Goal: Task Accomplishment & Management: Manage account settings

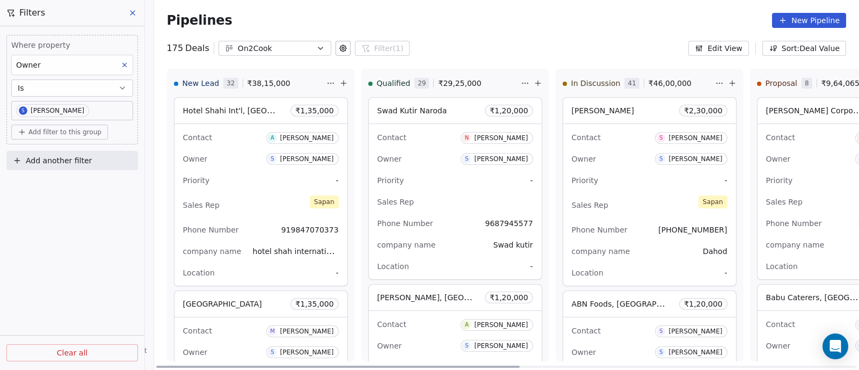
scroll to position [5487, 0]
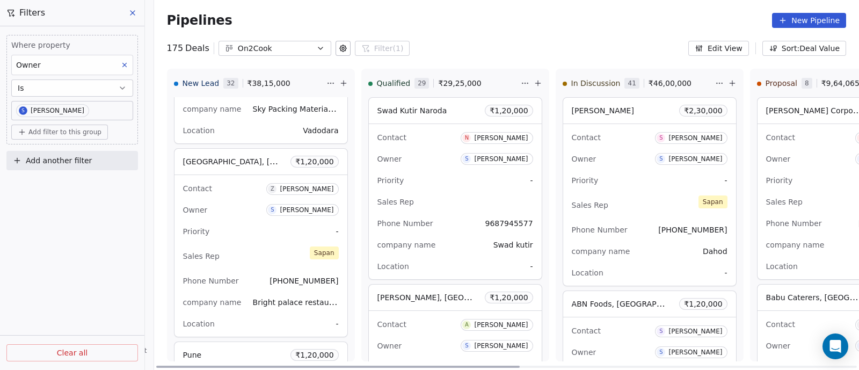
click at [252, 223] on div "Priority -" at bounding box center [261, 231] width 156 height 17
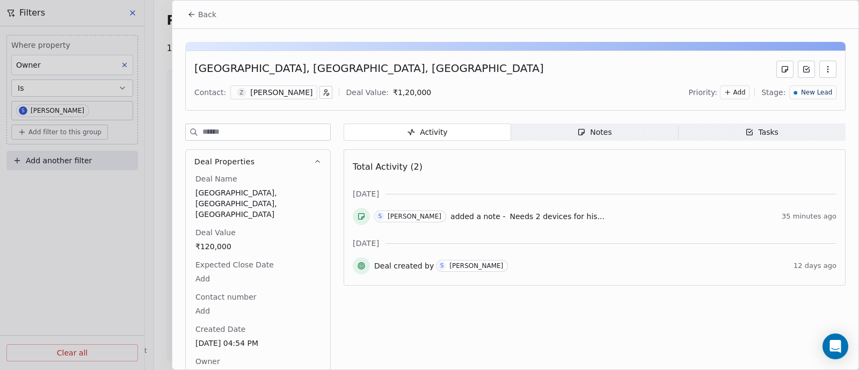
click at [210, 17] on span "Back" at bounding box center [207, 14] width 18 height 11
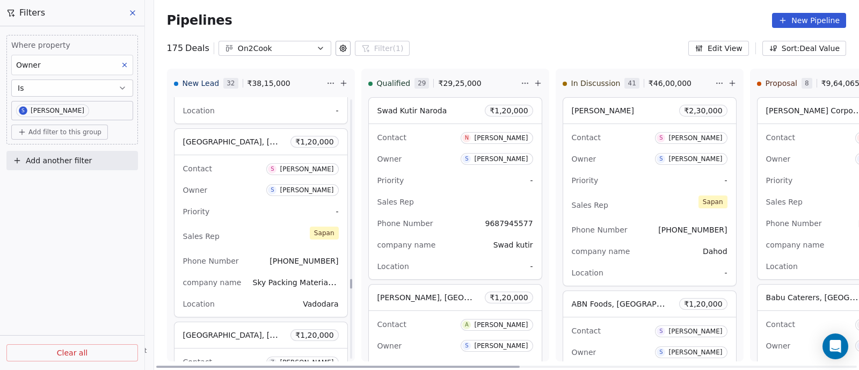
scroll to position [5286, 0]
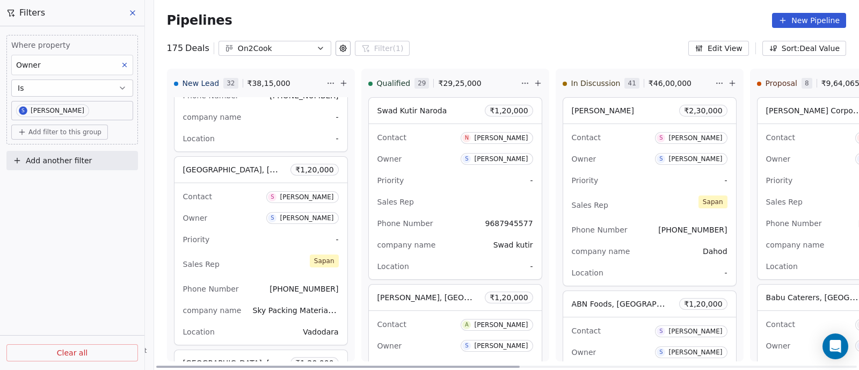
click at [268, 252] on div "Sales Rep [PERSON_NAME]" at bounding box center [261, 264] width 156 height 24
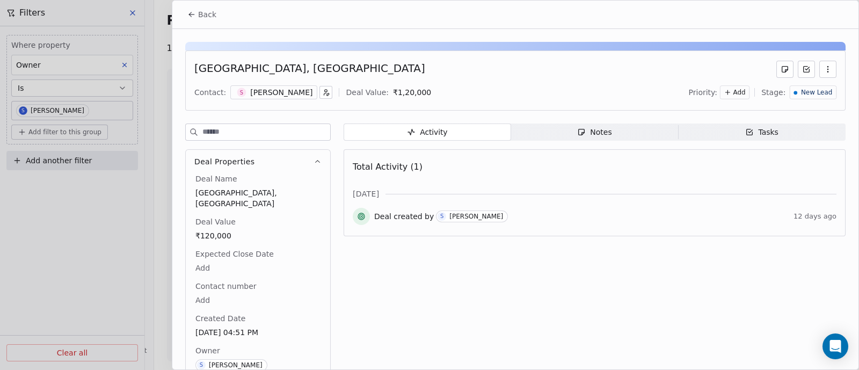
click at [595, 130] on div "Notes" at bounding box center [594, 132] width 34 height 11
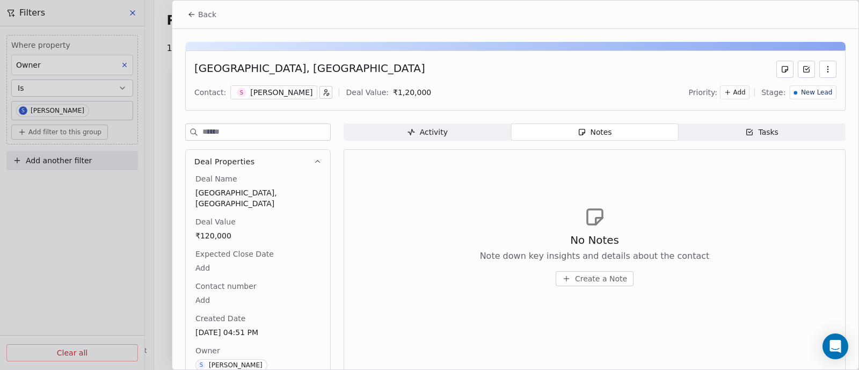
click at [584, 276] on span "Create a Note" at bounding box center [601, 278] width 52 height 11
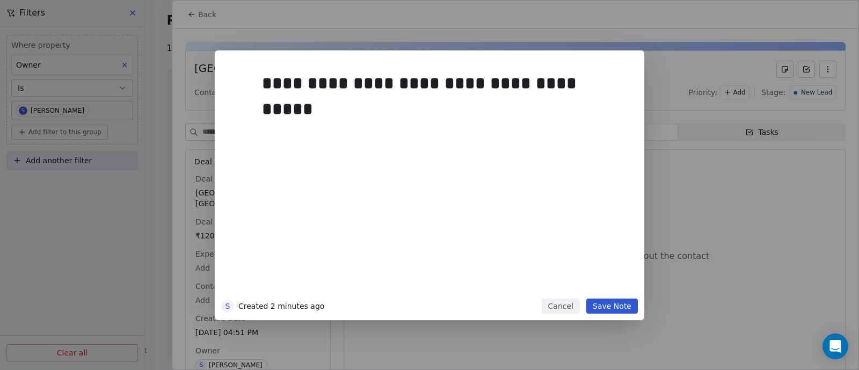
click at [605, 307] on button "Save Note" at bounding box center [612, 305] width 52 height 15
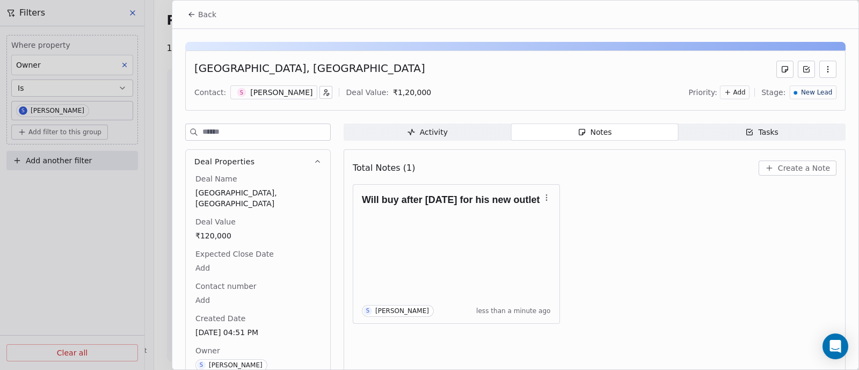
click at [201, 12] on span "Back" at bounding box center [207, 14] width 18 height 11
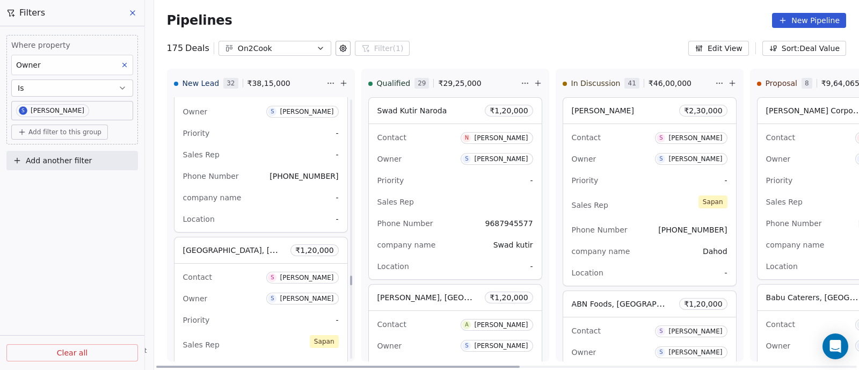
scroll to position [5152, 0]
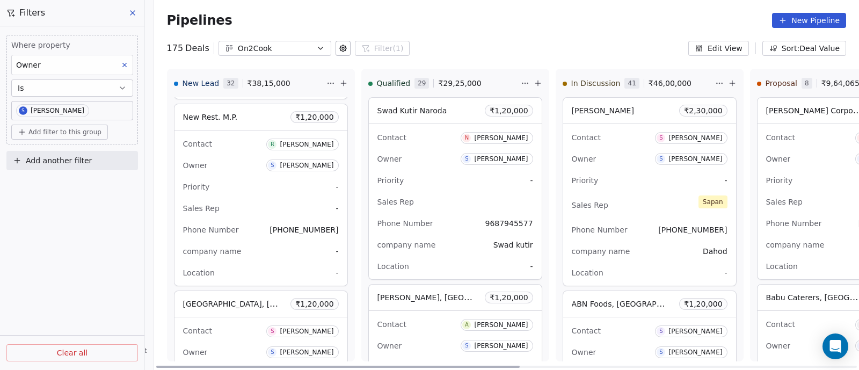
click at [261, 200] on div "Sales Rep -" at bounding box center [261, 208] width 156 height 17
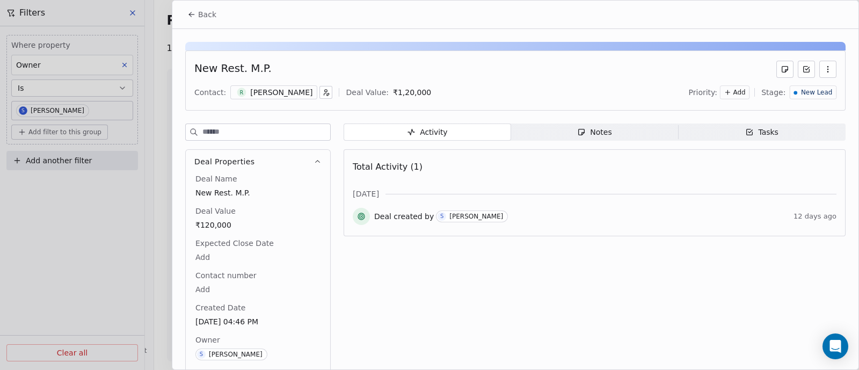
click at [594, 133] on div "Notes" at bounding box center [594, 132] width 34 height 11
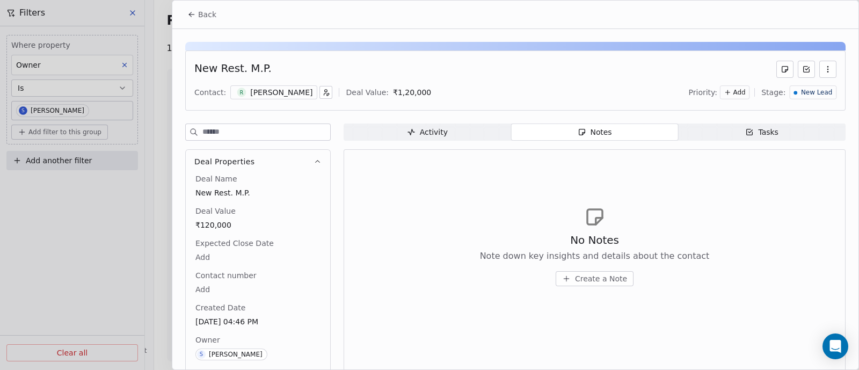
click at [593, 278] on span "Create a Note" at bounding box center [601, 278] width 52 height 11
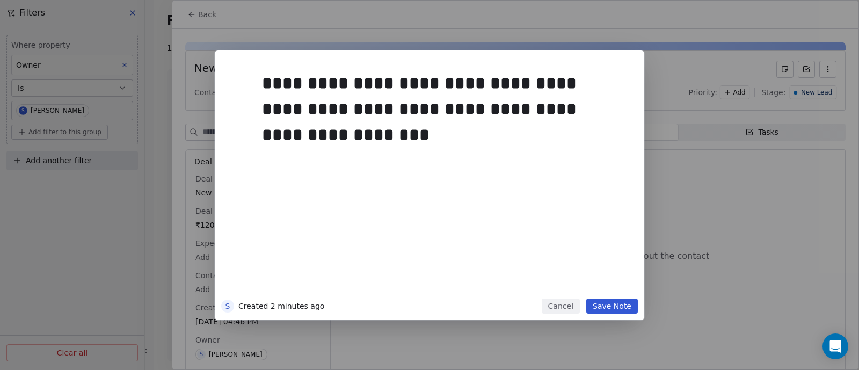
click at [609, 307] on button "Save Note" at bounding box center [612, 305] width 52 height 15
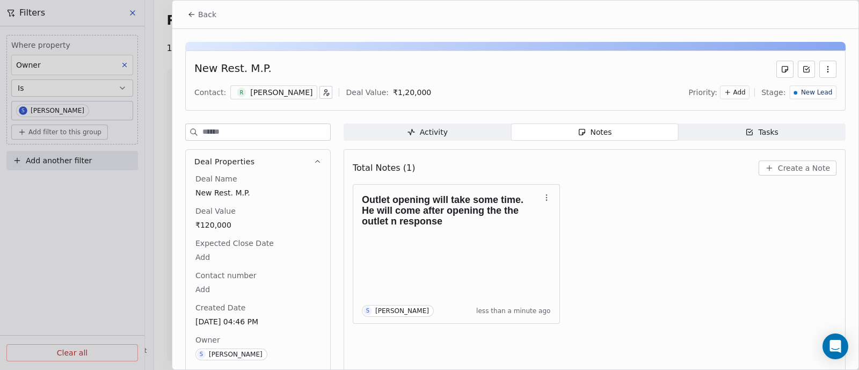
click at [206, 15] on span "Back" at bounding box center [207, 14] width 18 height 11
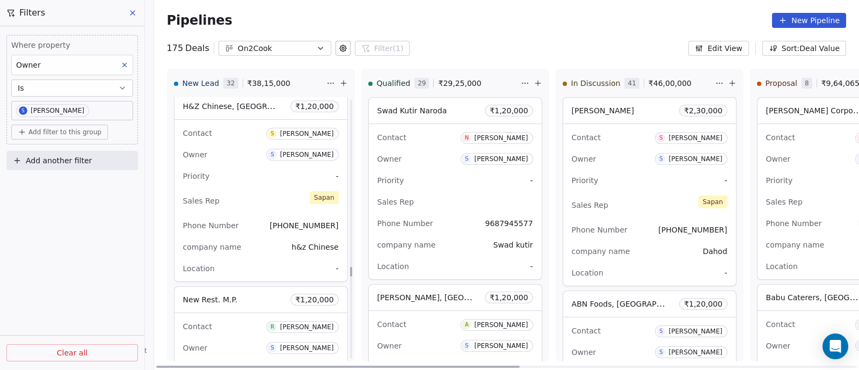
scroll to position [4950, 0]
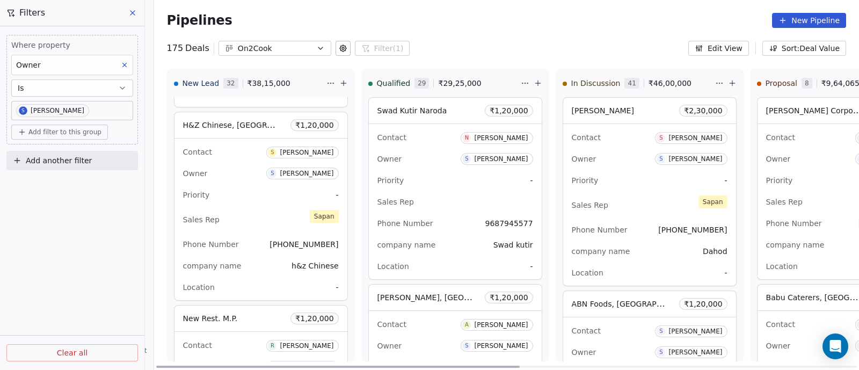
click at [247, 170] on div "Owner S [PERSON_NAME]" at bounding box center [261, 173] width 156 height 17
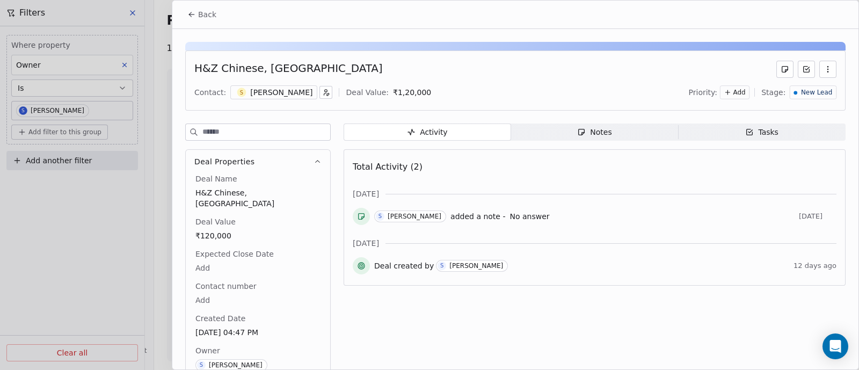
click at [598, 134] on div "Notes" at bounding box center [594, 132] width 34 height 11
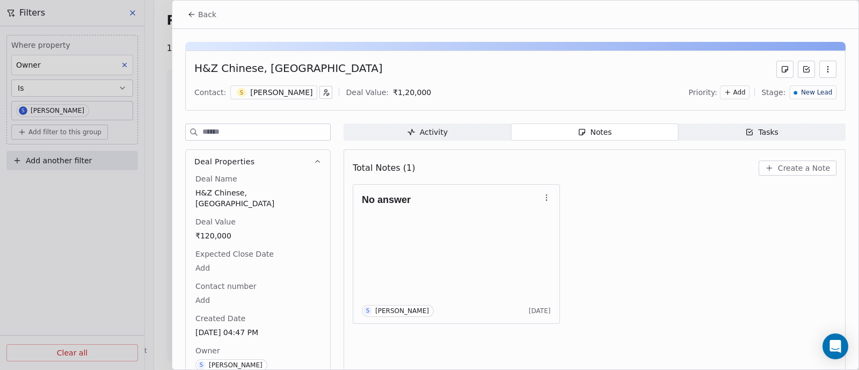
click at [778, 167] on span "Create a Note" at bounding box center [804, 168] width 52 height 11
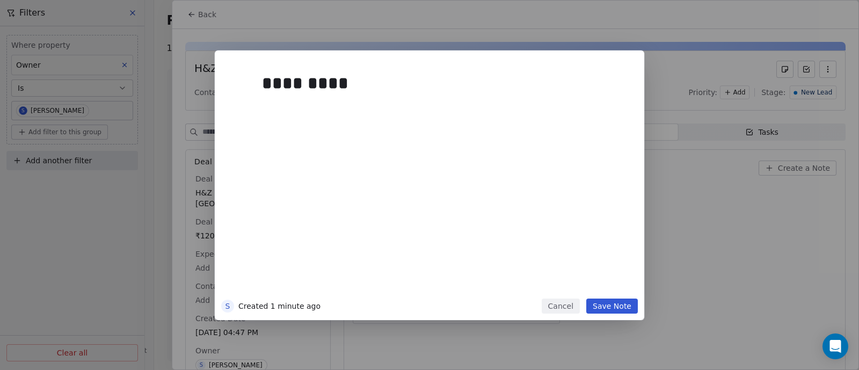
click at [617, 306] on button "Save Note" at bounding box center [612, 305] width 52 height 15
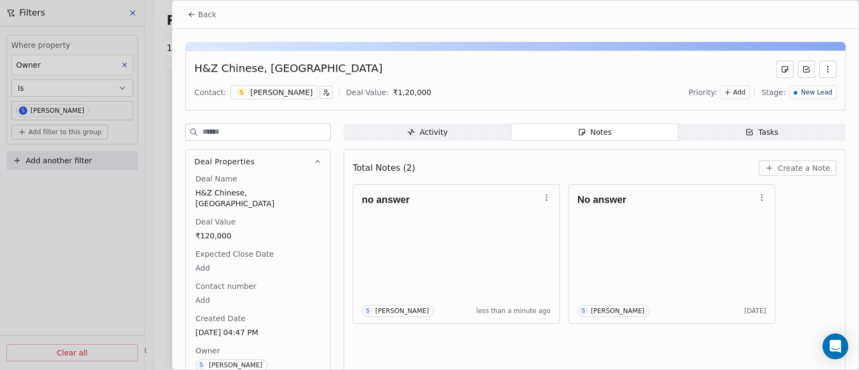
click at [209, 17] on span "Back" at bounding box center [207, 14] width 18 height 11
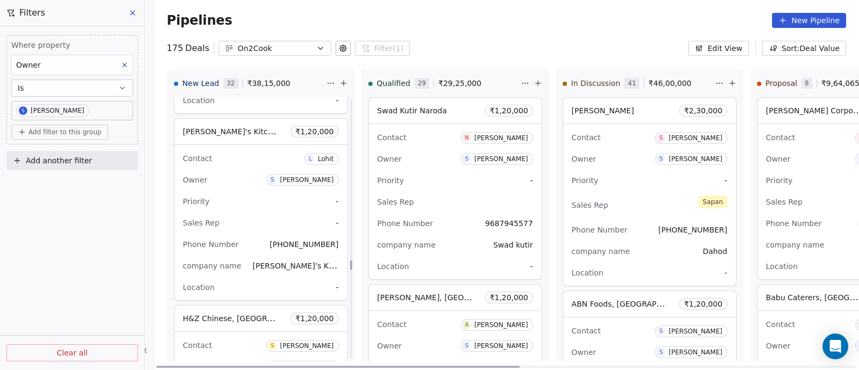
scroll to position [4749, 0]
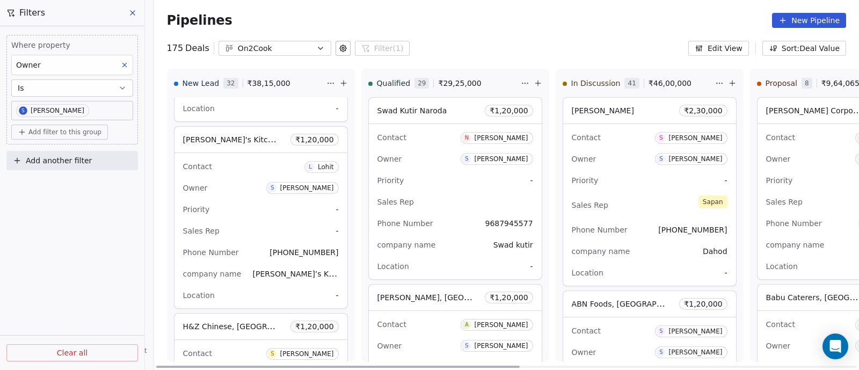
click at [218, 184] on div "Owner S [PERSON_NAME]" at bounding box center [261, 187] width 156 height 17
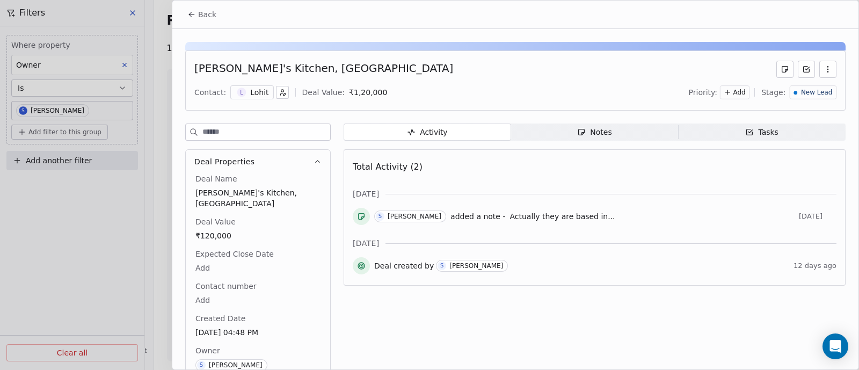
click at [584, 133] on div "Notes" at bounding box center [594, 132] width 34 height 11
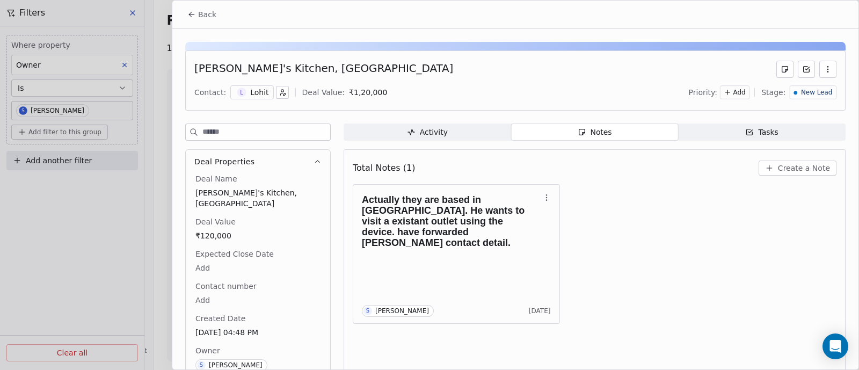
click at [205, 15] on span "Back" at bounding box center [207, 14] width 18 height 11
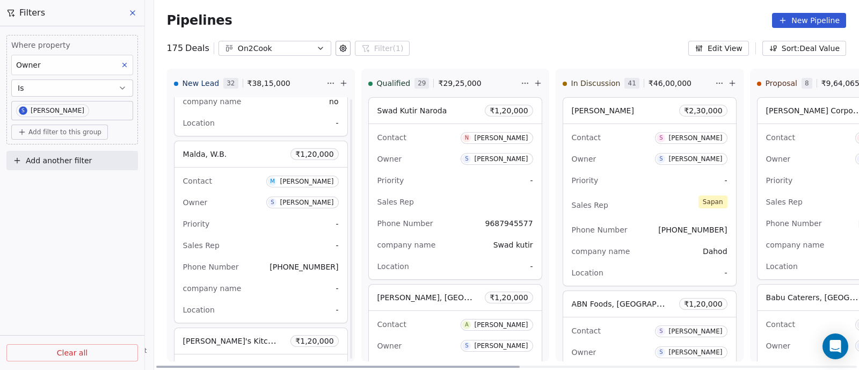
scroll to position [4481, 0]
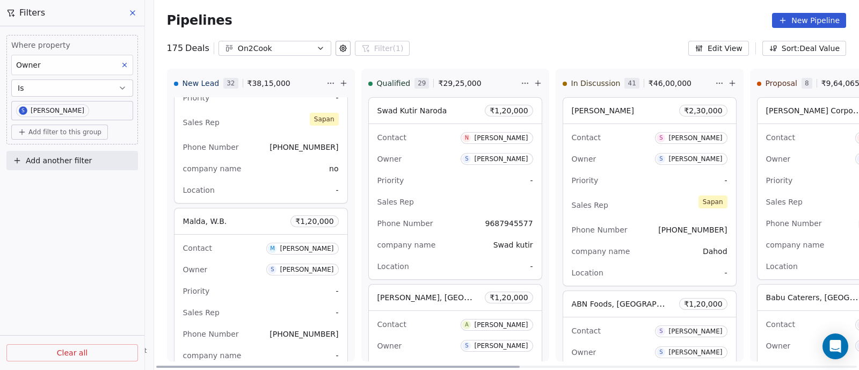
click at [244, 262] on div "Owner S [PERSON_NAME]" at bounding box center [261, 269] width 156 height 17
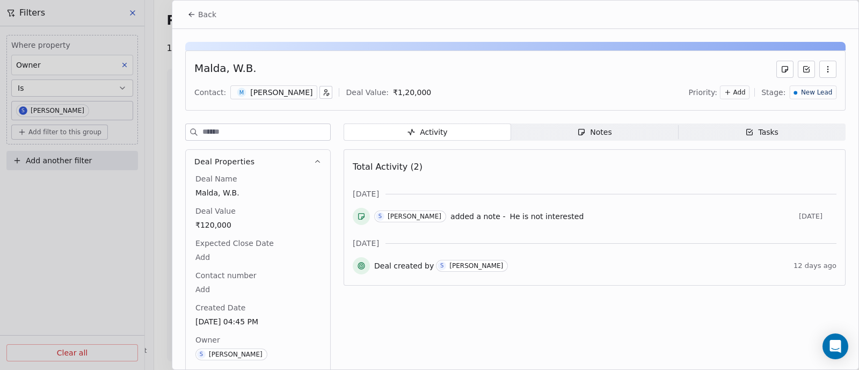
click at [814, 92] on span "New Lead" at bounding box center [816, 92] width 31 height 9
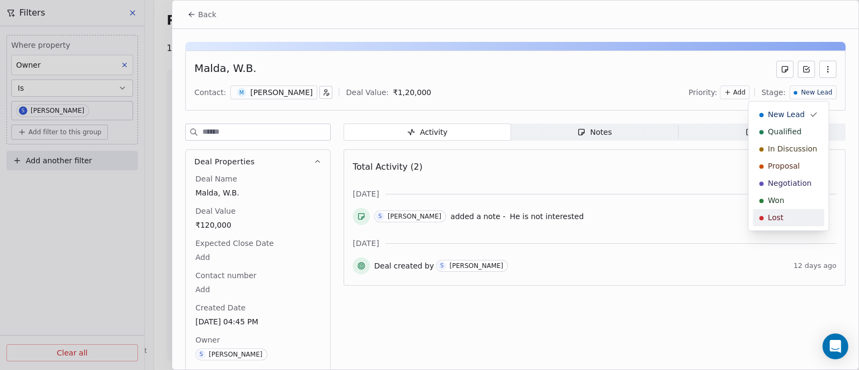
click at [782, 218] on div "Lost" at bounding box center [788, 217] width 58 height 11
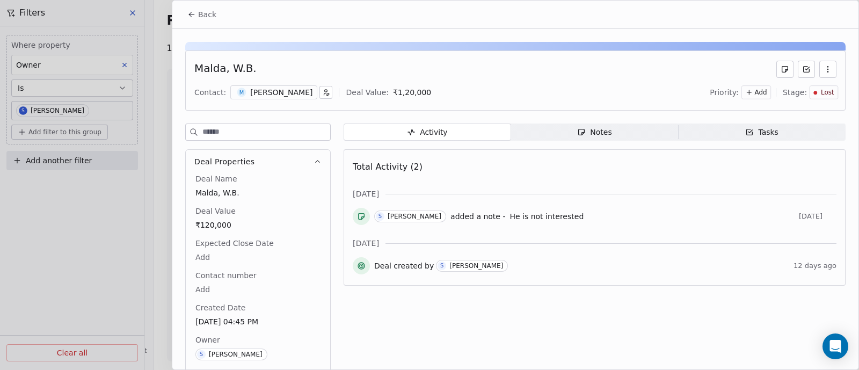
click at [209, 18] on span "Back" at bounding box center [207, 14] width 18 height 11
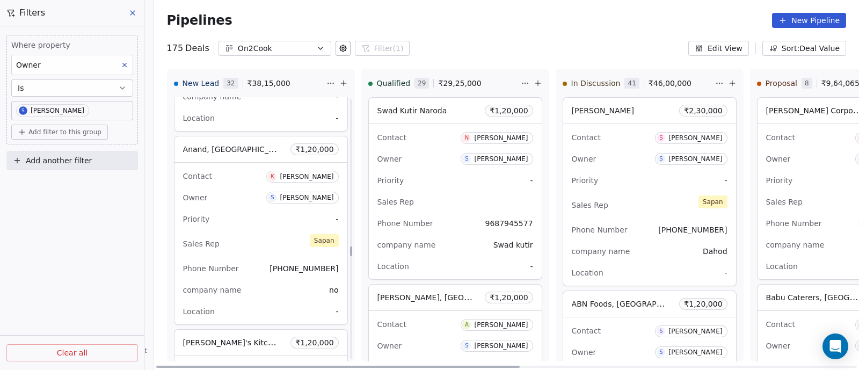
scroll to position [4346, 0]
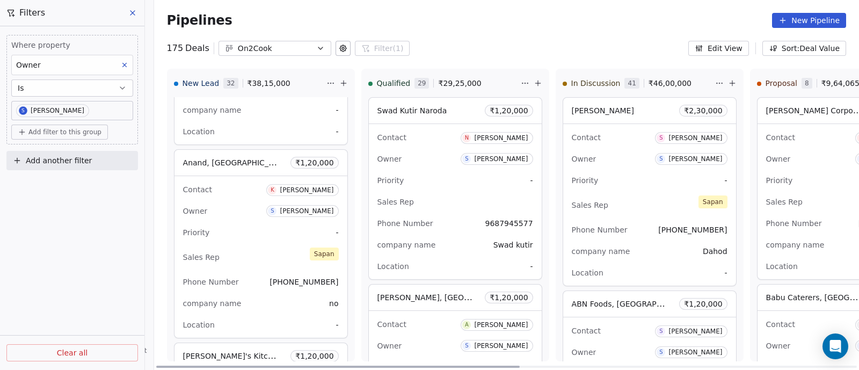
click at [260, 202] on div "Owner S [PERSON_NAME]" at bounding box center [261, 210] width 156 height 17
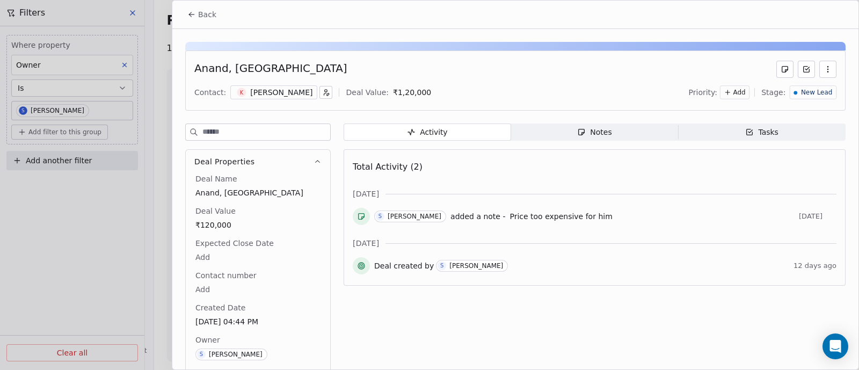
click at [816, 91] on span "New Lead" at bounding box center [816, 92] width 31 height 9
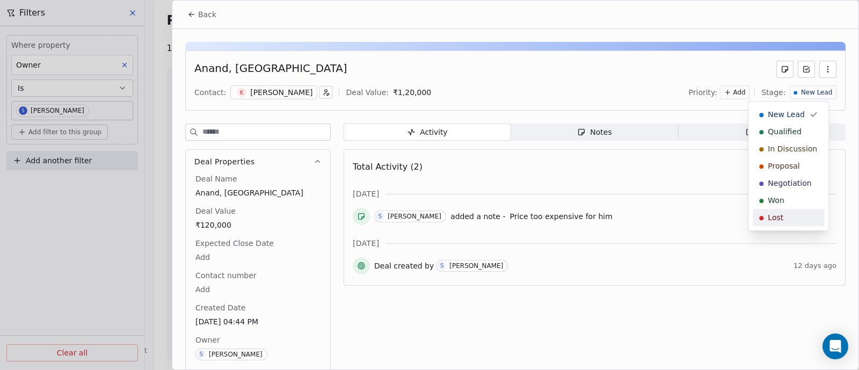
click at [776, 219] on span "Lost" at bounding box center [775, 217] width 16 height 11
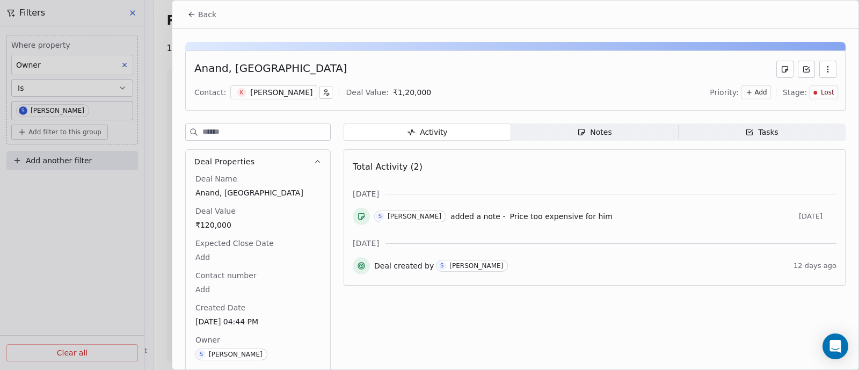
click at [205, 12] on span "Back" at bounding box center [207, 14] width 18 height 11
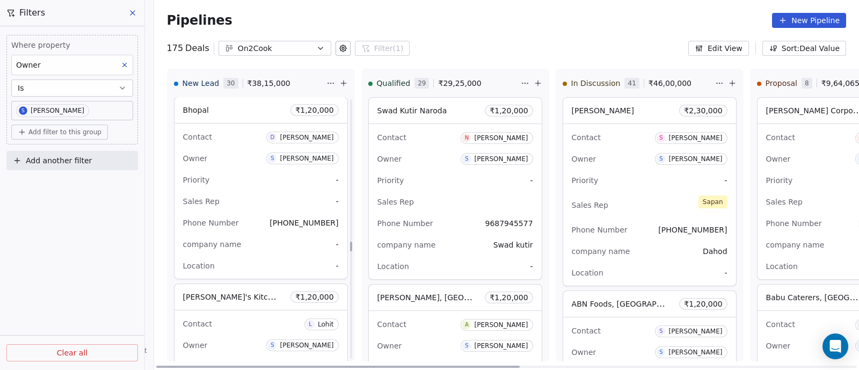
scroll to position [4145, 0]
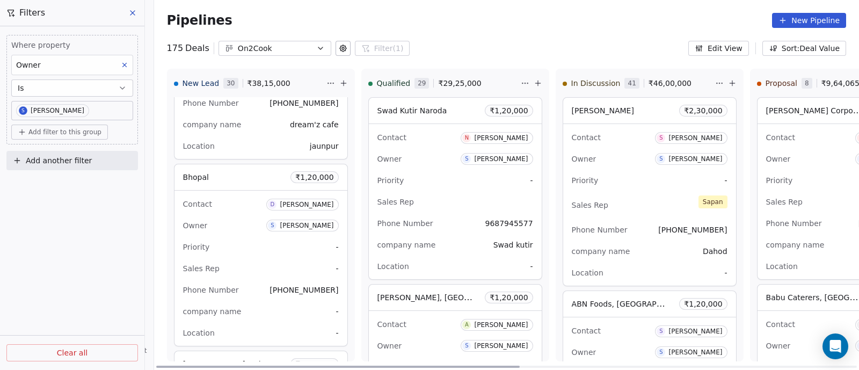
click at [244, 238] on div "Priority -" at bounding box center [261, 246] width 156 height 17
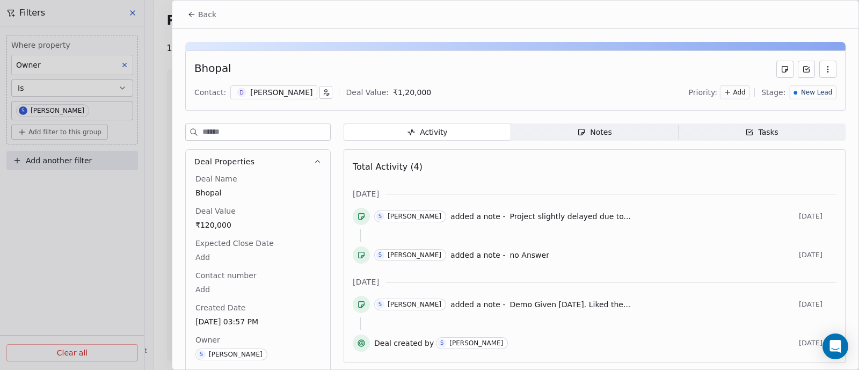
click at [199, 16] on span "Back" at bounding box center [207, 14] width 18 height 11
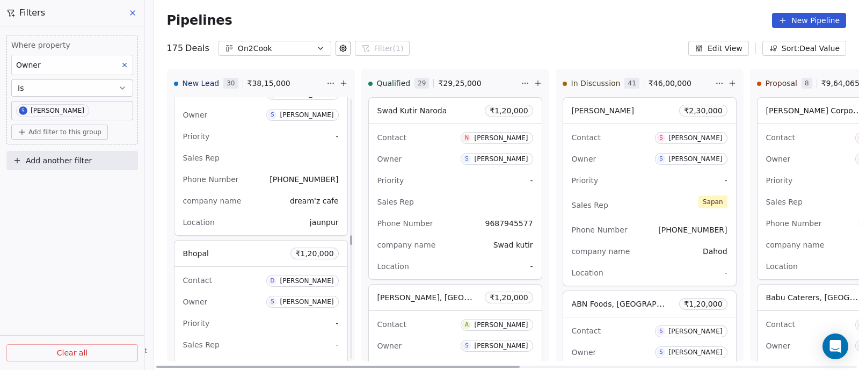
scroll to position [4011, 0]
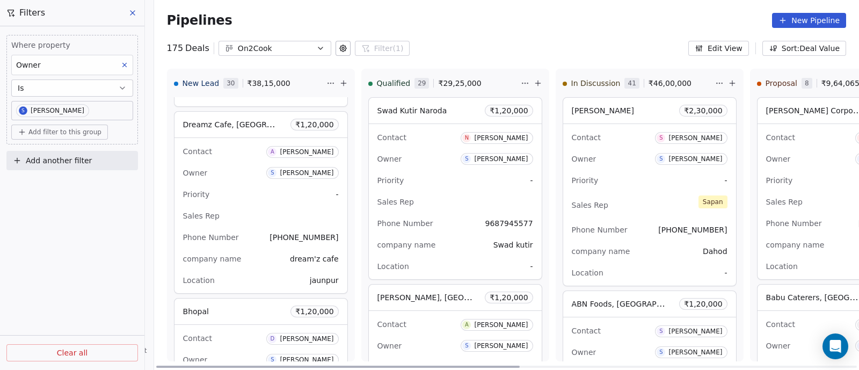
click at [241, 176] on div "Contact A [PERSON_NAME] Owner S [PERSON_NAME] Priority - Sales Rep Phone Number…" at bounding box center [260, 215] width 173 height 155
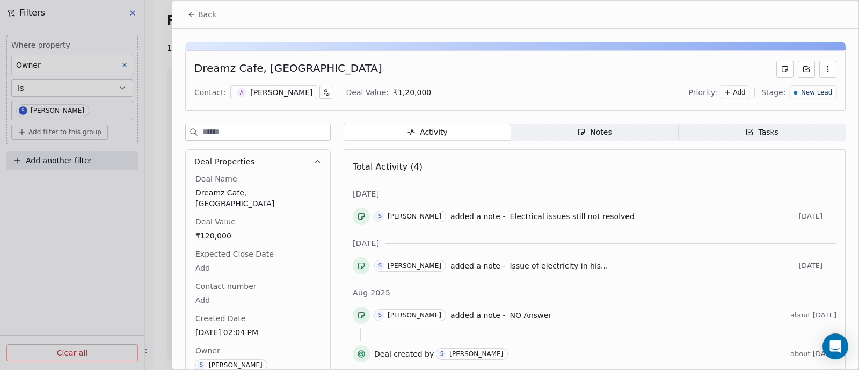
click at [204, 16] on span "Back" at bounding box center [207, 14] width 18 height 11
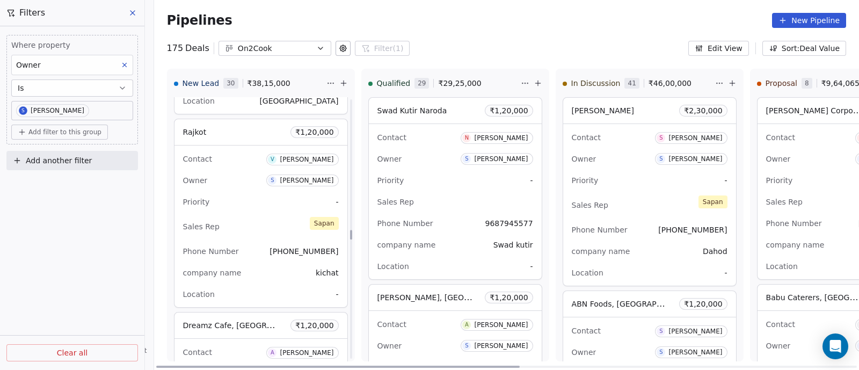
scroll to position [3809, 0]
click at [247, 197] on div "Priority -" at bounding box center [261, 202] width 156 height 17
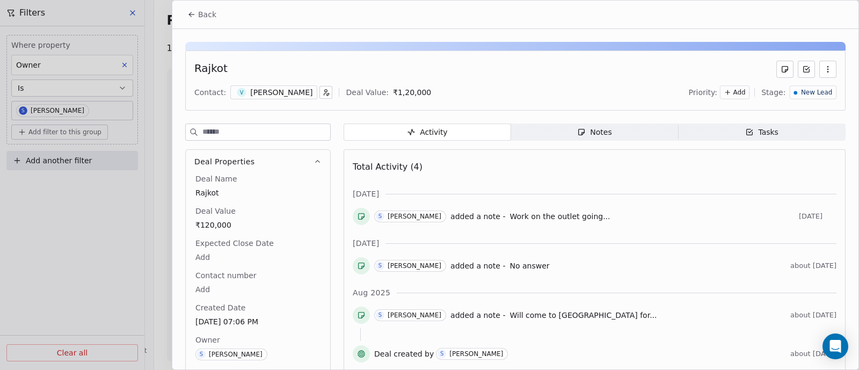
click at [610, 132] on span "Notes Notes" at bounding box center [594, 131] width 167 height 17
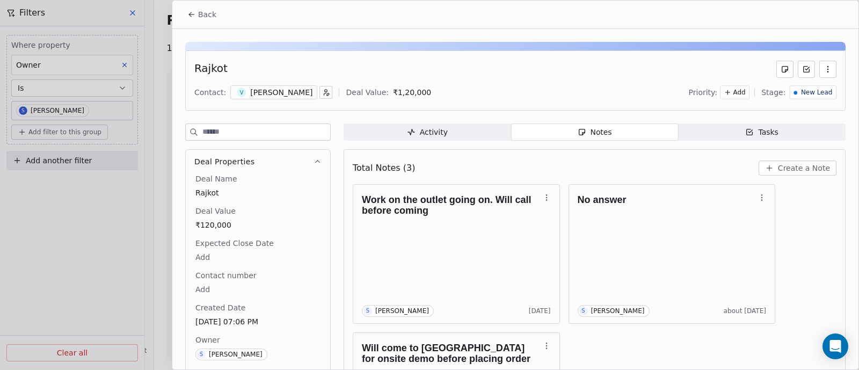
click at [198, 17] on span "Back" at bounding box center [207, 14] width 18 height 11
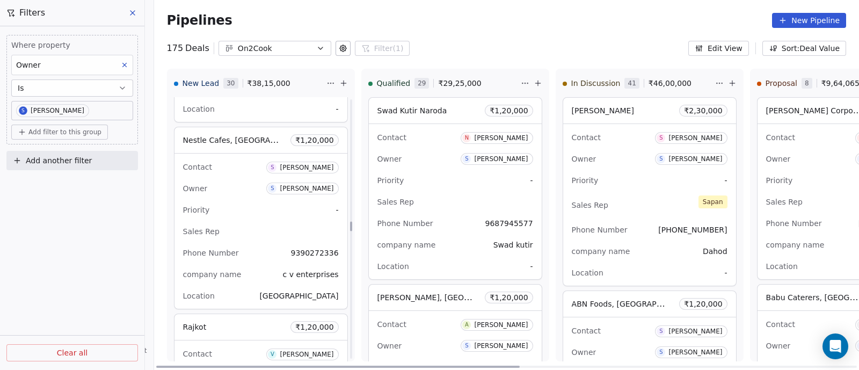
scroll to position [3608, 0]
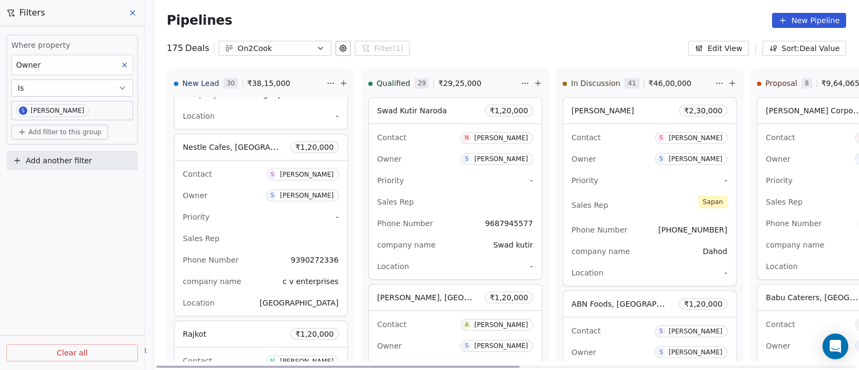
click at [233, 187] on div "Owner S [PERSON_NAME]" at bounding box center [261, 195] width 156 height 17
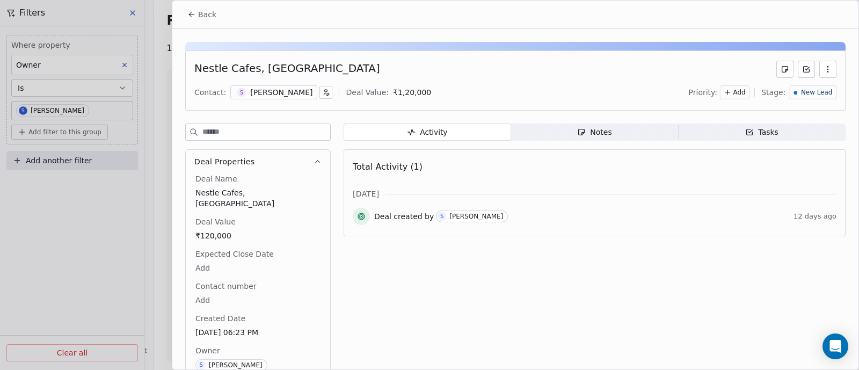
click at [600, 129] on div "Notes" at bounding box center [594, 132] width 34 height 11
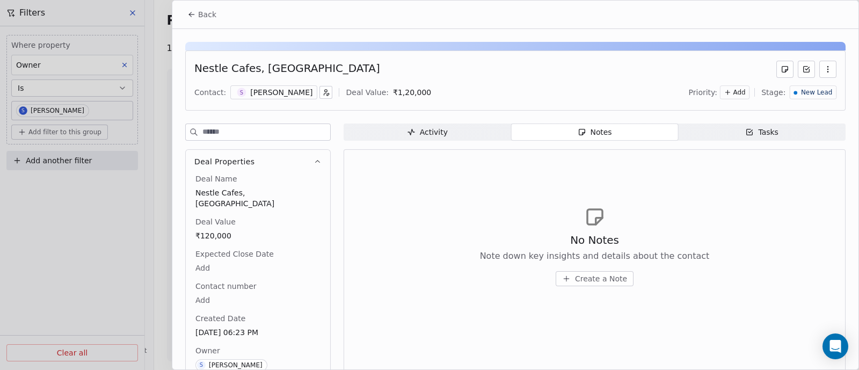
click at [582, 275] on span "Create a Note" at bounding box center [601, 278] width 52 height 11
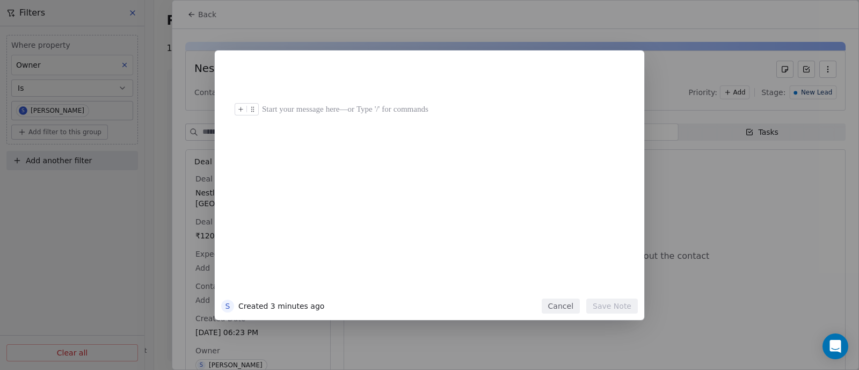
drag, startPoint x: 453, startPoint y: 111, endPoint x: 271, endPoint y: 112, distance: 182.5
click at [272, 112] on div at bounding box center [445, 109] width 367 height 13
click at [295, 159] on div at bounding box center [445, 180] width 367 height 229
click at [555, 308] on button "Cancel" at bounding box center [560, 305] width 38 height 15
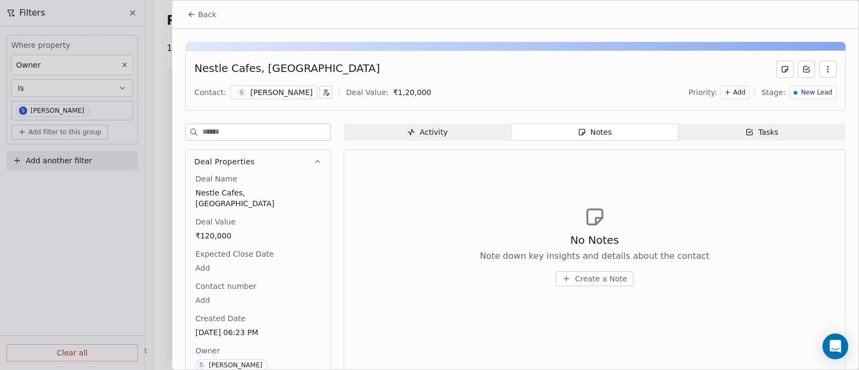
click at [591, 277] on span "Create a Note" at bounding box center [601, 278] width 52 height 11
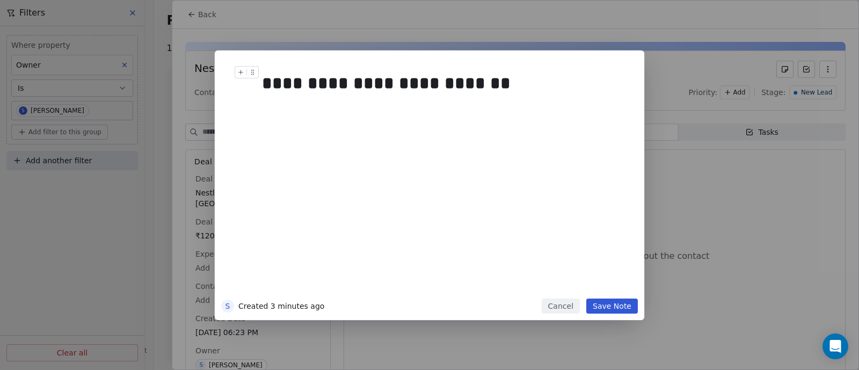
click at [427, 84] on div "**********" at bounding box center [440, 83] width 357 height 26
click at [468, 82] on div "**********" at bounding box center [440, 83] width 357 height 26
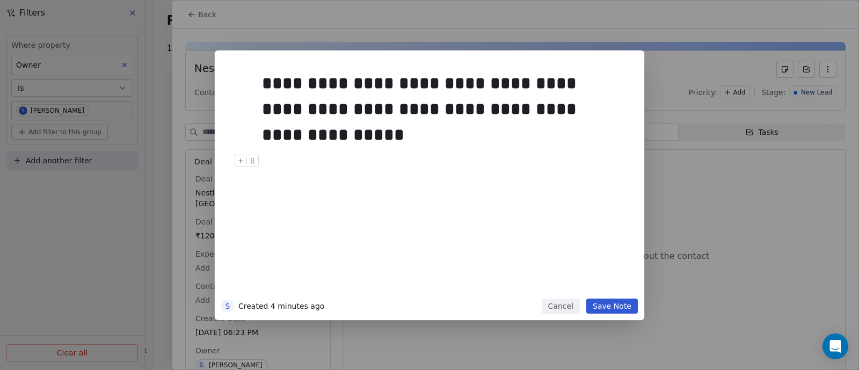
click at [616, 310] on button "Save Note" at bounding box center [612, 305] width 52 height 15
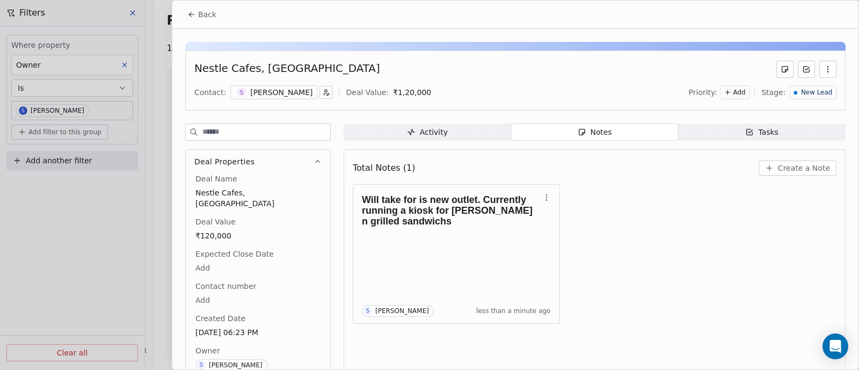
click at [207, 12] on span "Back" at bounding box center [207, 14] width 18 height 11
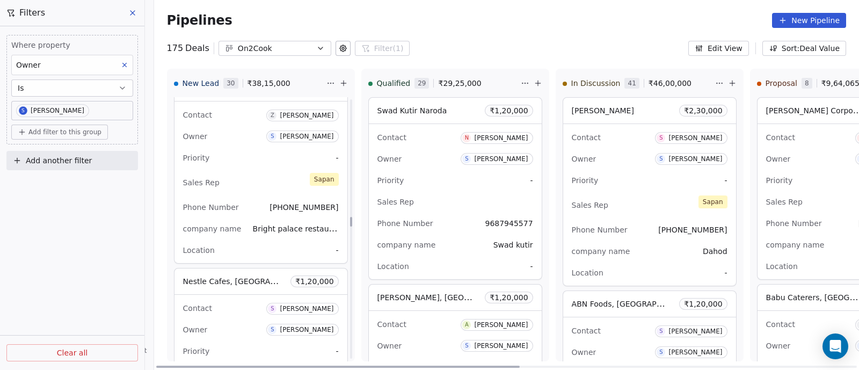
scroll to position [3407, 0]
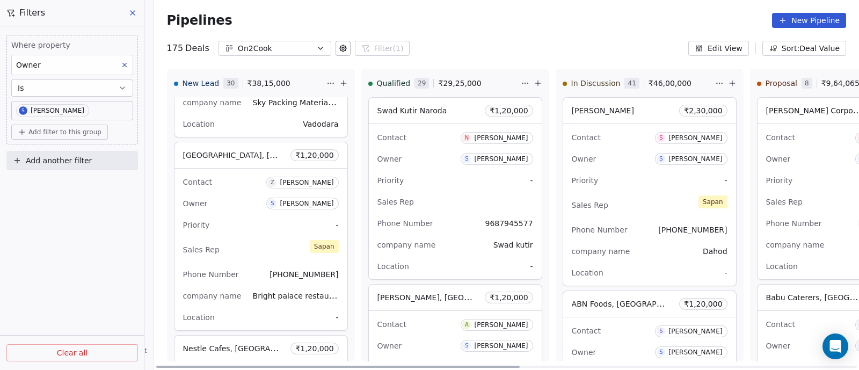
drag, startPoint x: 252, startPoint y: 234, endPoint x: 240, endPoint y: 246, distance: 17.1
click at [240, 246] on div "Sales Rep [PERSON_NAME]" at bounding box center [261, 250] width 156 height 24
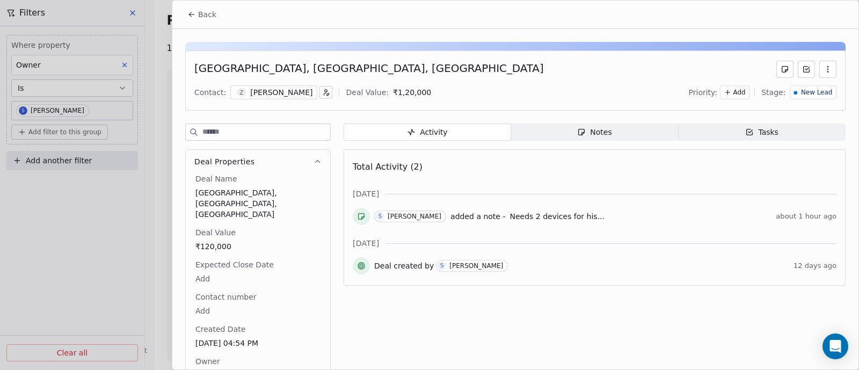
click at [209, 17] on span "Back" at bounding box center [207, 14] width 18 height 11
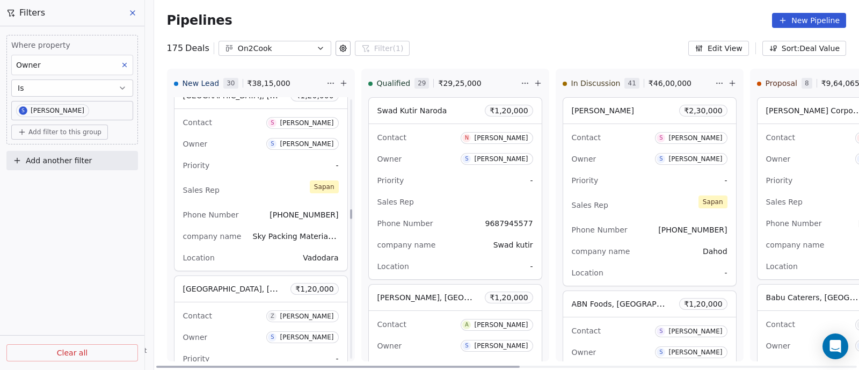
scroll to position [3206, 0]
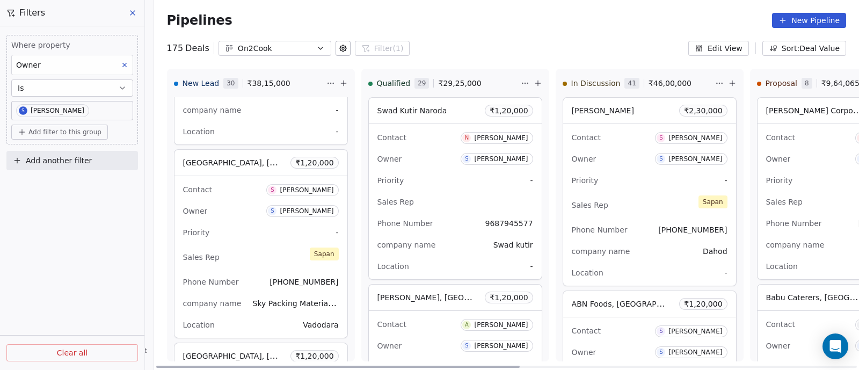
click at [243, 194] on div "Contact S [PERSON_NAME] Owner S [PERSON_NAME] Priority - Sales Rep [PERSON_NAME…" at bounding box center [260, 257] width 173 height 162
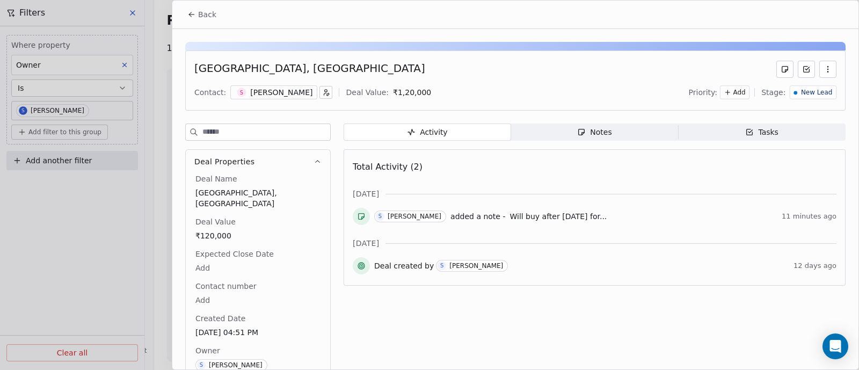
click at [823, 69] on icon "button" at bounding box center [827, 69] width 9 height 9
click at [757, 92] on div "Delete" at bounding box center [786, 92] width 72 height 17
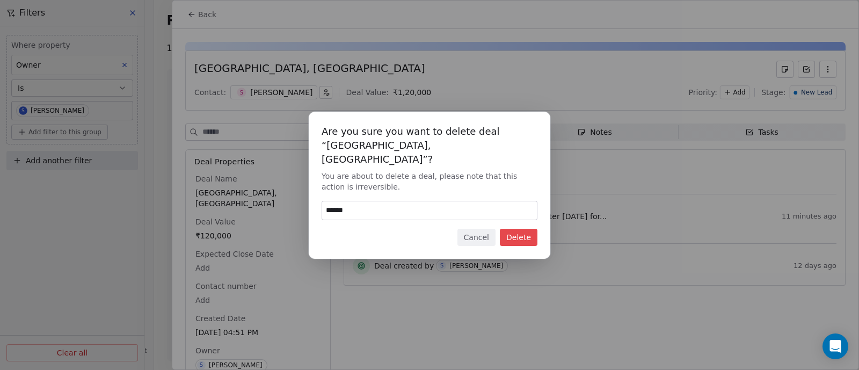
type input "******"
click at [526, 231] on button "Delete" at bounding box center [519, 237] width 38 height 17
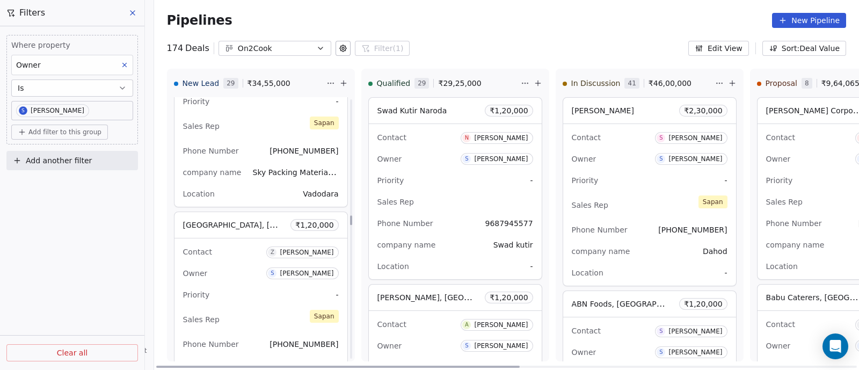
scroll to position [3340, 0]
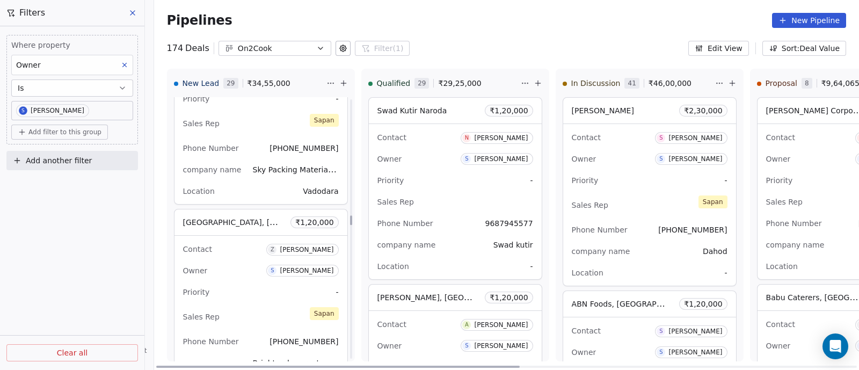
click at [239, 240] on div "Contact Z [PERSON_NAME]" at bounding box center [261, 249] width 156 height 18
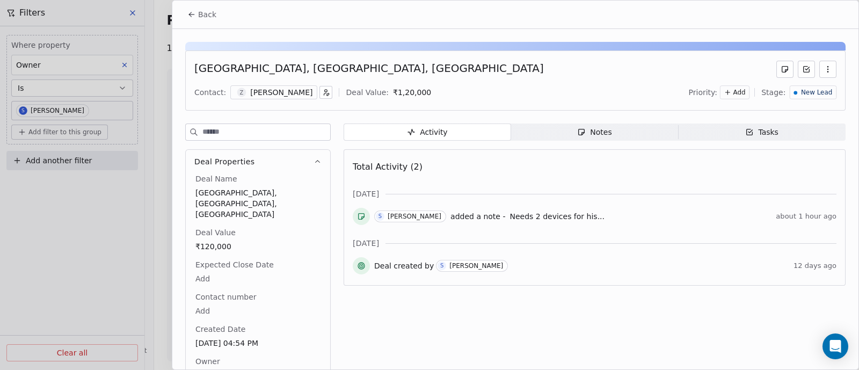
click at [823, 69] on icon "button" at bounding box center [827, 69] width 9 height 9
click at [765, 92] on div "Delete" at bounding box center [786, 92] width 72 height 17
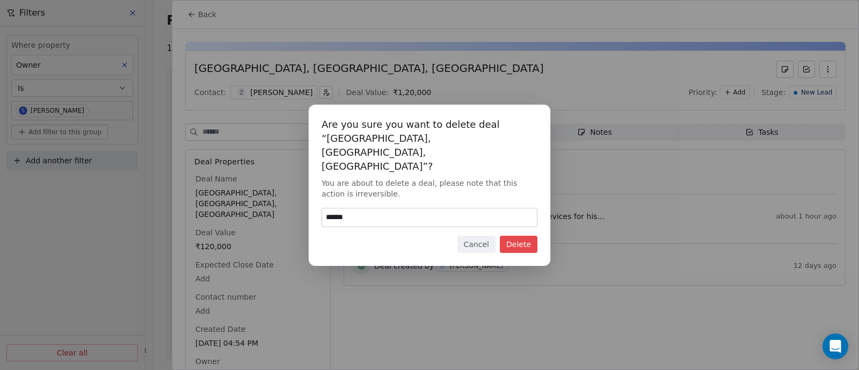
type input "******"
click at [523, 236] on button "Delete" at bounding box center [519, 244] width 38 height 17
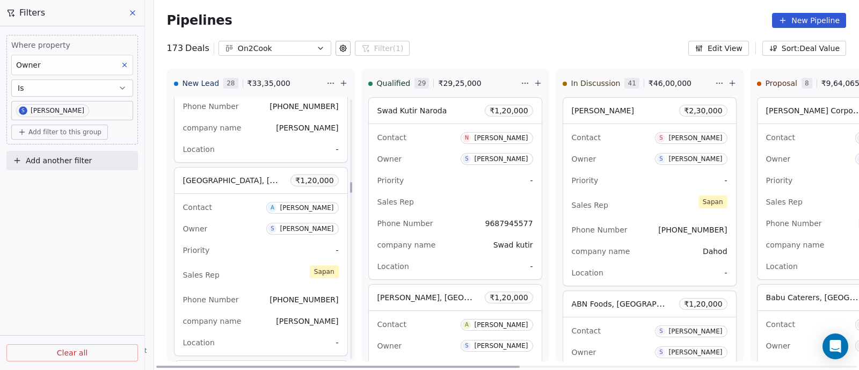
scroll to position [2065, 0]
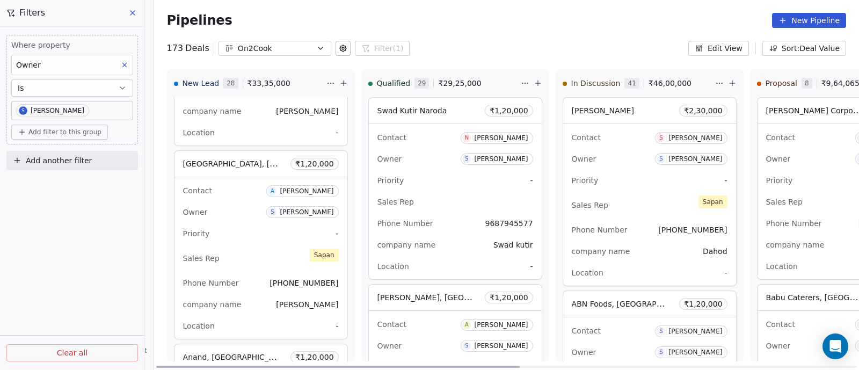
click at [260, 213] on div "Owner S [PERSON_NAME]" at bounding box center [261, 211] width 156 height 17
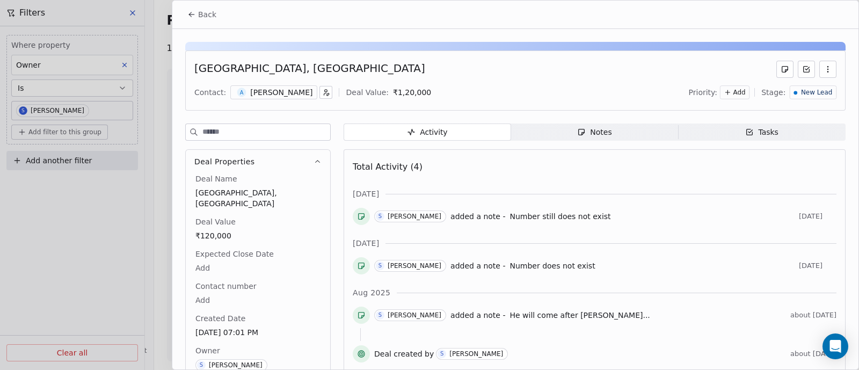
click at [593, 133] on div "Notes" at bounding box center [594, 132] width 34 height 11
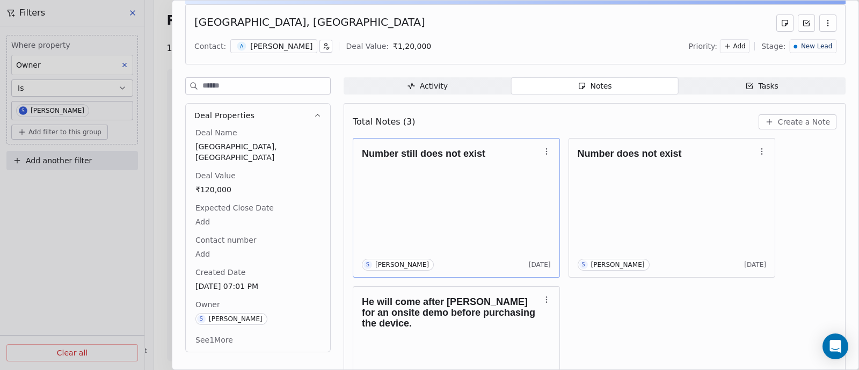
scroll to position [67, 0]
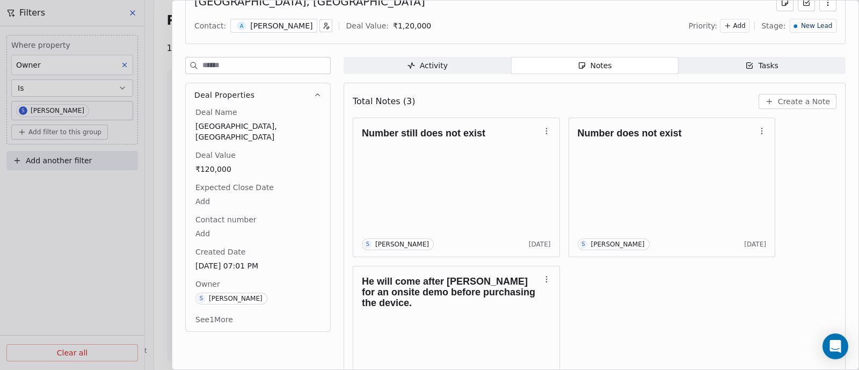
click at [797, 104] on span "Create a Note" at bounding box center [804, 101] width 52 height 11
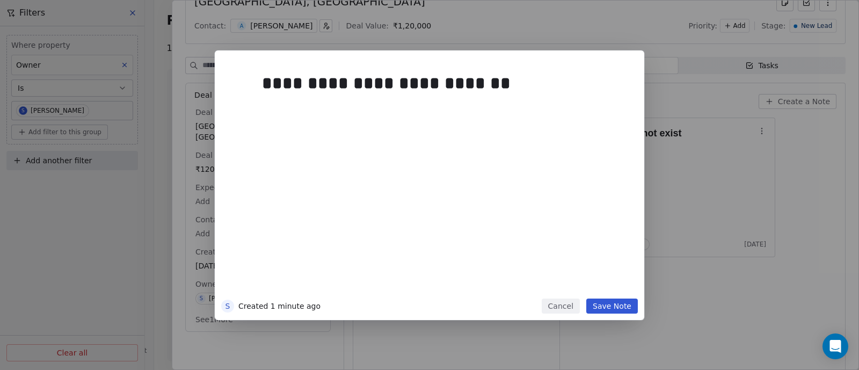
click at [609, 307] on button "Save Note" at bounding box center [612, 305] width 52 height 15
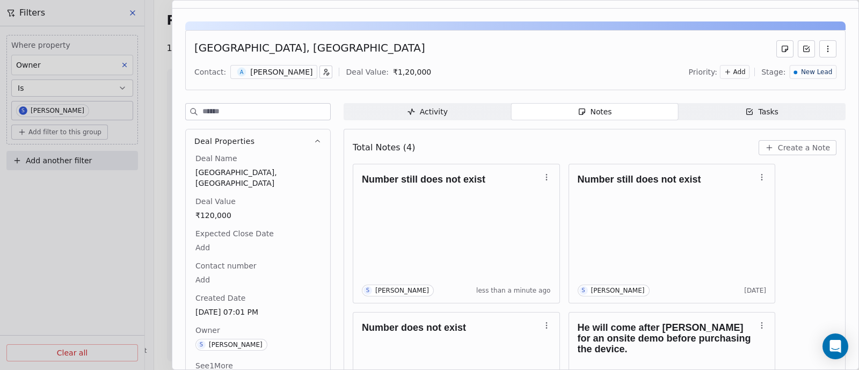
scroll to position [0, 0]
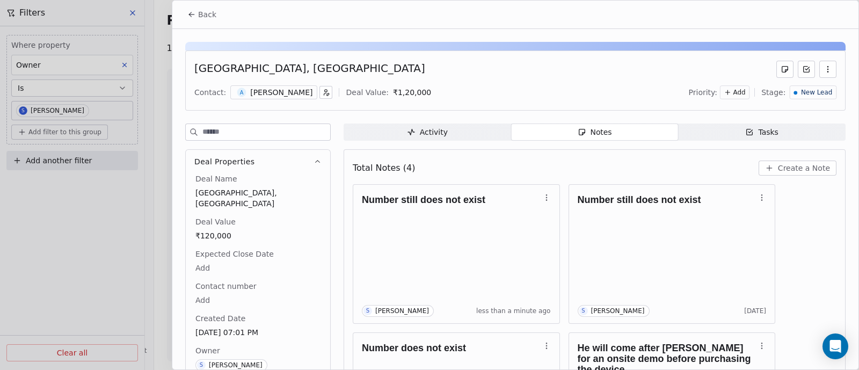
click at [204, 12] on span "Back" at bounding box center [207, 14] width 18 height 11
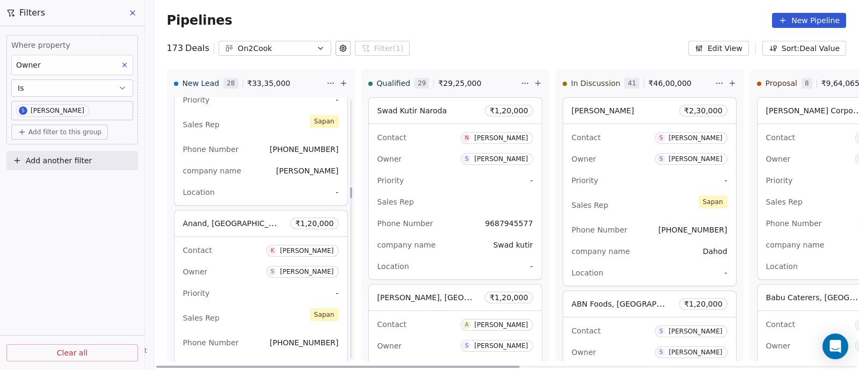
scroll to position [2200, 0]
click at [238, 275] on div "Contact K [PERSON_NAME] Owner S [PERSON_NAME] Priority - Sales Rep [PERSON_NAME…" at bounding box center [260, 317] width 173 height 162
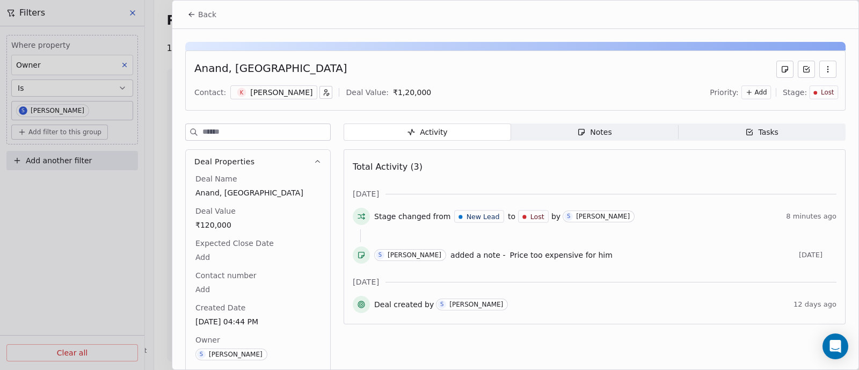
click at [200, 16] on span "Back" at bounding box center [207, 14] width 18 height 11
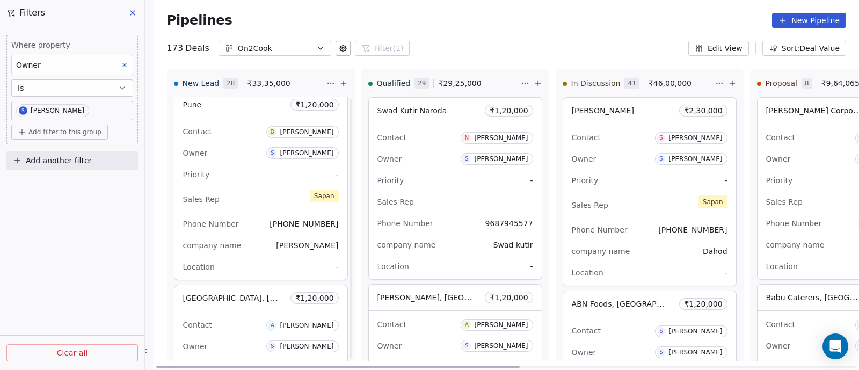
scroll to position [1864, 0]
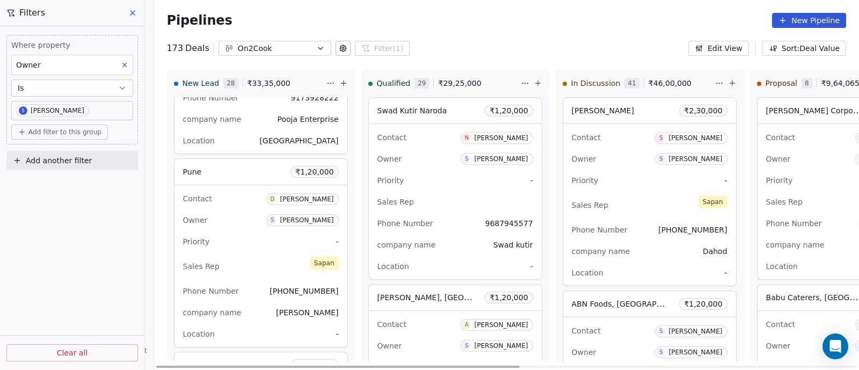
click at [219, 201] on div "Contact D [PERSON_NAME]" at bounding box center [261, 198] width 156 height 18
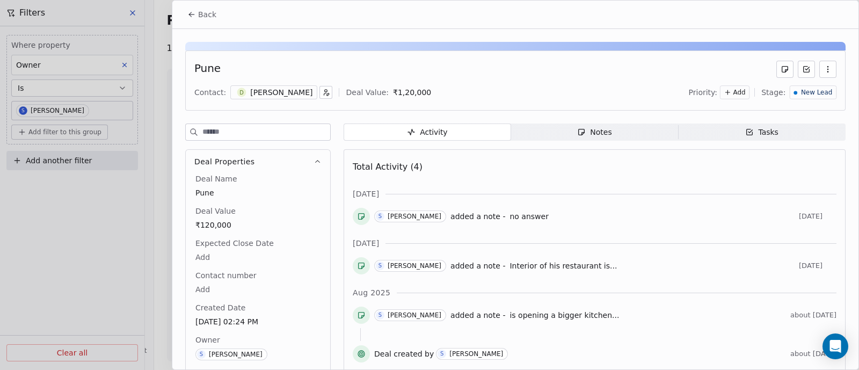
click at [598, 132] on div "Notes" at bounding box center [594, 132] width 34 height 11
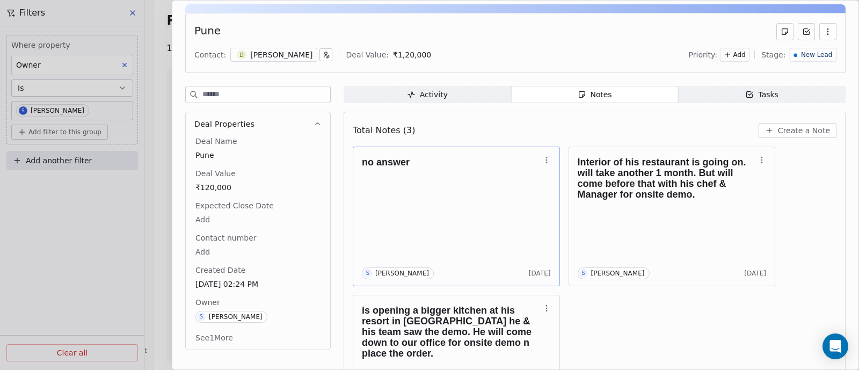
scroll to position [67, 0]
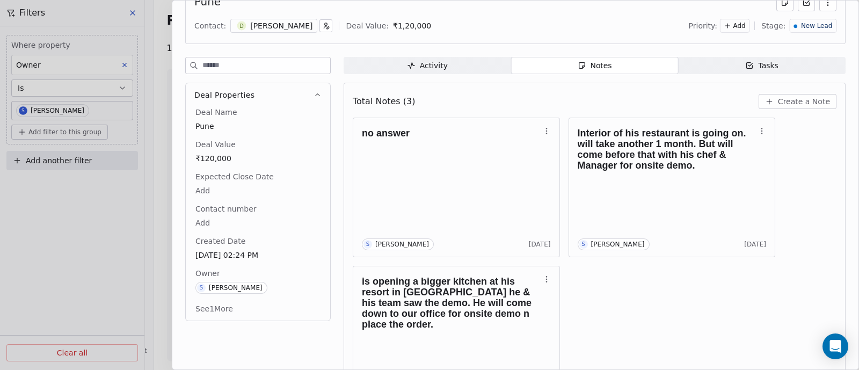
click at [796, 100] on span "Create a Note" at bounding box center [804, 101] width 52 height 11
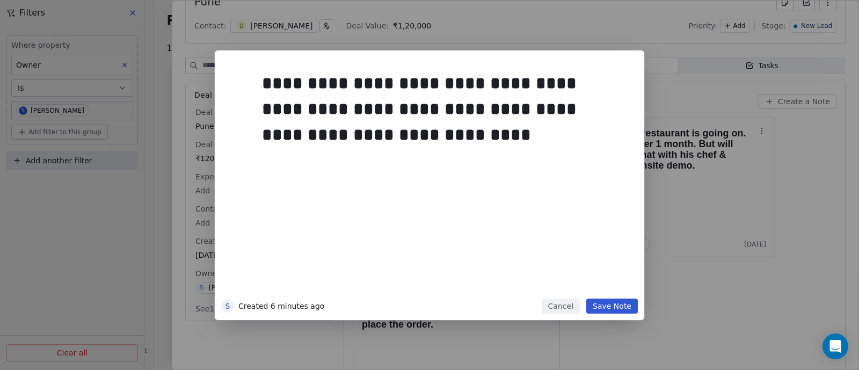
click at [604, 304] on button "Save Note" at bounding box center [612, 305] width 52 height 15
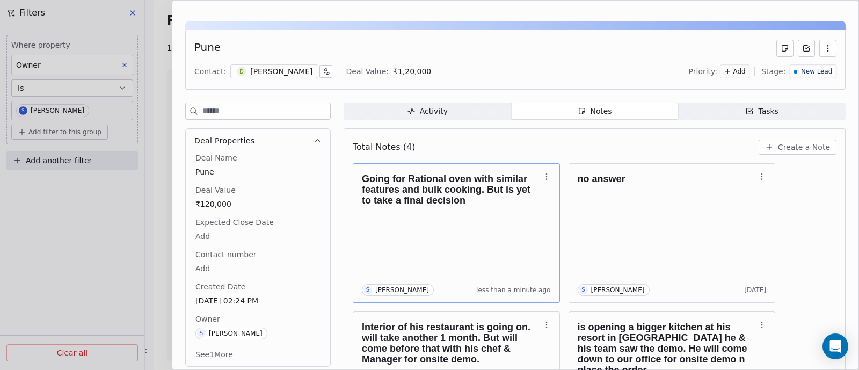
scroll to position [0, 0]
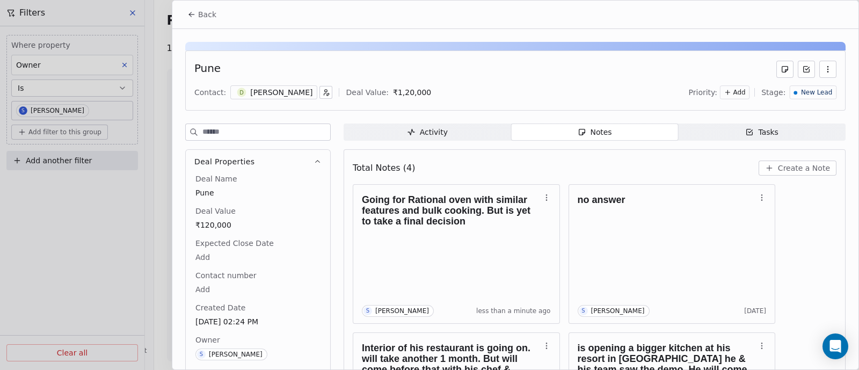
click at [209, 15] on span "Back" at bounding box center [207, 14] width 18 height 11
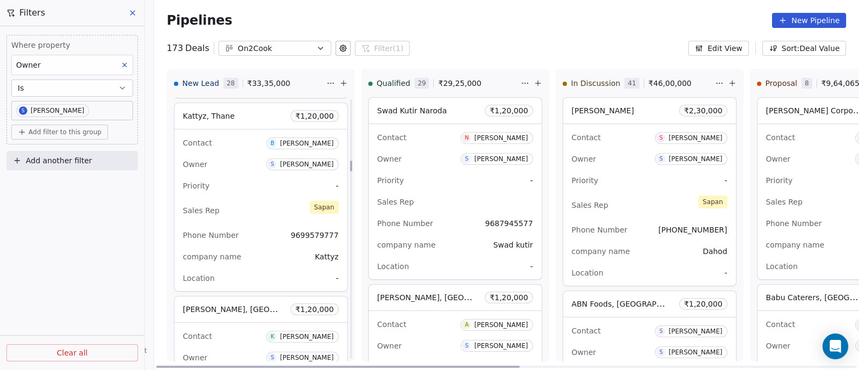
scroll to position [1529, 0]
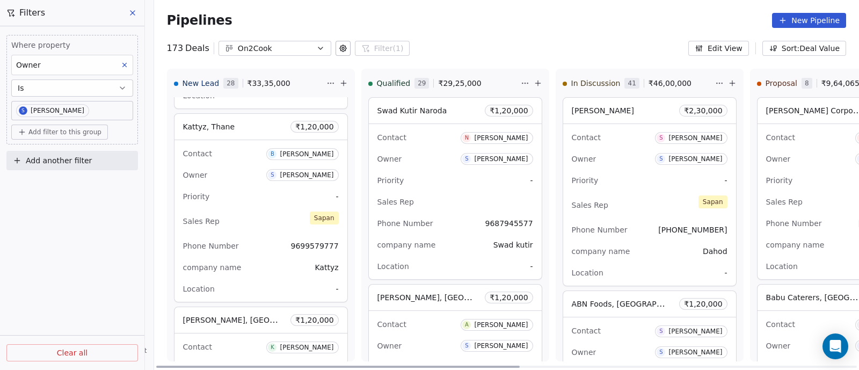
click at [259, 194] on div "Priority -" at bounding box center [261, 196] width 156 height 17
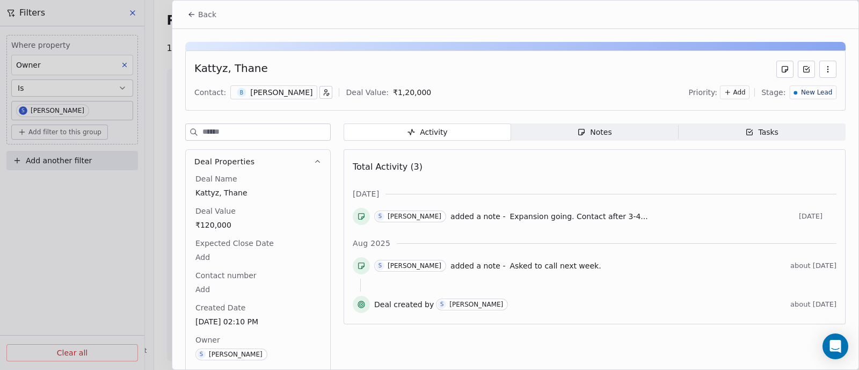
click at [611, 131] on span "Notes Notes" at bounding box center [594, 131] width 167 height 17
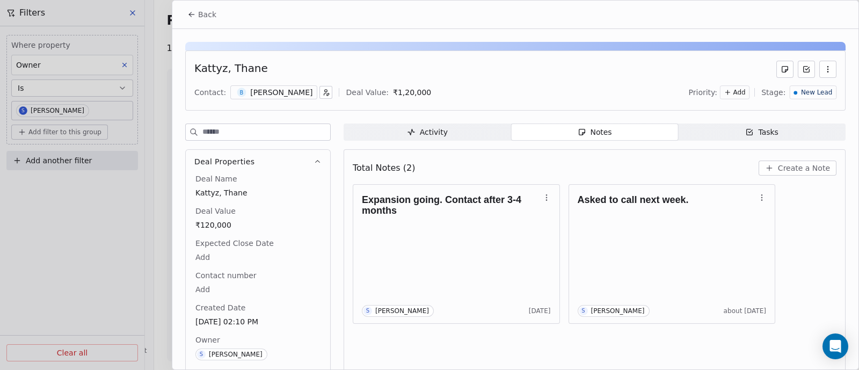
click at [204, 17] on span "Back" at bounding box center [207, 14] width 18 height 11
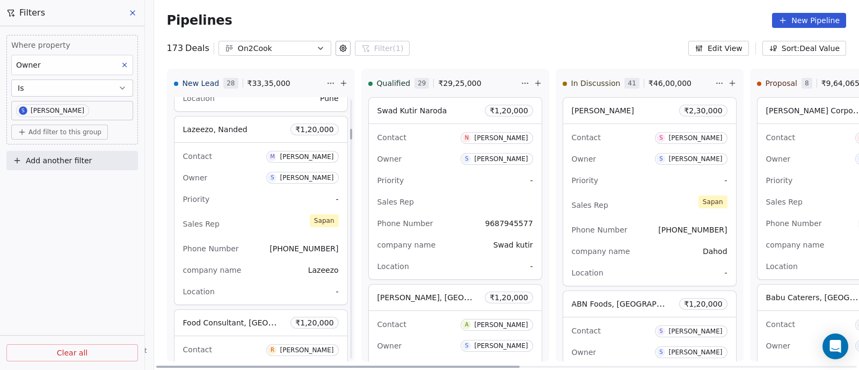
scroll to position [724, 0]
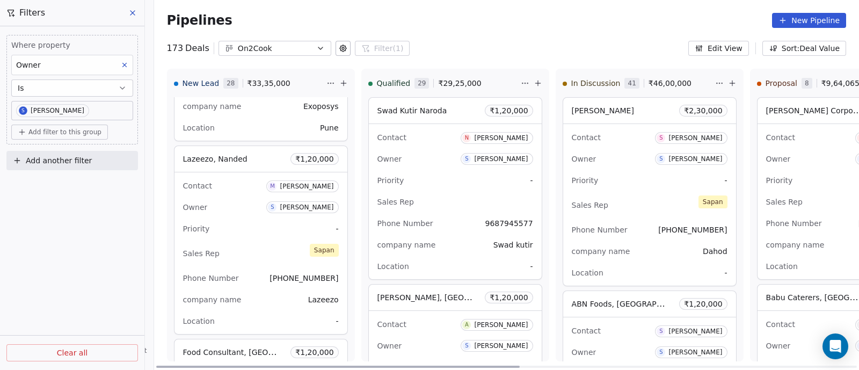
click at [250, 205] on div "Owner S [PERSON_NAME]" at bounding box center [261, 207] width 156 height 17
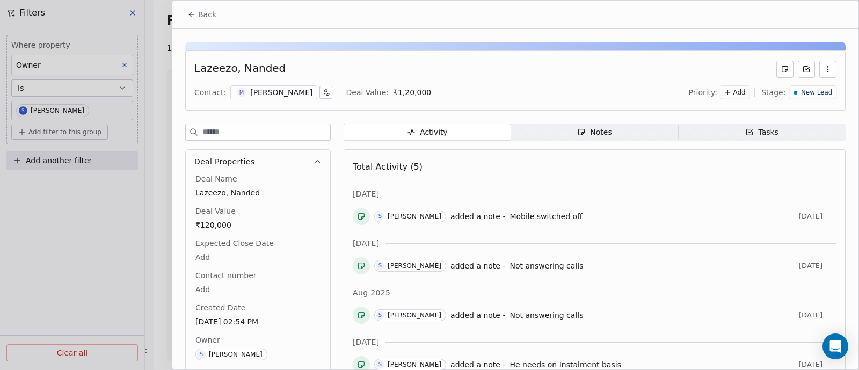
click at [203, 14] on span "Back" at bounding box center [207, 14] width 18 height 11
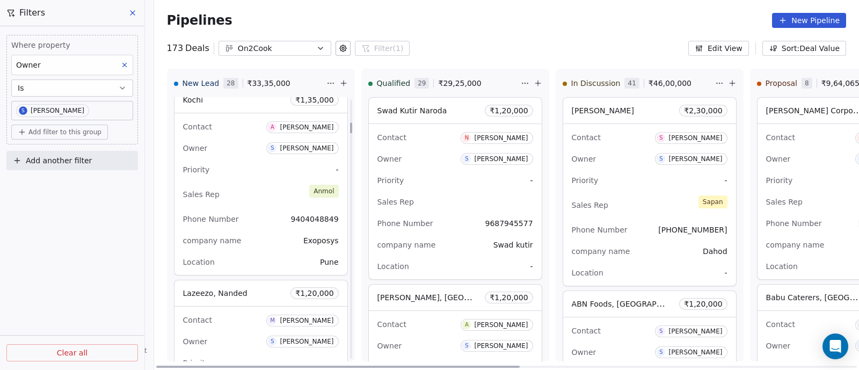
scroll to position [523, 0]
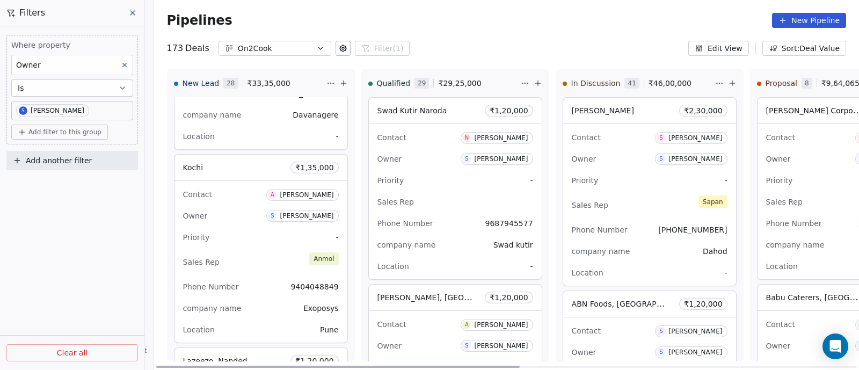
click at [240, 230] on div "Priority -" at bounding box center [261, 237] width 156 height 17
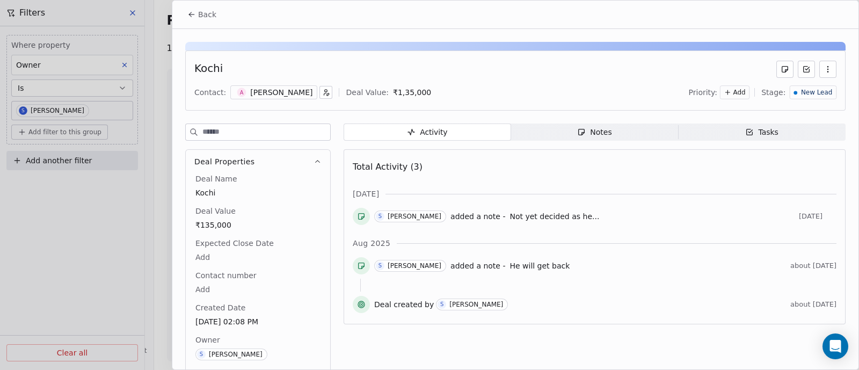
click at [593, 130] on div "Notes" at bounding box center [594, 132] width 34 height 11
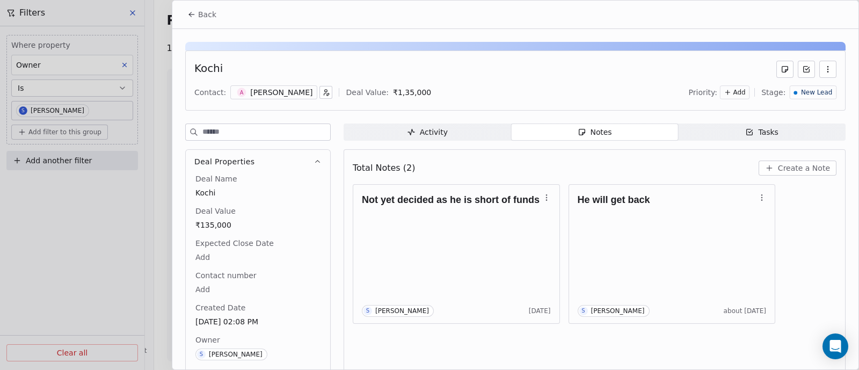
click at [204, 17] on span "Back" at bounding box center [207, 14] width 18 height 11
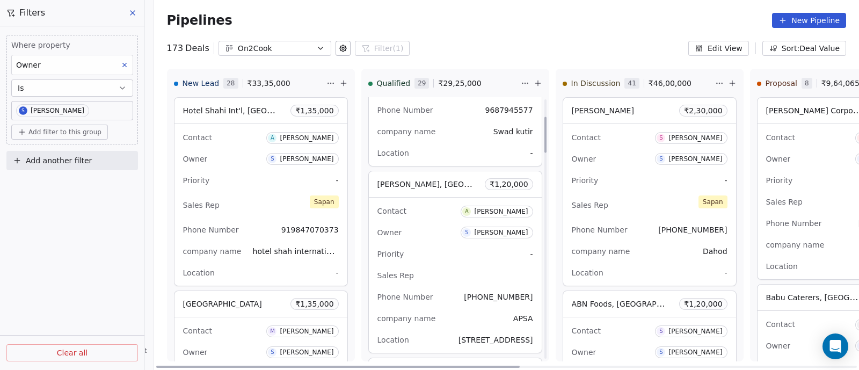
scroll to position [134, 0]
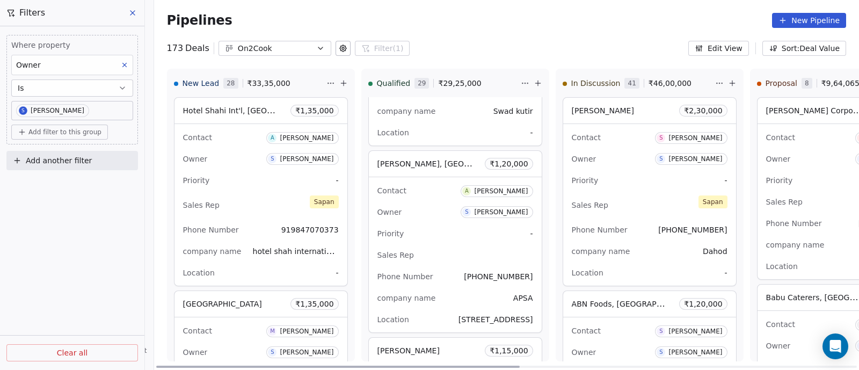
click at [442, 215] on div "Owner S [PERSON_NAME]" at bounding box center [455, 211] width 156 height 17
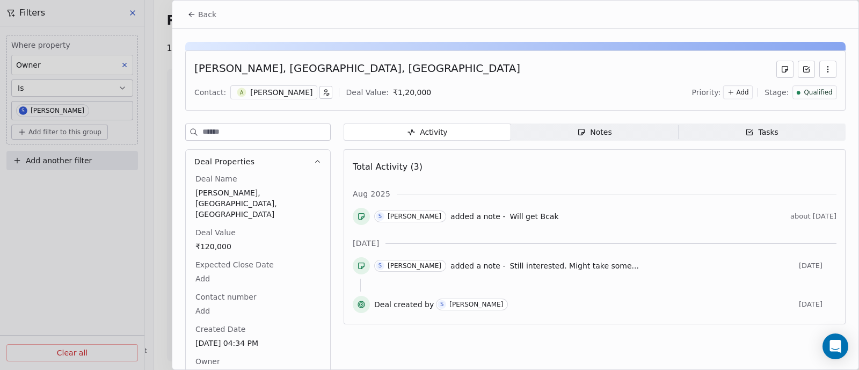
click at [204, 17] on span "Back" at bounding box center [207, 14] width 18 height 11
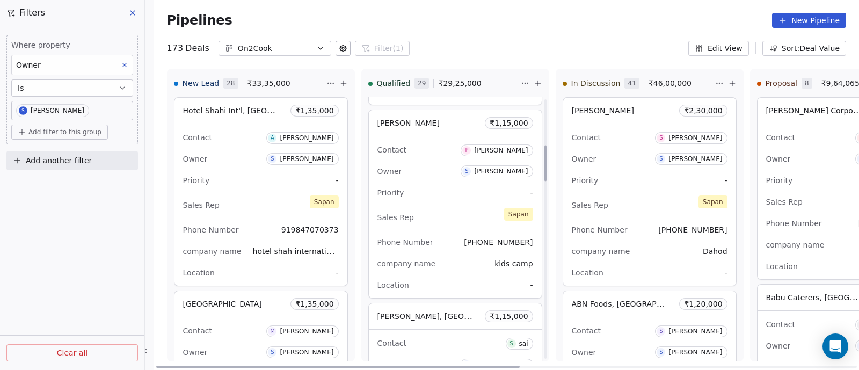
scroll to position [402, 0]
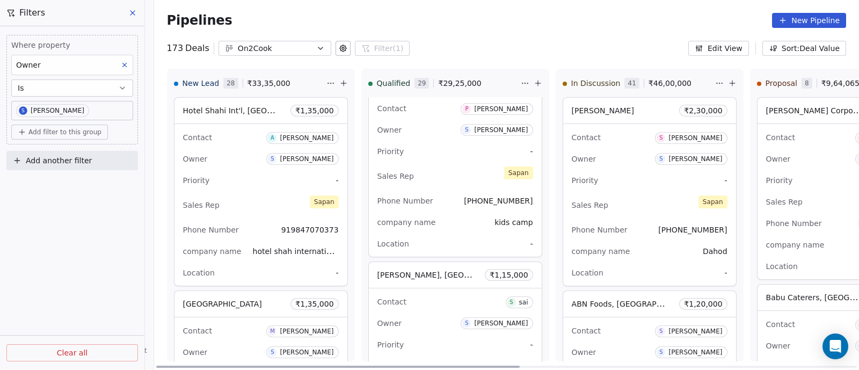
click at [440, 159] on div "Contact P [PERSON_NAME] Owner S [PERSON_NAME] Priority - Sales Rep [PERSON_NAME…" at bounding box center [455, 176] width 173 height 162
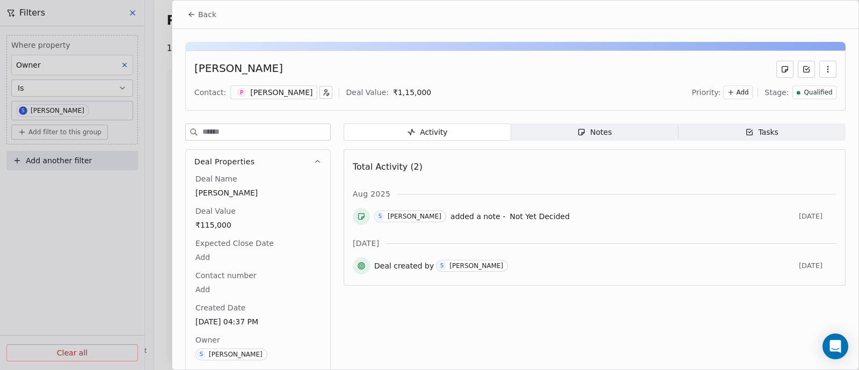
click at [588, 131] on div "Notes" at bounding box center [594, 132] width 34 height 11
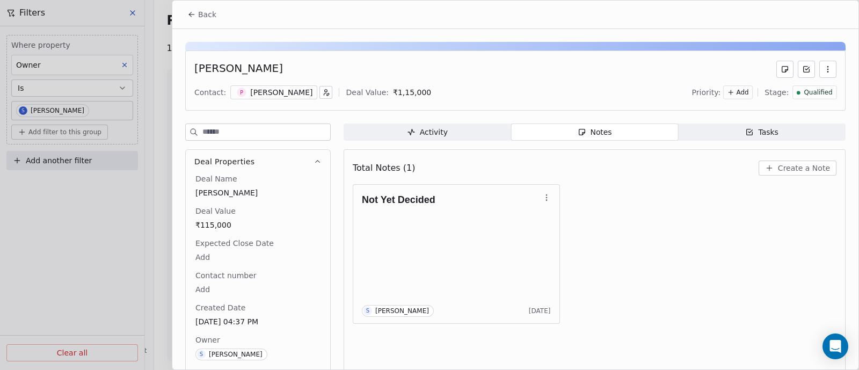
click at [796, 167] on span "Create a Note" at bounding box center [804, 168] width 52 height 11
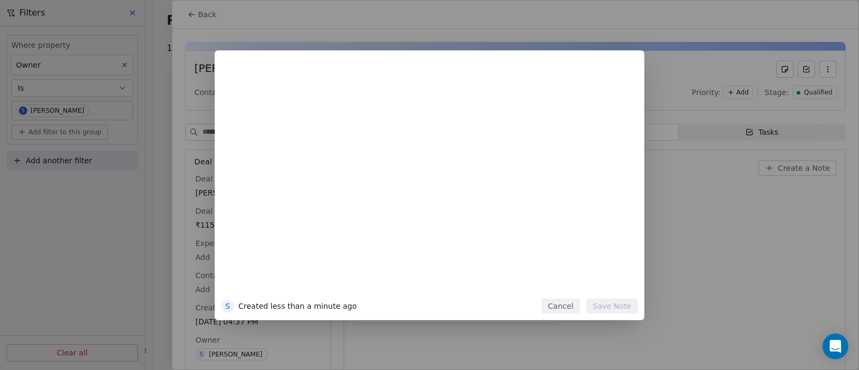
click at [235, 67] on button at bounding box center [240, 72] width 11 height 11
click at [263, 95] on div at bounding box center [445, 83] width 367 height 26
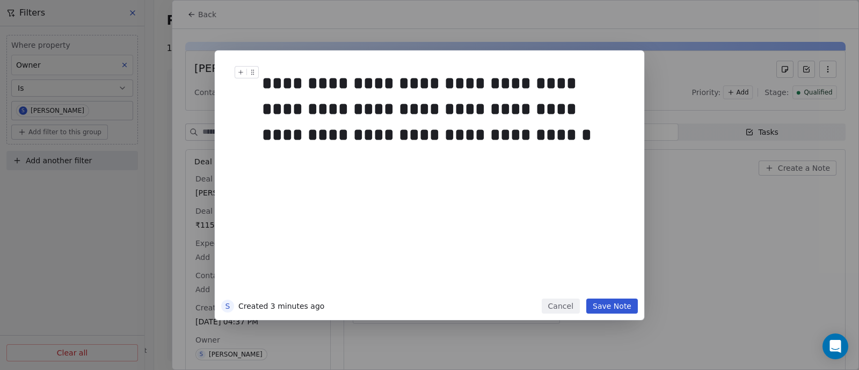
click at [466, 137] on div "**********" at bounding box center [440, 108] width 357 height 77
click at [609, 306] on button "Save Note" at bounding box center [612, 305] width 52 height 15
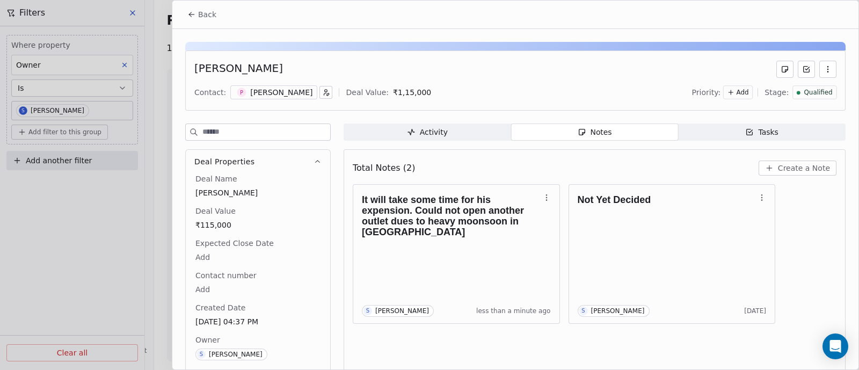
click at [210, 16] on span "Back" at bounding box center [207, 14] width 18 height 11
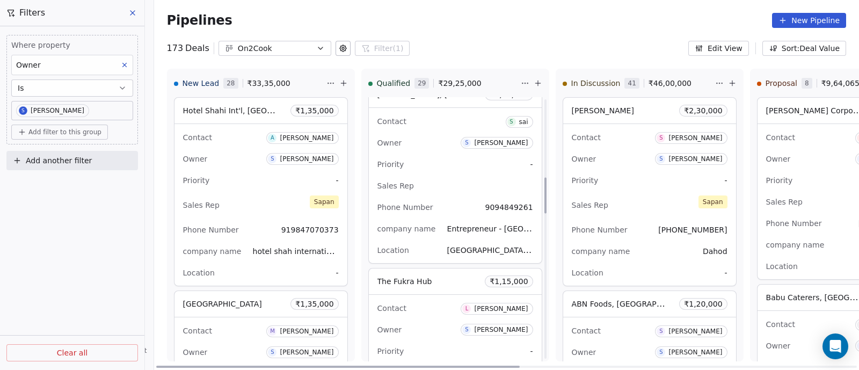
scroll to position [604, 0]
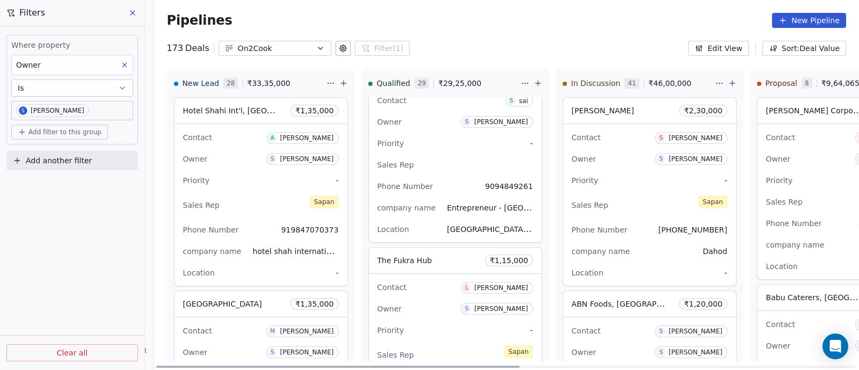
click at [442, 173] on div "Contact S sai Owner S [PERSON_NAME] Priority - Sales Rep Phone Number [PHONE_NU…" at bounding box center [455, 164] width 173 height 155
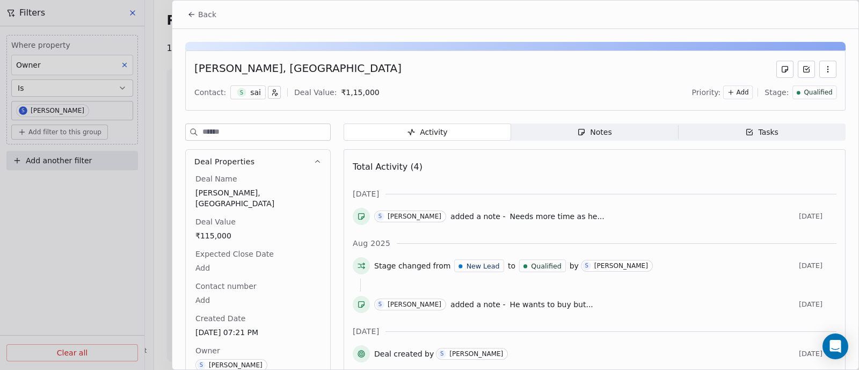
click at [591, 133] on div "Notes" at bounding box center [594, 132] width 34 height 11
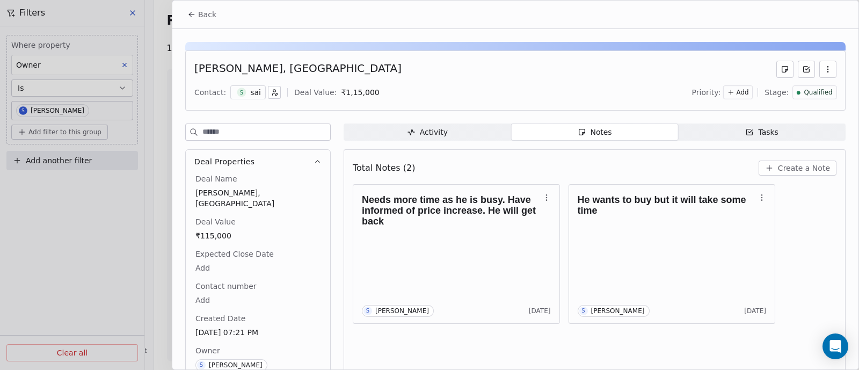
click at [202, 17] on span "Back" at bounding box center [207, 14] width 18 height 11
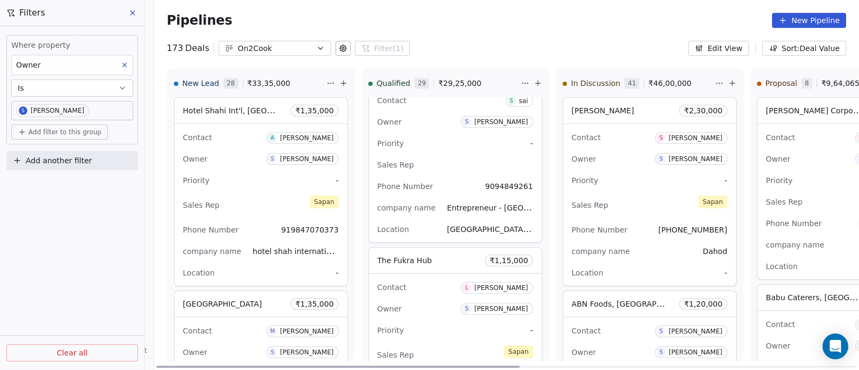
click at [446, 291] on div "Contact L [PERSON_NAME]" at bounding box center [455, 287] width 156 height 18
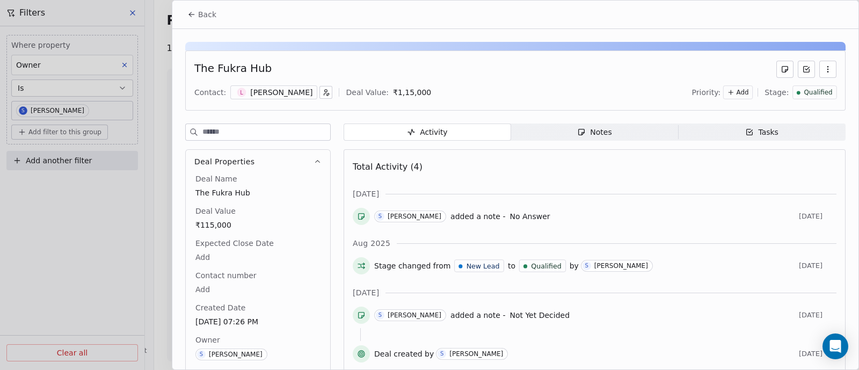
click at [597, 133] on div "Notes" at bounding box center [594, 132] width 34 height 11
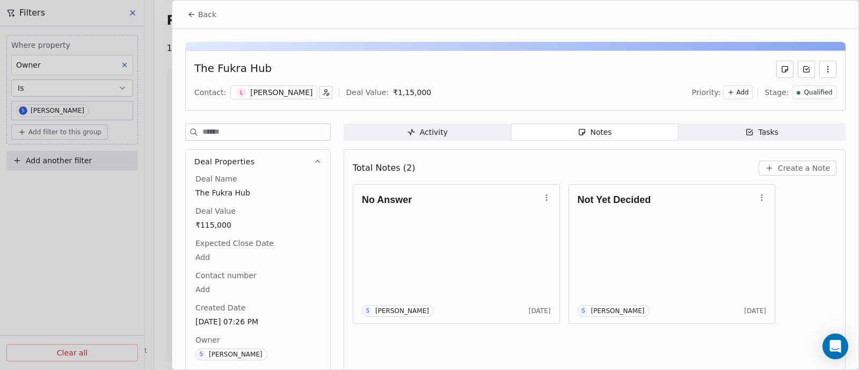
click at [790, 165] on span "Create a Note" at bounding box center [804, 168] width 52 height 11
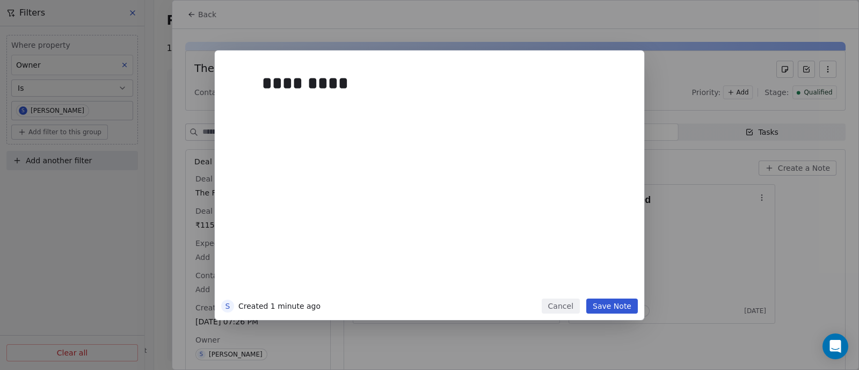
click at [606, 308] on button "Save Note" at bounding box center [612, 305] width 52 height 15
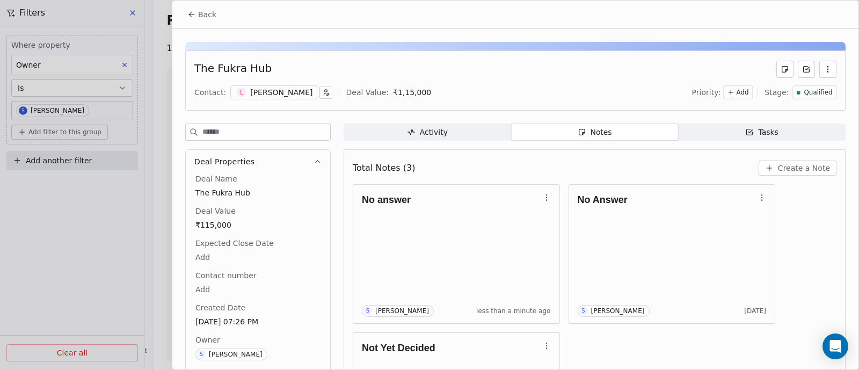
click at [207, 12] on span "Back" at bounding box center [207, 14] width 18 height 11
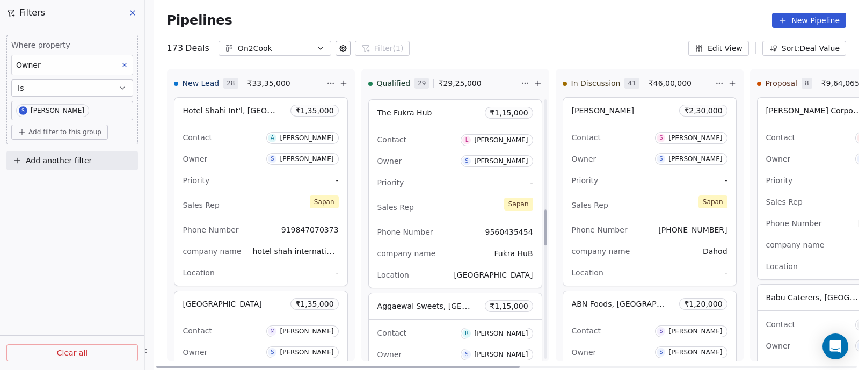
scroll to position [871, 0]
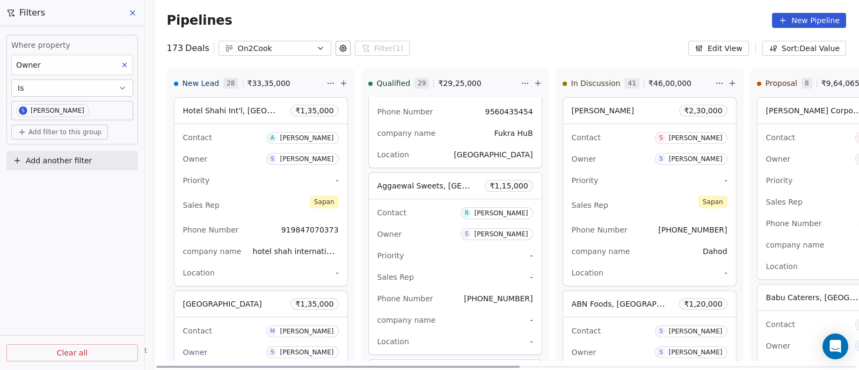
click at [441, 258] on div "Priority -" at bounding box center [455, 255] width 156 height 17
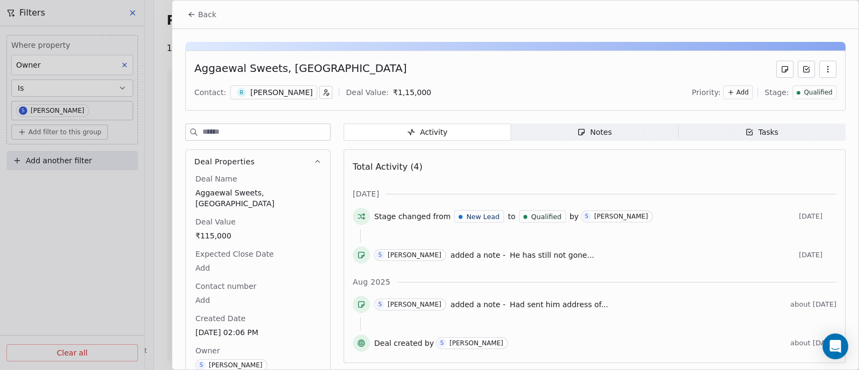
click at [604, 136] on div "Notes" at bounding box center [594, 132] width 34 height 11
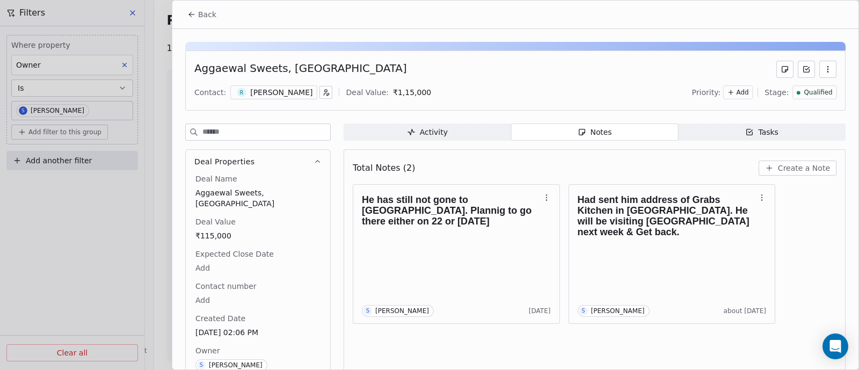
click at [799, 170] on span "Create a Note" at bounding box center [804, 168] width 52 height 11
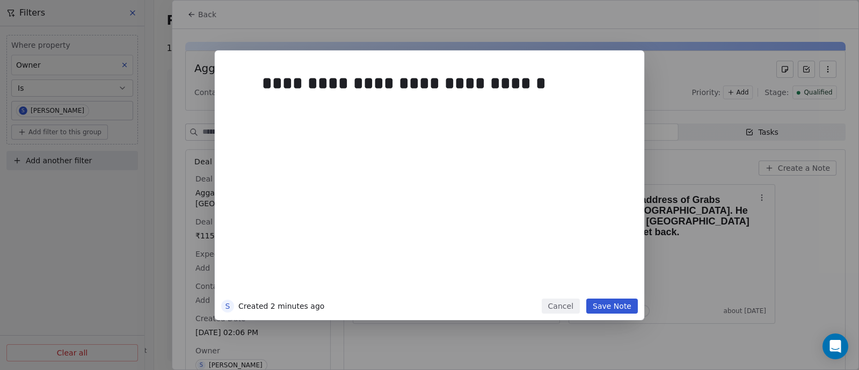
click at [610, 306] on button "Save Note" at bounding box center [612, 305] width 52 height 15
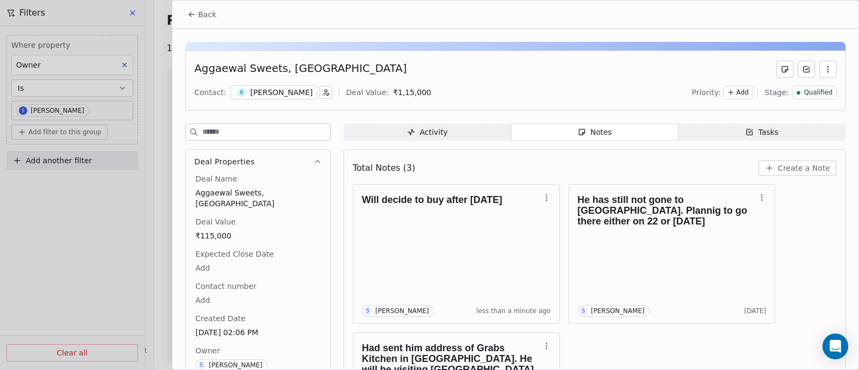
click at [202, 17] on span "Back" at bounding box center [207, 14] width 18 height 11
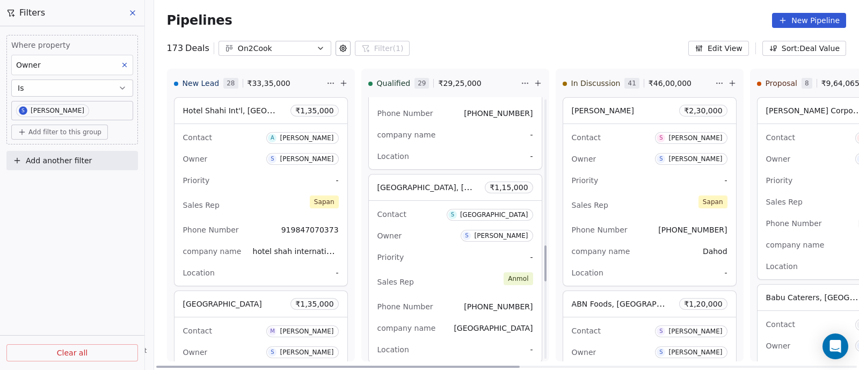
scroll to position [1073, 0]
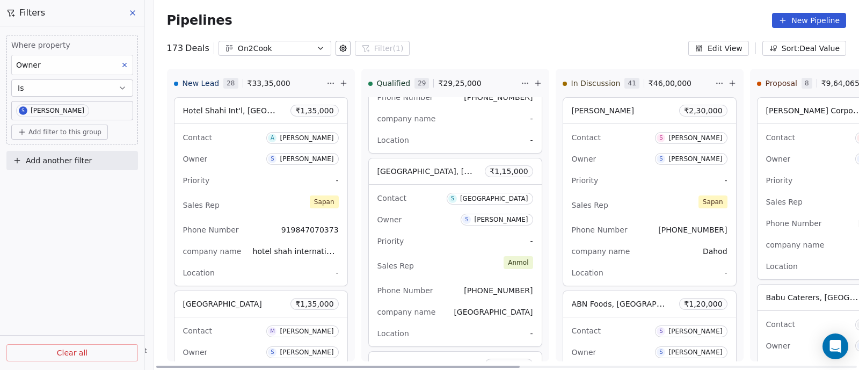
click at [424, 223] on div "Owner S [PERSON_NAME]" at bounding box center [455, 219] width 156 height 17
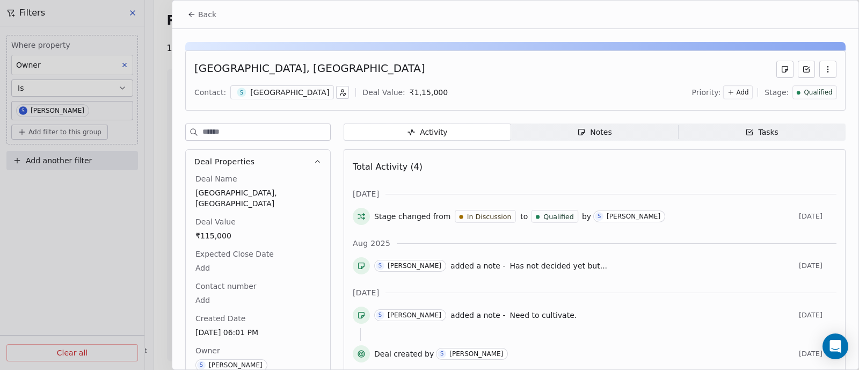
click at [589, 130] on div "Notes" at bounding box center [594, 132] width 34 height 11
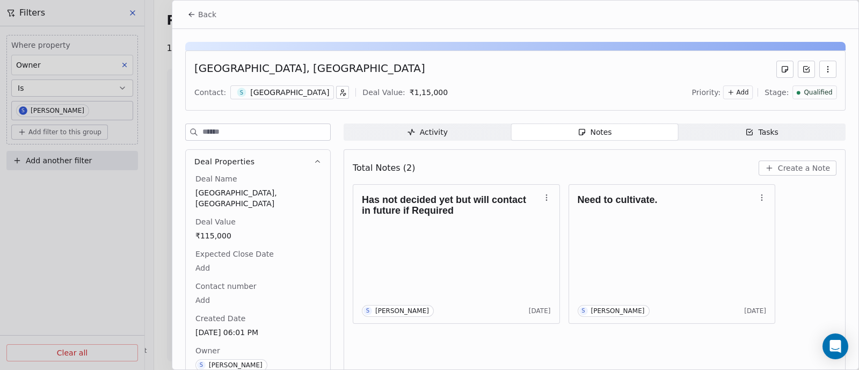
click at [203, 11] on span "Back" at bounding box center [207, 14] width 18 height 11
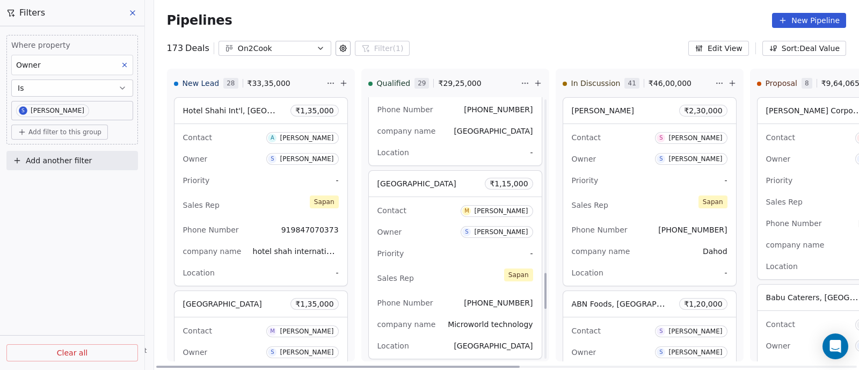
scroll to position [1274, 0]
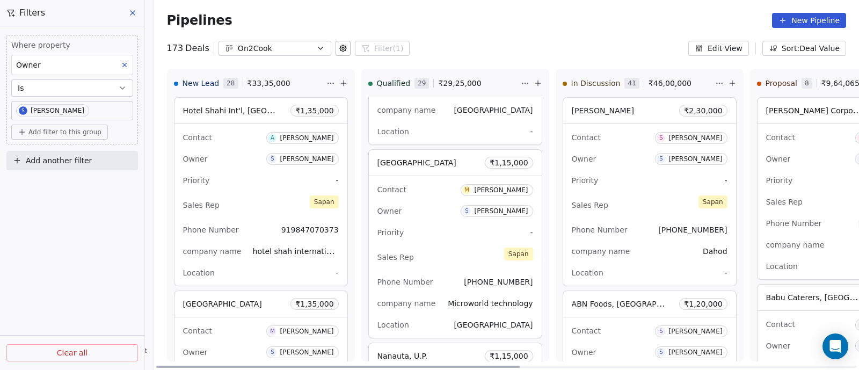
click at [423, 216] on div "Owner S [PERSON_NAME]" at bounding box center [455, 210] width 156 height 17
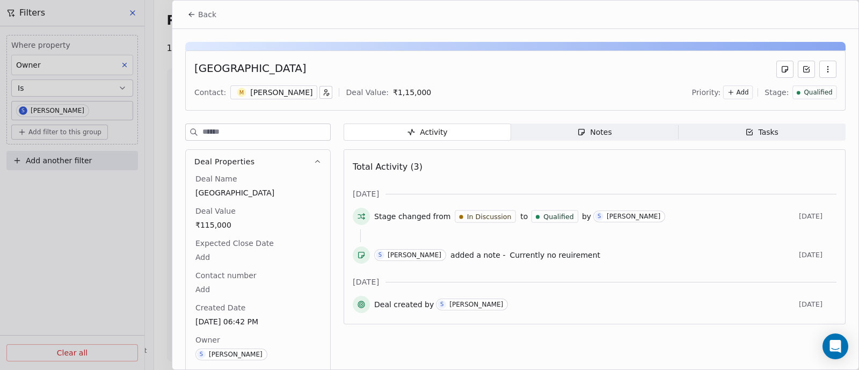
click at [207, 17] on span "Back" at bounding box center [207, 14] width 18 height 11
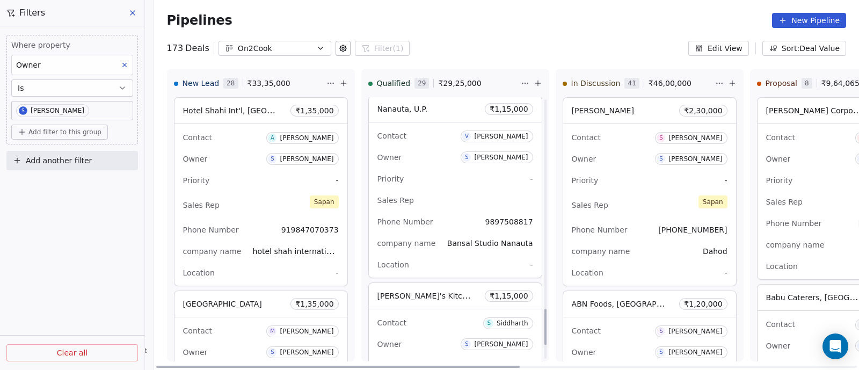
scroll to position [1543, 0]
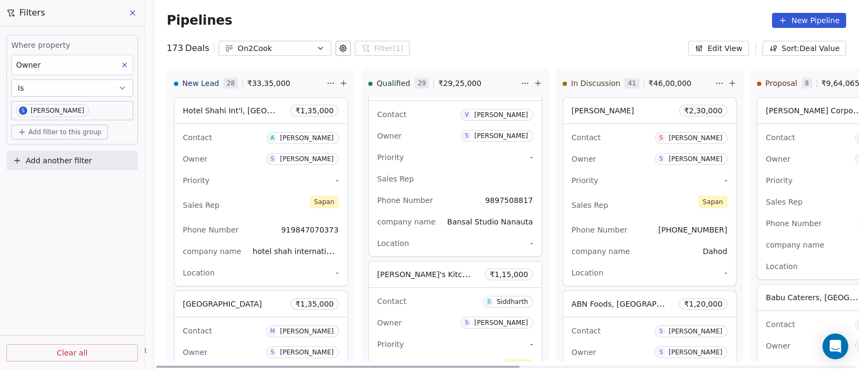
click at [445, 173] on div "Sales Rep" at bounding box center [455, 178] width 156 height 17
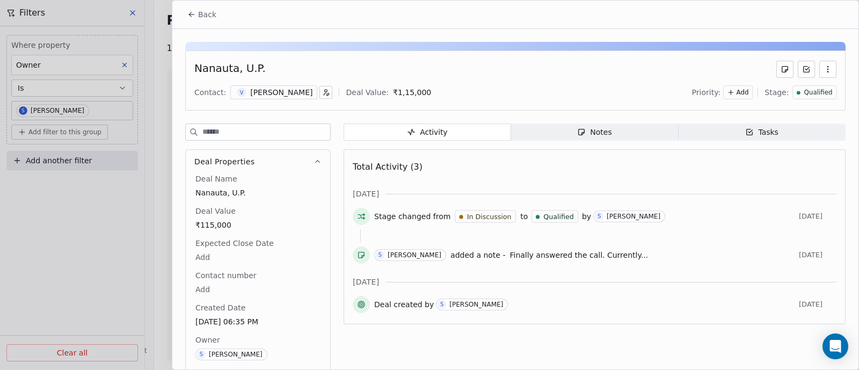
click at [591, 133] on div "Notes" at bounding box center [594, 132] width 34 height 11
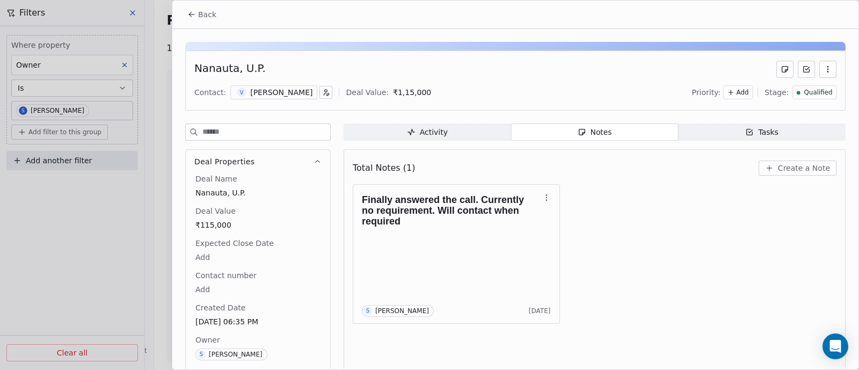
click at [213, 17] on span "Back" at bounding box center [207, 14] width 18 height 11
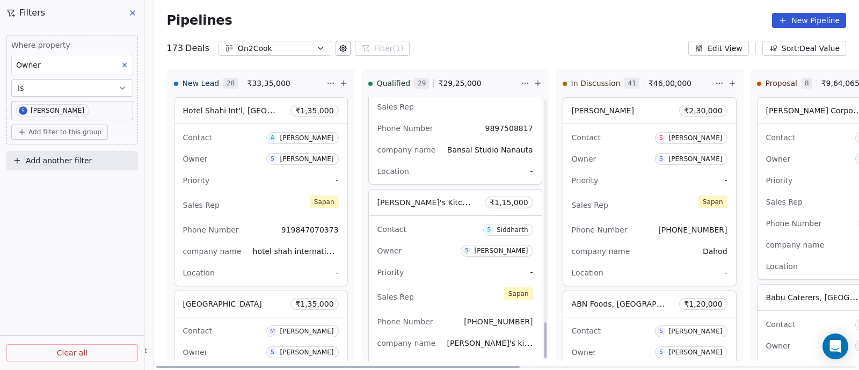
scroll to position [1642, 0]
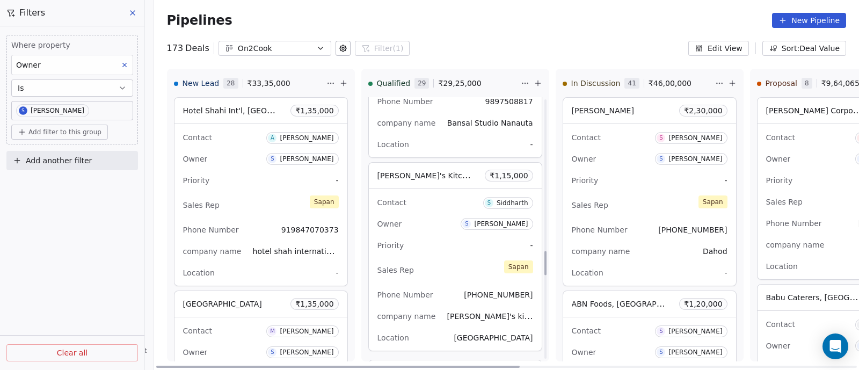
click at [444, 229] on div "Owner S [PERSON_NAME]" at bounding box center [455, 223] width 156 height 17
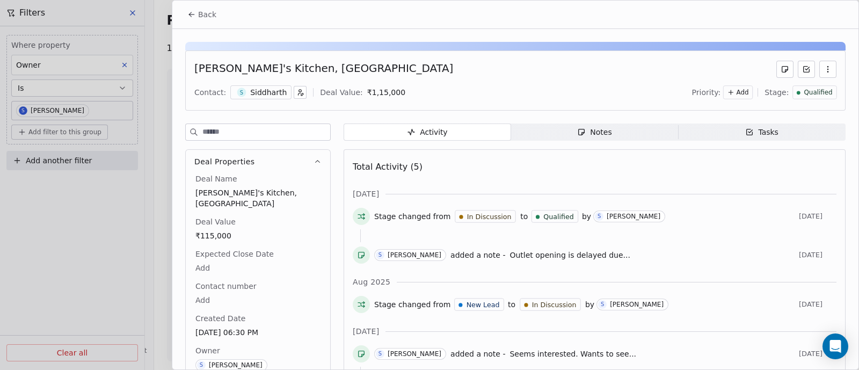
click at [589, 133] on div "Notes" at bounding box center [594, 132] width 34 height 11
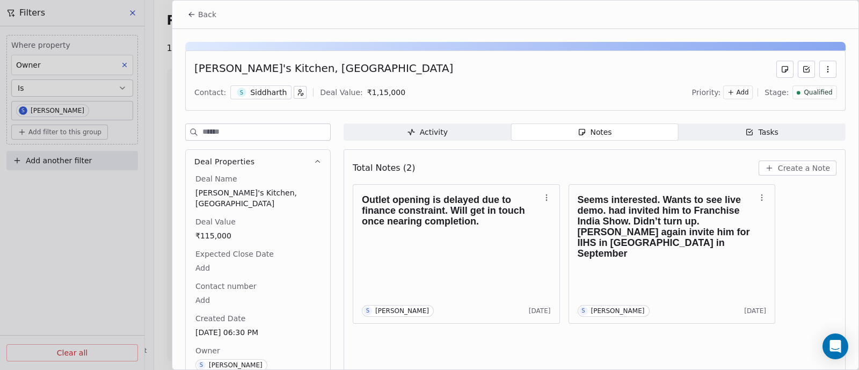
click at [204, 13] on span "Back" at bounding box center [207, 14] width 18 height 11
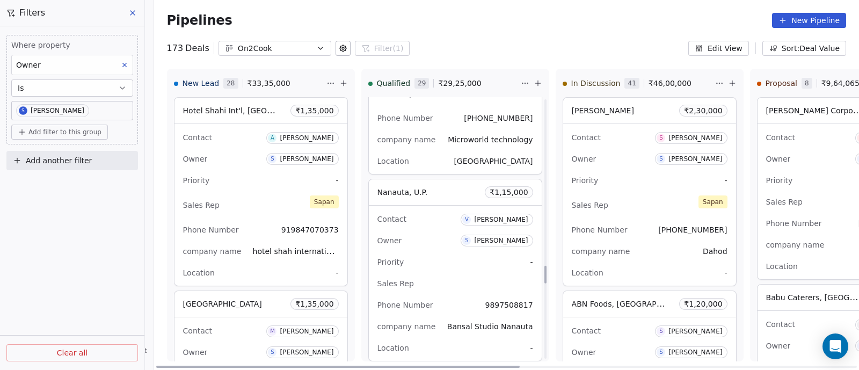
scroll to position [2446, 0]
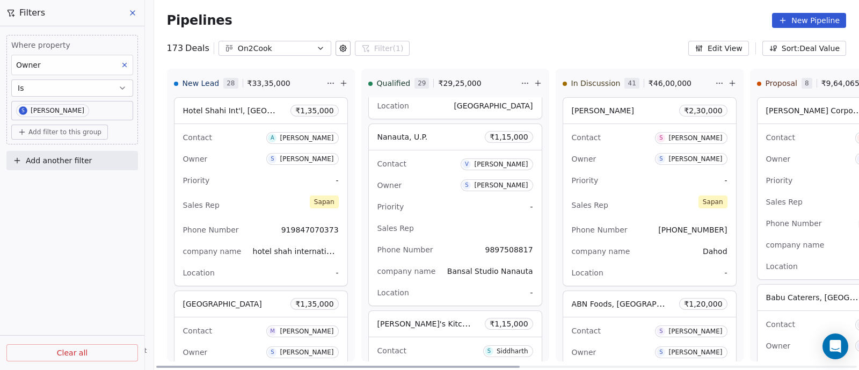
click at [428, 202] on div "Priority -" at bounding box center [455, 206] width 156 height 17
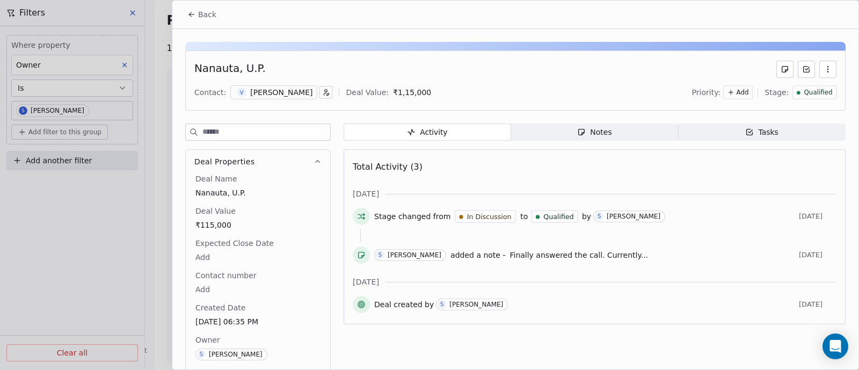
click at [207, 16] on span "Back" at bounding box center [207, 14] width 18 height 11
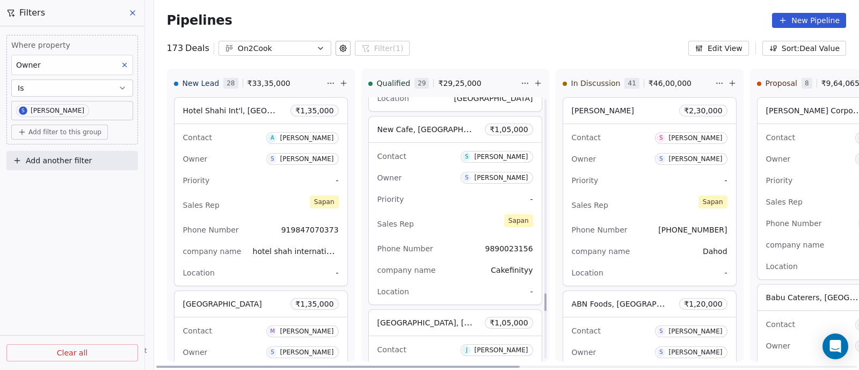
scroll to position [2849, 0]
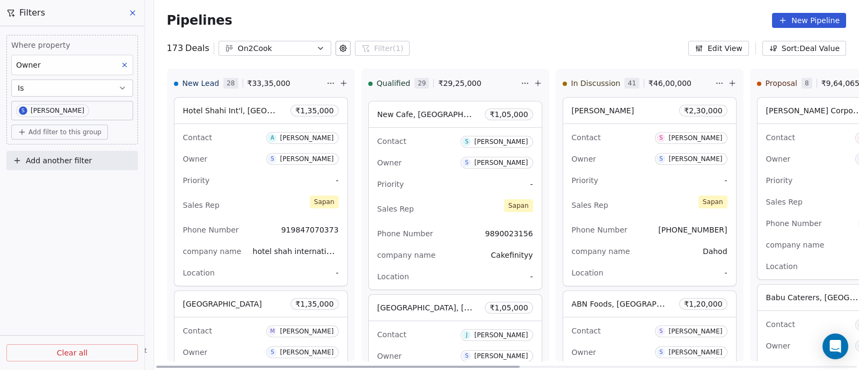
click at [427, 178] on div "Priority -" at bounding box center [455, 183] width 156 height 17
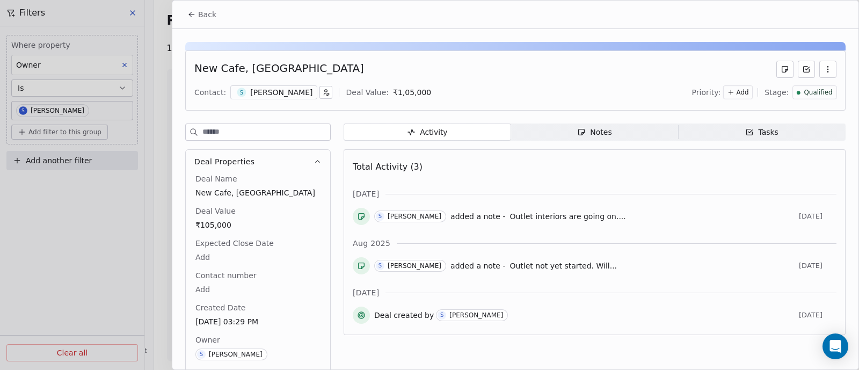
click at [589, 135] on div "Notes" at bounding box center [594, 132] width 34 height 11
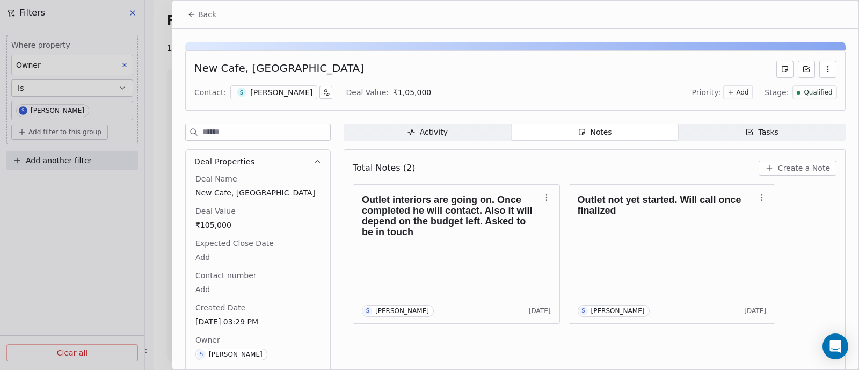
click at [792, 167] on span "Create a Note" at bounding box center [804, 168] width 52 height 11
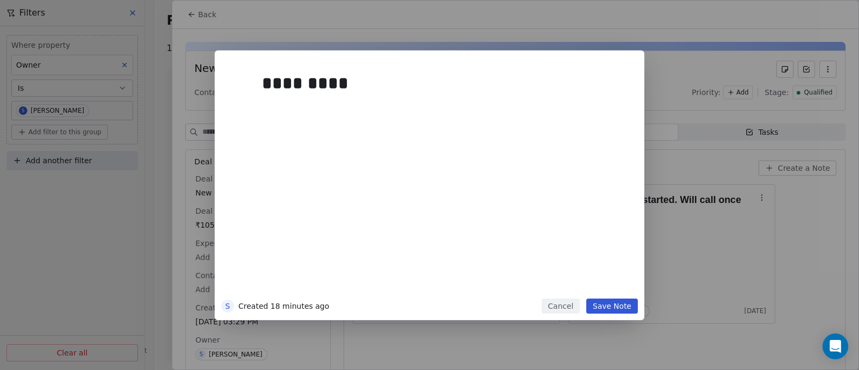
click at [612, 306] on button "Save Note" at bounding box center [612, 305] width 52 height 15
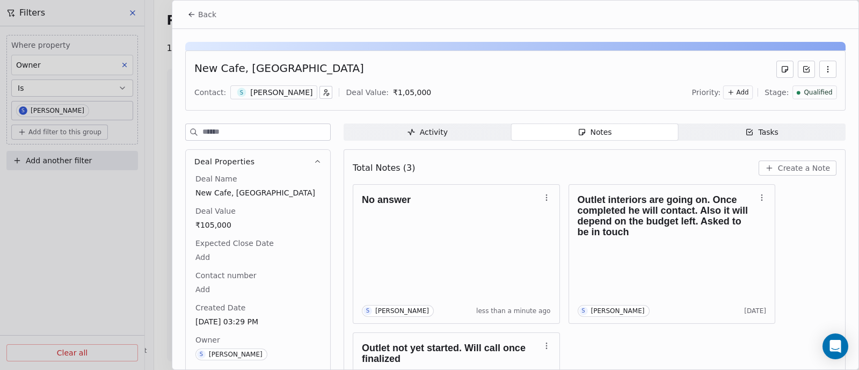
click at [203, 19] on span "Back" at bounding box center [207, 14] width 18 height 11
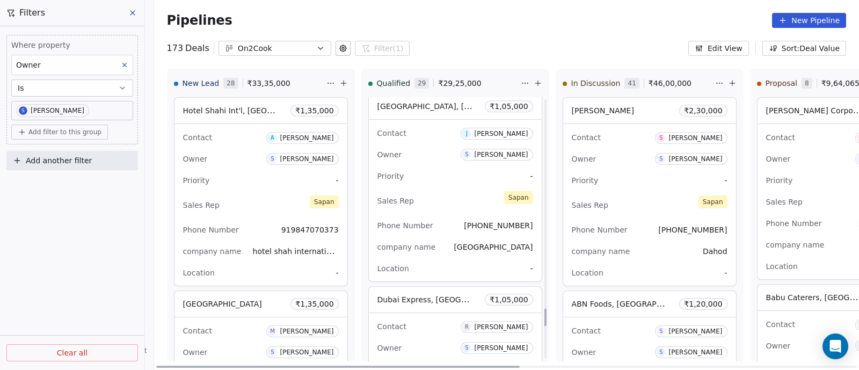
scroll to position [3117, 0]
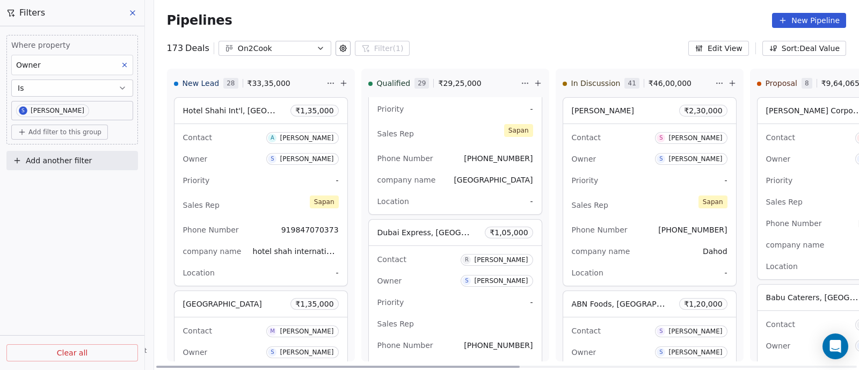
click at [426, 246] on div "Contact [PERSON_NAME] Owner S [PERSON_NAME] Priority - Sales Rep Phone Number […" at bounding box center [455, 323] width 173 height 155
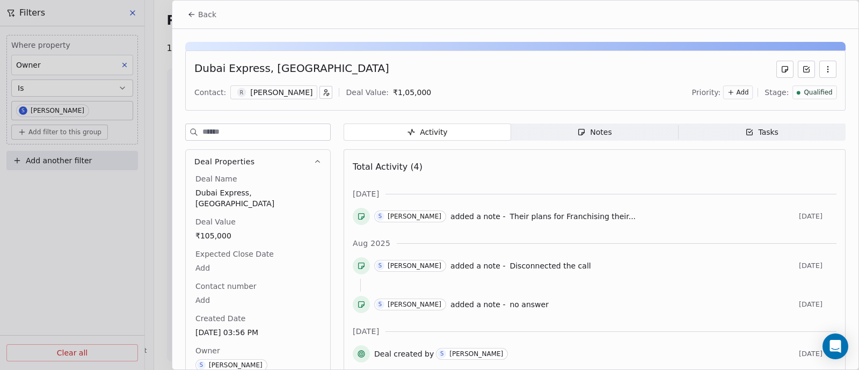
click at [209, 14] on span "Back" at bounding box center [207, 14] width 18 height 11
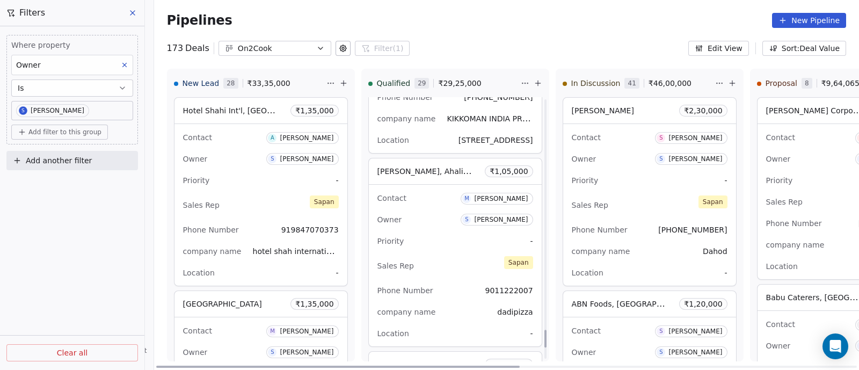
scroll to position [3386, 0]
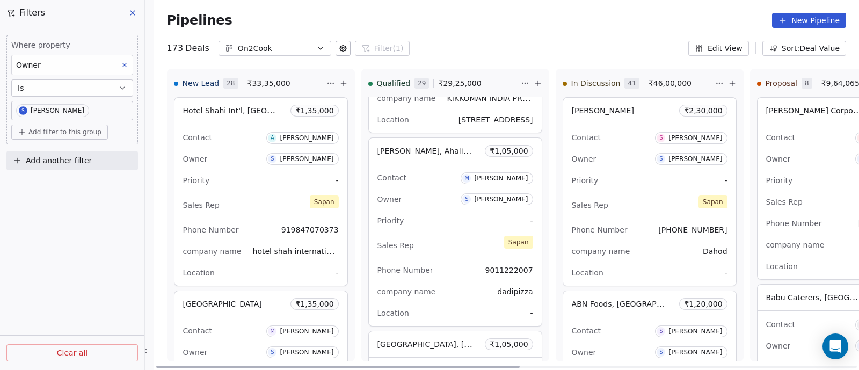
click at [424, 215] on div "Priority -" at bounding box center [455, 220] width 156 height 17
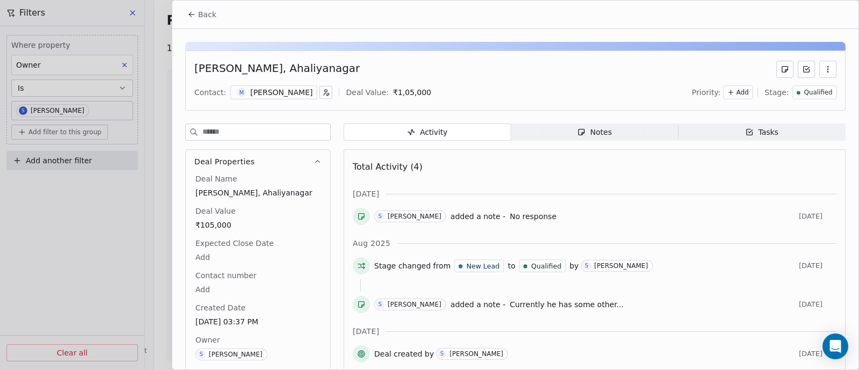
click at [600, 133] on div "Notes" at bounding box center [594, 132] width 34 height 11
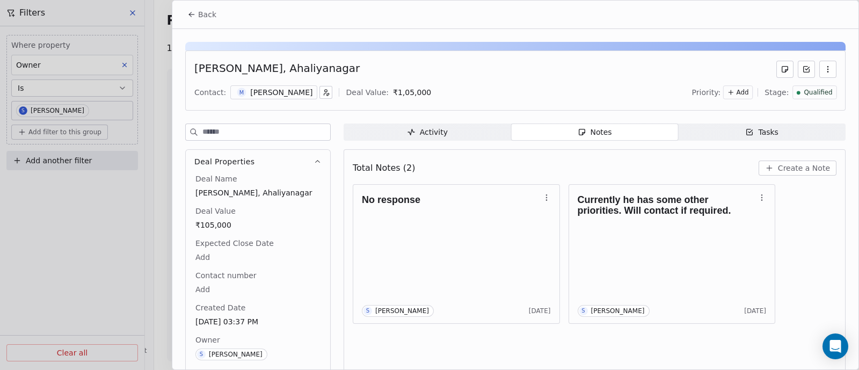
click at [781, 168] on span "Create a Note" at bounding box center [804, 168] width 52 height 11
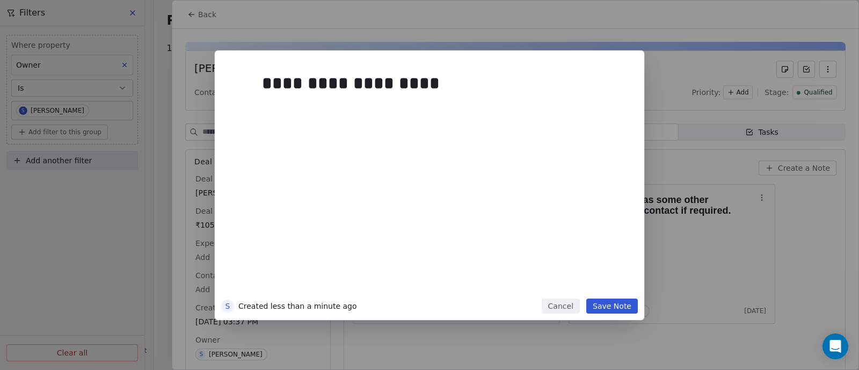
click at [614, 303] on button "Save Note" at bounding box center [612, 305] width 52 height 15
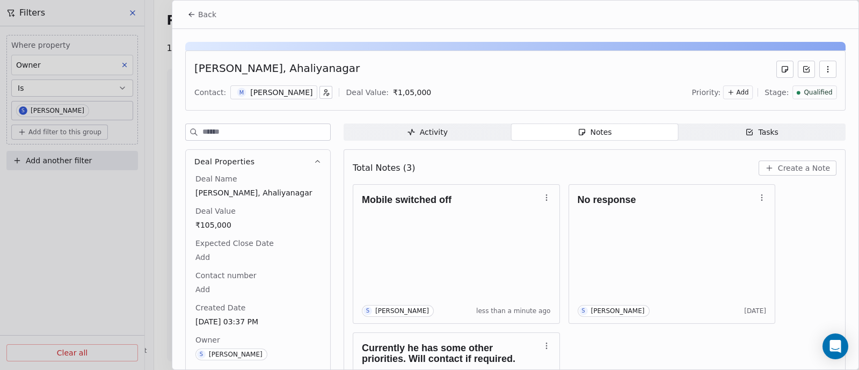
click at [209, 14] on span "Back" at bounding box center [207, 14] width 18 height 11
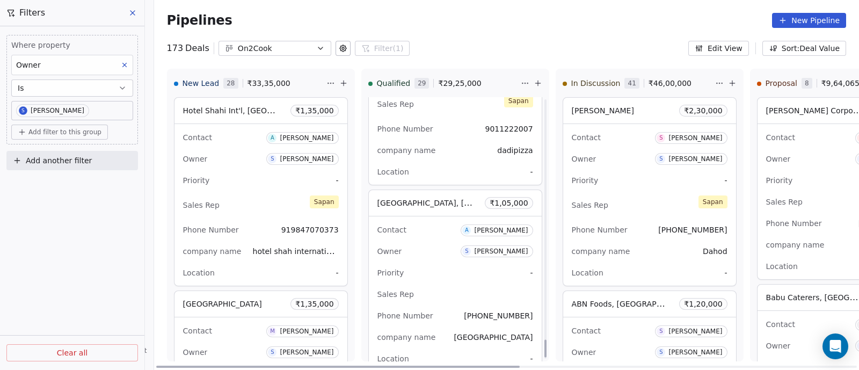
scroll to position [3544, 0]
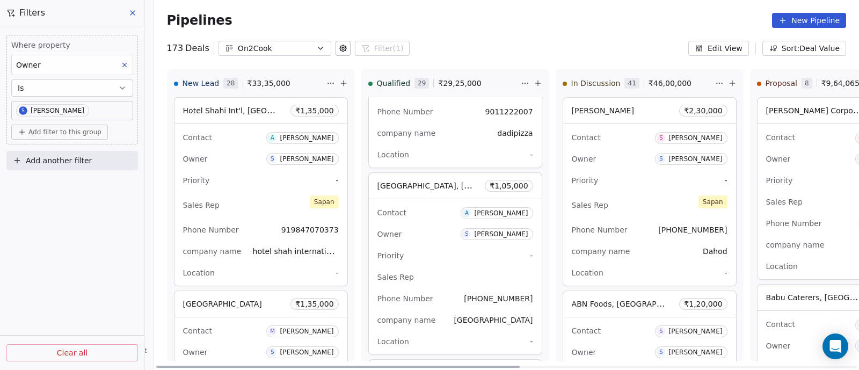
click at [438, 232] on div "Owner S [PERSON_NAME]" at bounding box center [455, 233] width 156 height 17
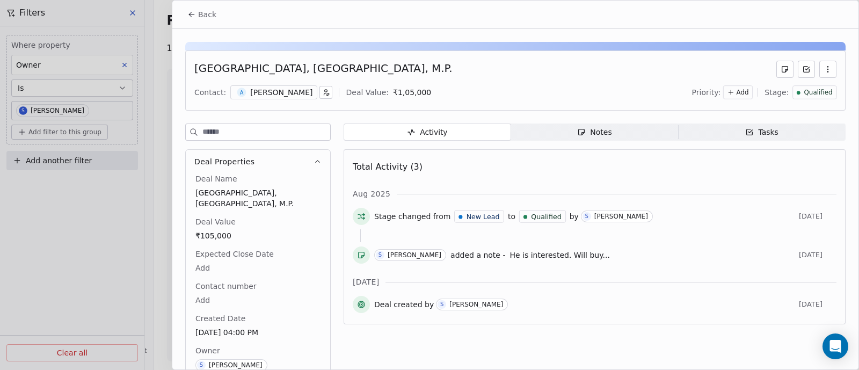
click at [606, 133] on span "Notes Notes" at bounding box center [594, 131] width 167 height 17
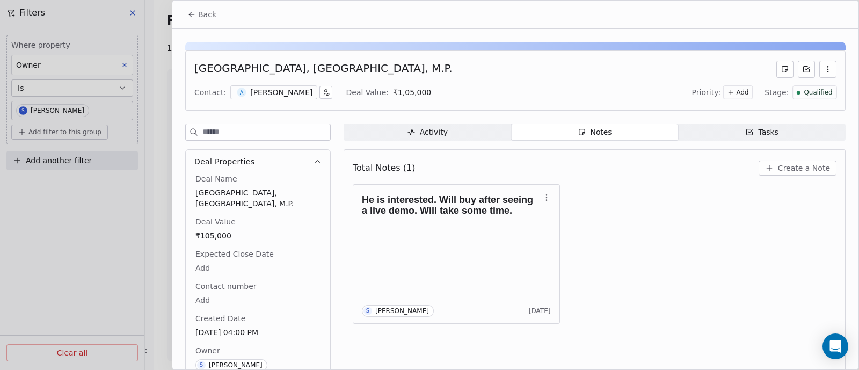
click at [789, 170] on span "Create a Note" at bounding box center [804, 168] width 52 height 11
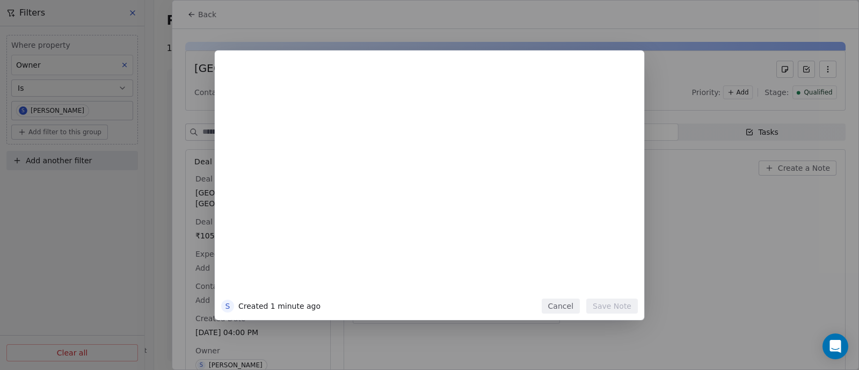
click at [566, 307] on button "Cancel" at bounding box center [560, 305] width 38 height 15
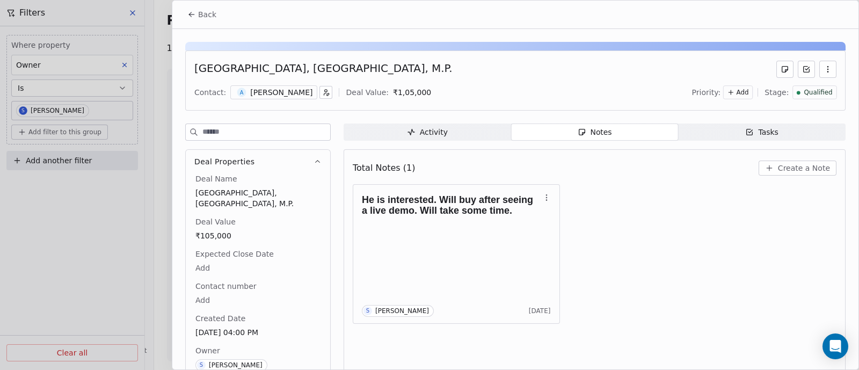
click at [792, 168] on span "Create a Note" at bounding box center [804, 168] width 52 height 11
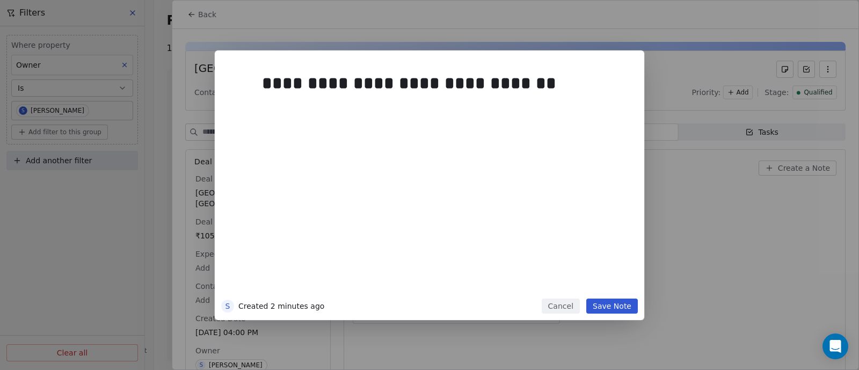
click at [625, 306] on button "Save Note" at bounding box center [612, 305] width 52 height 15
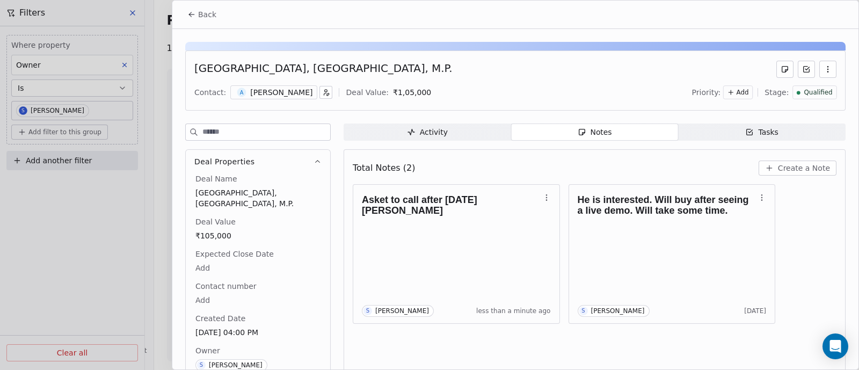
click at [206, 13] on span "Back" at bounding box center [207, 14] width 18 height 11
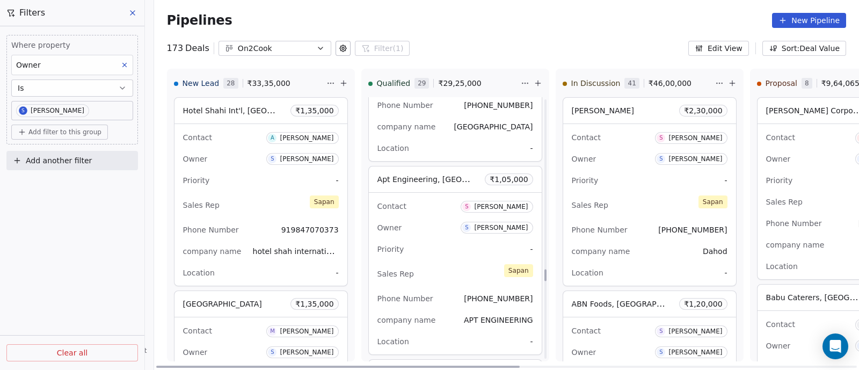
scroll to position [3745, 0]
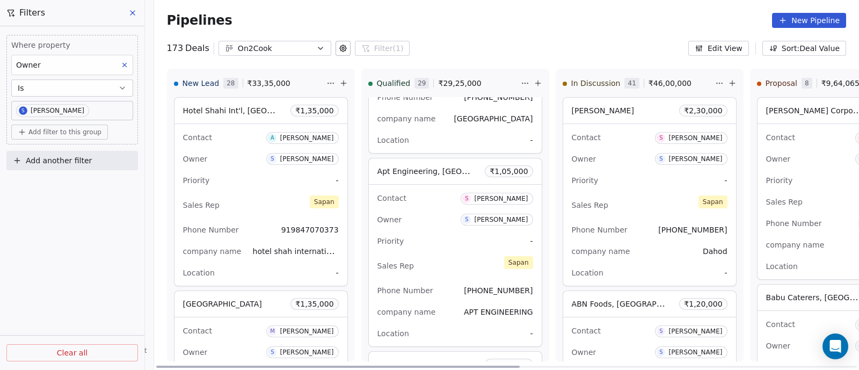
click at [442, 254] on div "Sales Rep [PERSON_NAME]" at bounding box center [455, 266] width 156 height 24
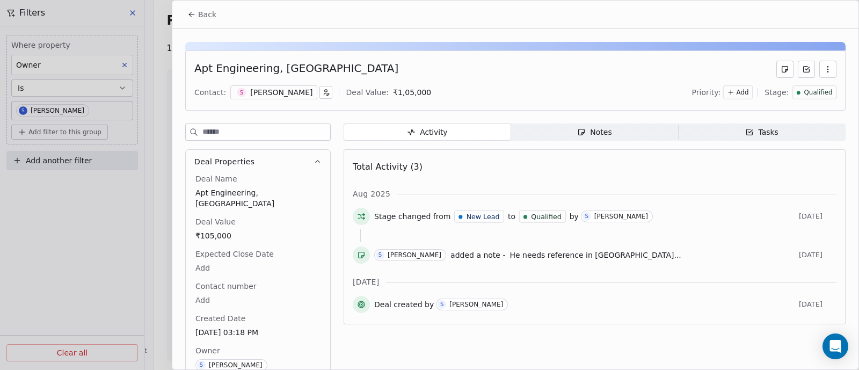
click at [204, 12] on span "Back" at bounding box center [207, 14] width 18 height 11
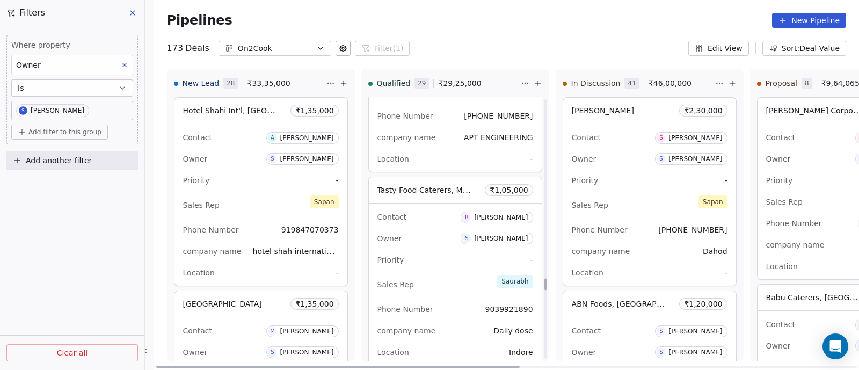
scroll to position [3946, 0]
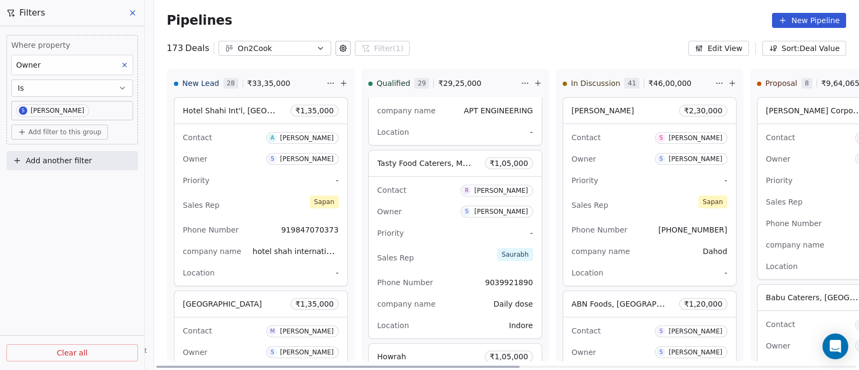
click at [435, 211] on div "Owner S [PERSON_NAME]" at bounding box center [455, 211] width 156 height 17
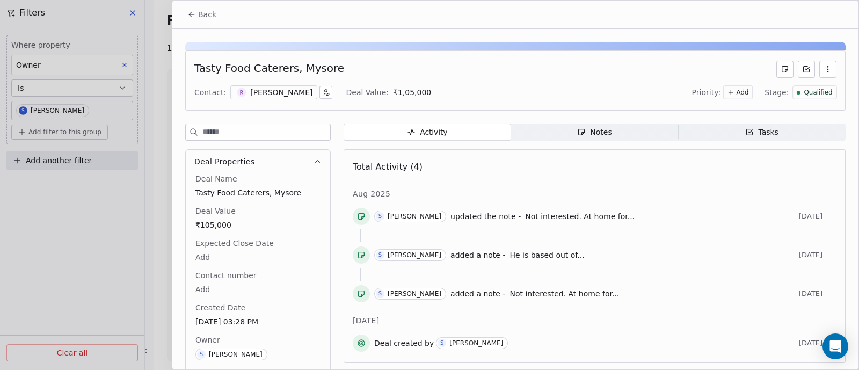
click at [605, 132] on div "Notes" at bounding box center [594, 132] width 34 height 11
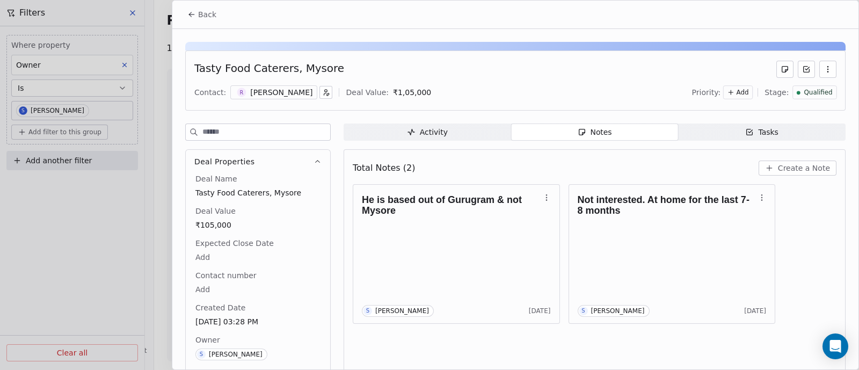
click at [209, 14] on span "Back" at bounding box center [207, 14] width 18 height 11
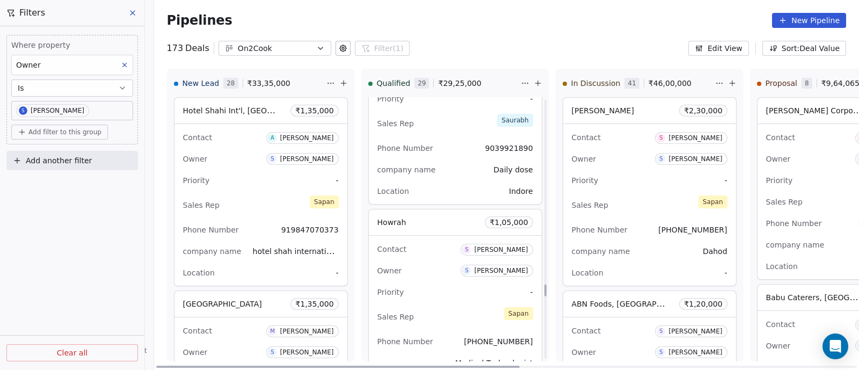
scroll to position [4148, 0]
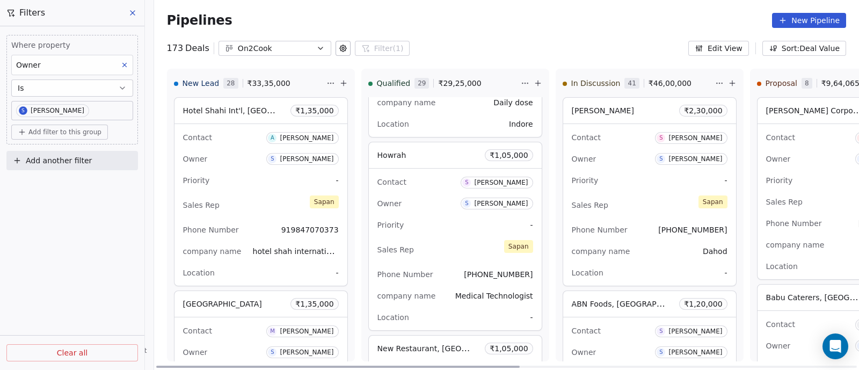
click at [439, 216] on div "Priority -" at bounding box center [455, 224] width 156 height 17
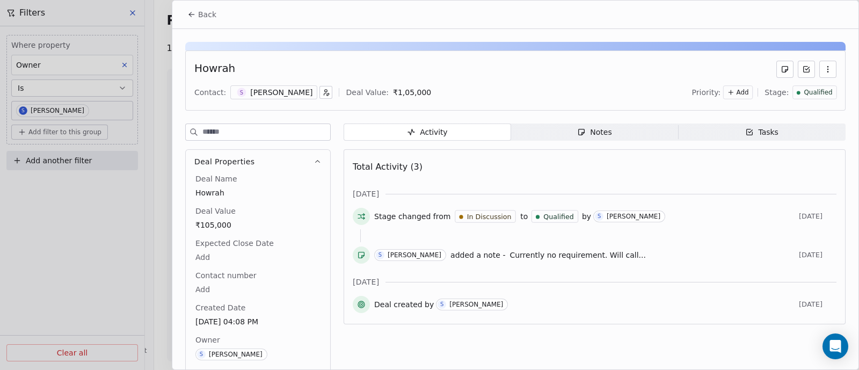
click at [204, 18] on span "Back" at bounding box center [207, 14] width 18 height 11
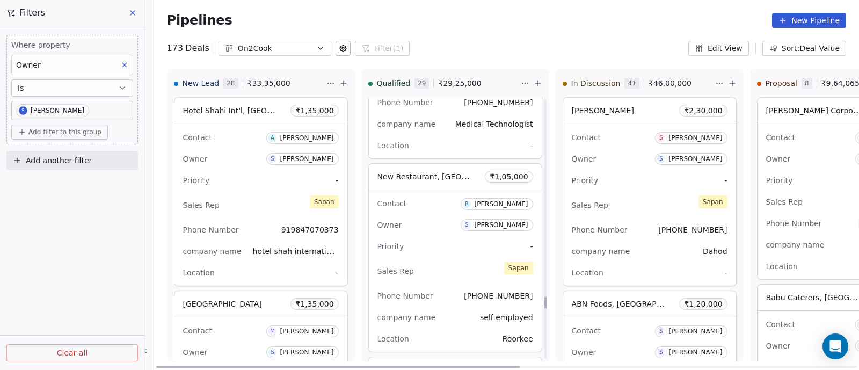
scroll to position [4349, 0]
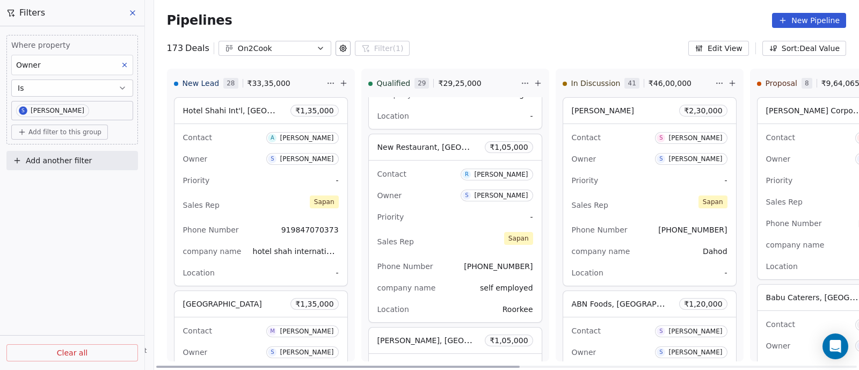
click at [432, 218] on div "Contact [PERSON_NAME] Owner S [PERSON_NAME] Priority - Sales Rep [PERSON_NAME] …" at bounding box center [455, 241] width 173 height 162
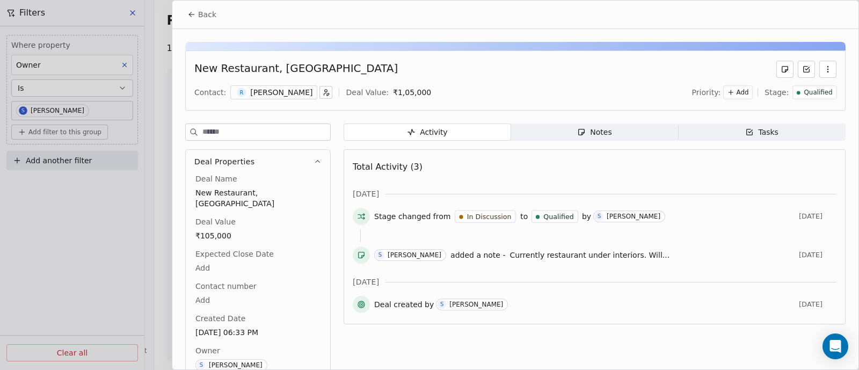
click at [597, 135] on div "Notes" at bounding box center [594, 132] width 34 height 11
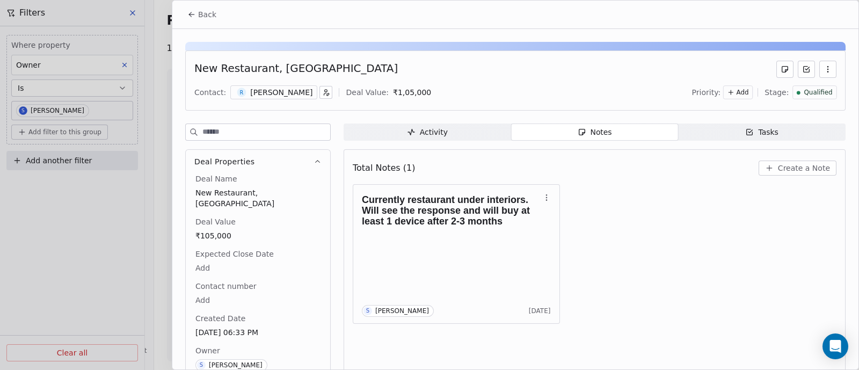
click at [209, 10] on span "Back" at bounding box center [207, 14] width 18 height 11
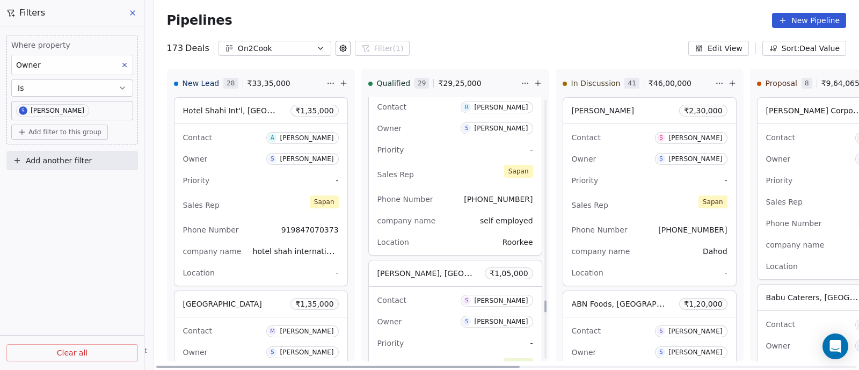
scroll to position [4483, 0]
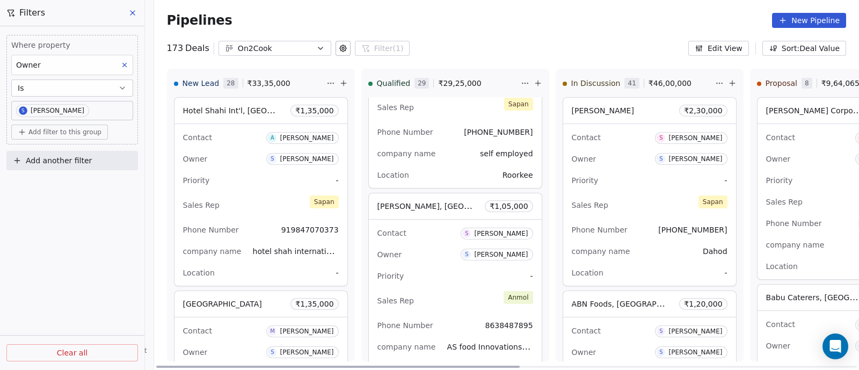
click at [441, 248] on div "Owner S [PERSON_NAME]" at bounding box center [455, 254] width 156 height 17
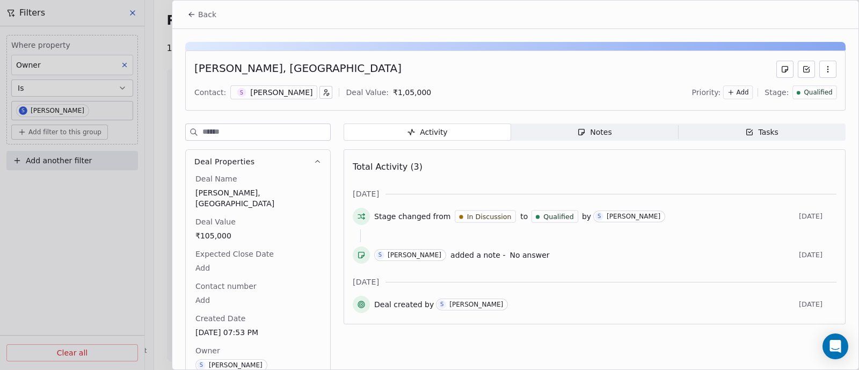
click at [604, 135] on div "Notes" at bounding box center [594, 132] width 34 height 11
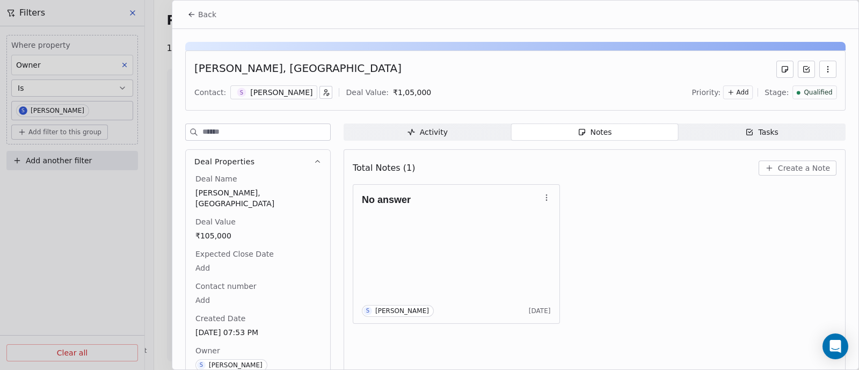
click at [783, 170] on span "Create a Note" at bounding box center [804, 168] width 52 height 11
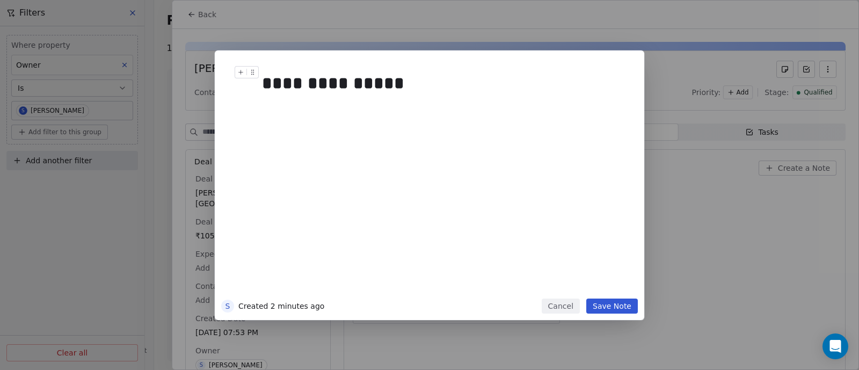
click at [365, 82] on div "**********" at bounding box center [440, 83] width 357 height 26
click at [399, 82] on div "**********" at bounding box center [440, 83] width 357 height 26
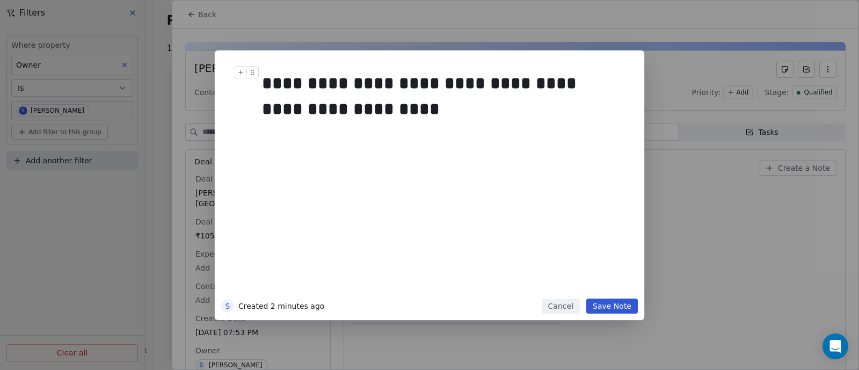
click at [450, 79] on div "**********" at bounding box center [440, 96] width 357 height 52
click at [427, 106] on div "**********" at bounding box center [440, 96] width 357 height 52
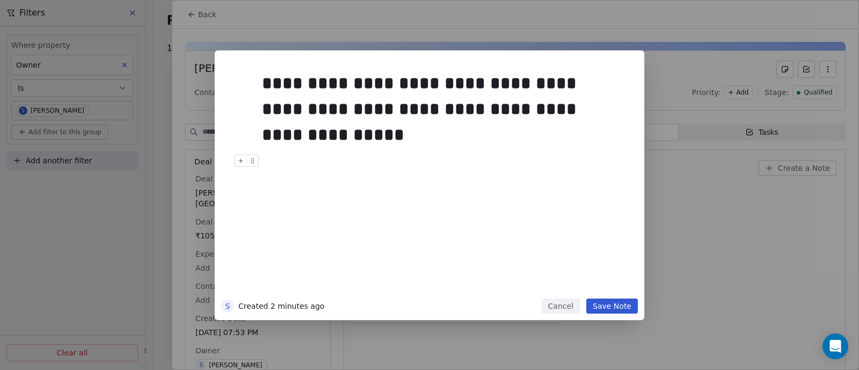
click at [605, 304] on button "Save Note" at bounding box center [612, 305] width 52 height 15
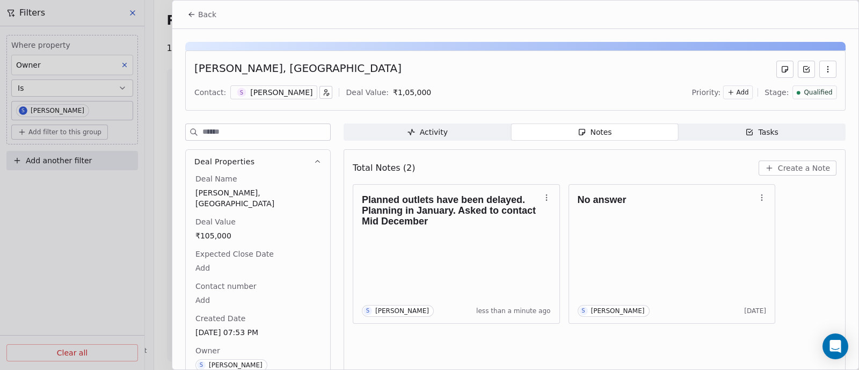
click at [204, 14] on span "Back" at bounding box center [207, 14] width 18 height 11
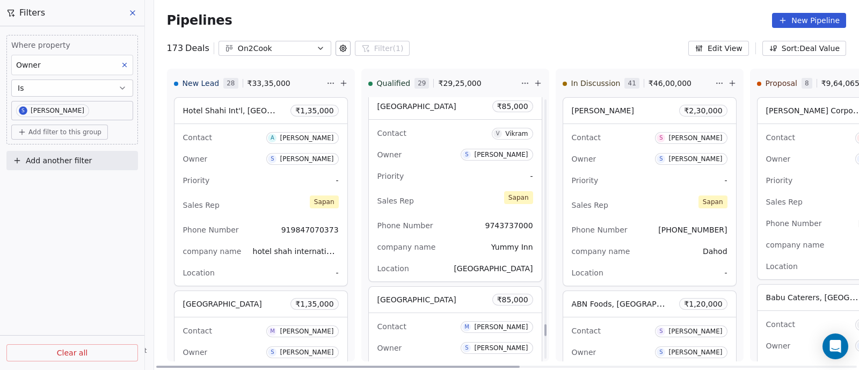
scroll to position [5020, 0]
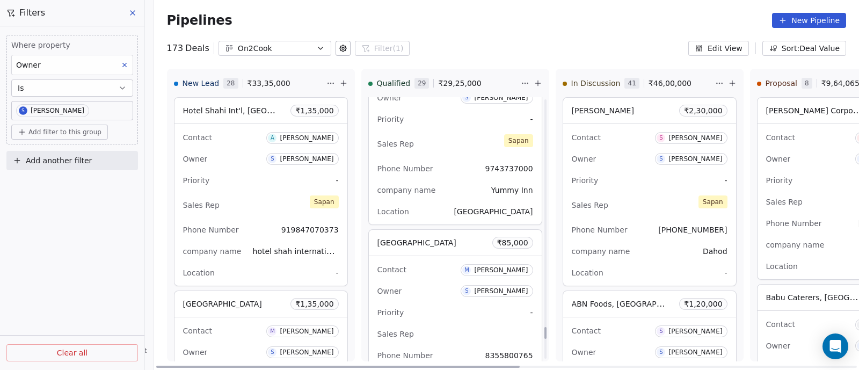
click at [456, 165] on div "Phone Number [PHONE_NUMBER]" at bounding box center [455, 168] width 156 height 17
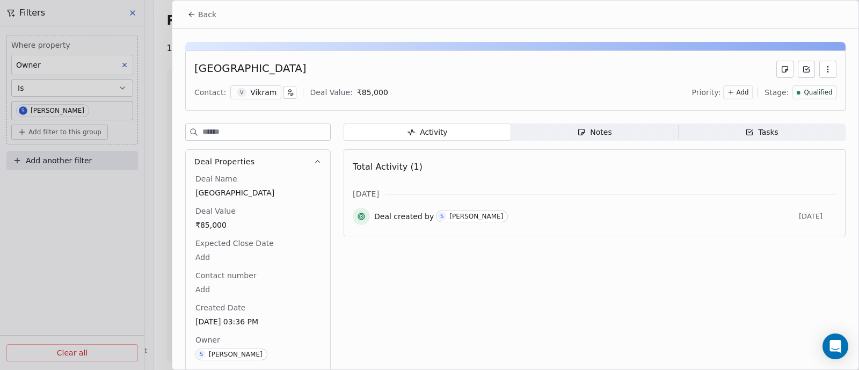
click at [209, 18] on span "Back" at bounding box center [207, 14] width 18 height 11
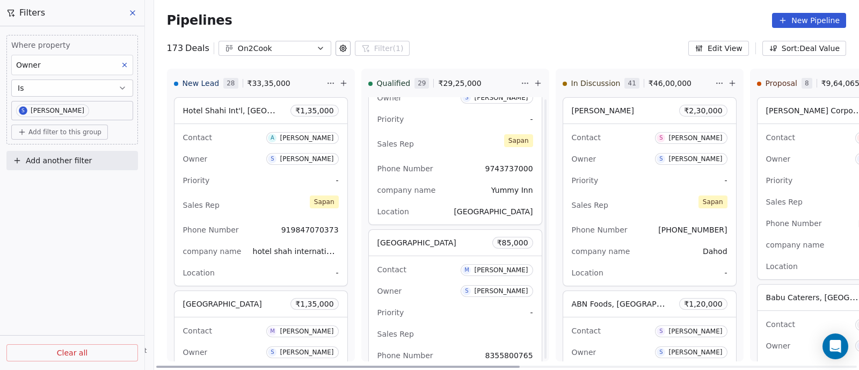
scroll to position [5087, 0]
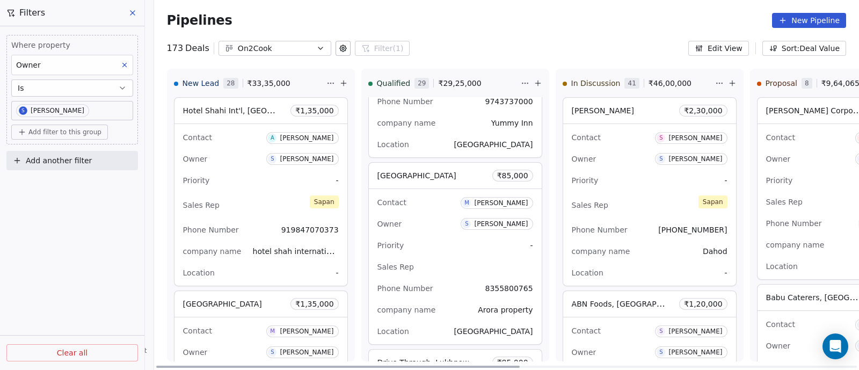
click at [436, 222] on div "Owner S [PERSON_NAME]" at bounding box center [455, 223] width 156 height 17
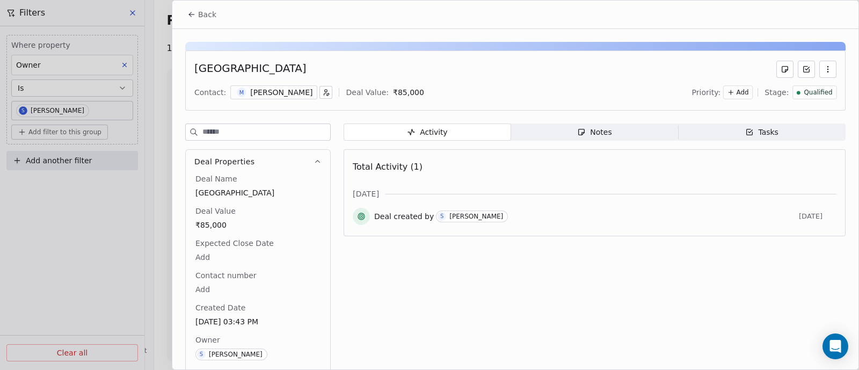
click at [204, 10] on span "Back" at bounding box center [207, 14] width 18 height 11
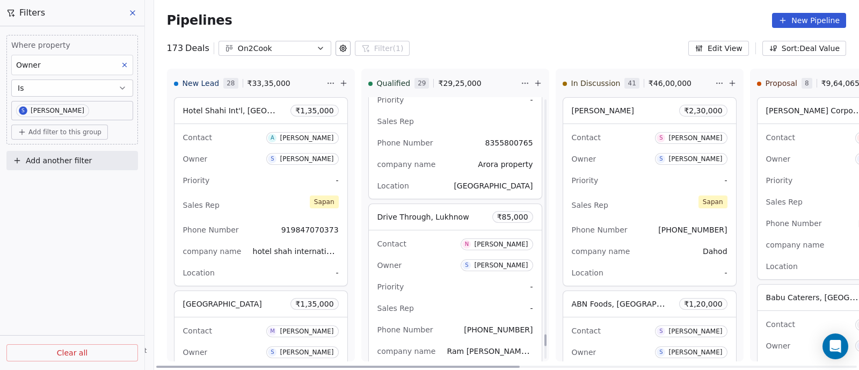
scroll to position [5288, 0]
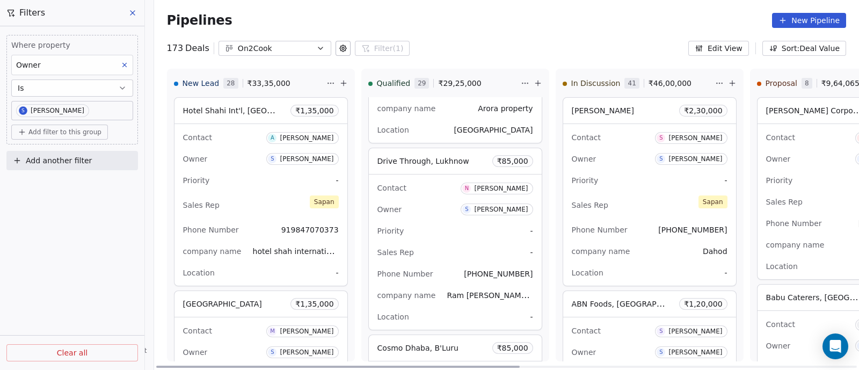
click at [434, 222] on div "Priority -" at bounding box center [455, 230] width 156 height 17
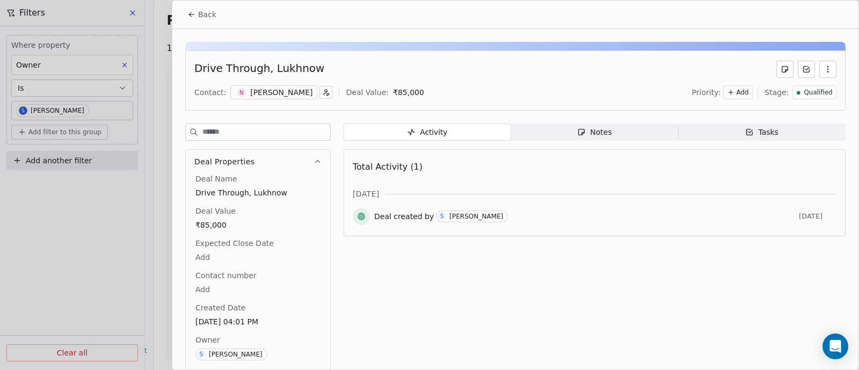
click at [205, 16] on span "Back" at bounding box center [207, 14] width 18 height 11
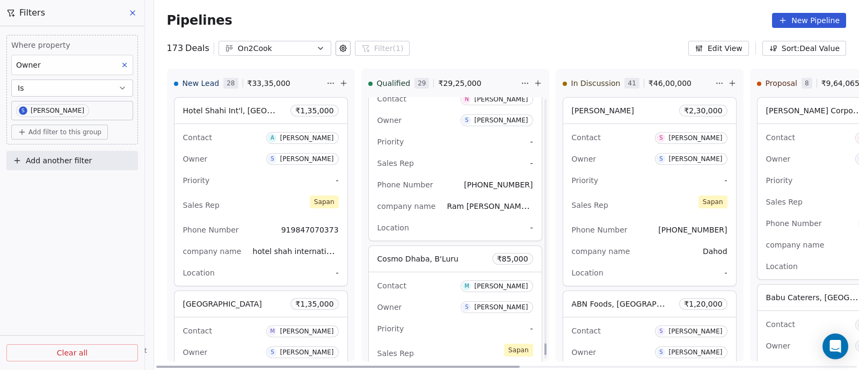
scroll to position [5422, 0]
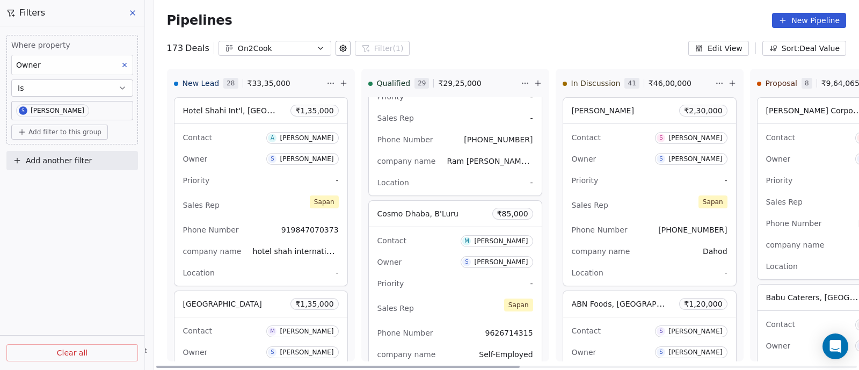
click at [426, 277] on div "Priority -" at bounding box center [455, 283] width 156 height 17
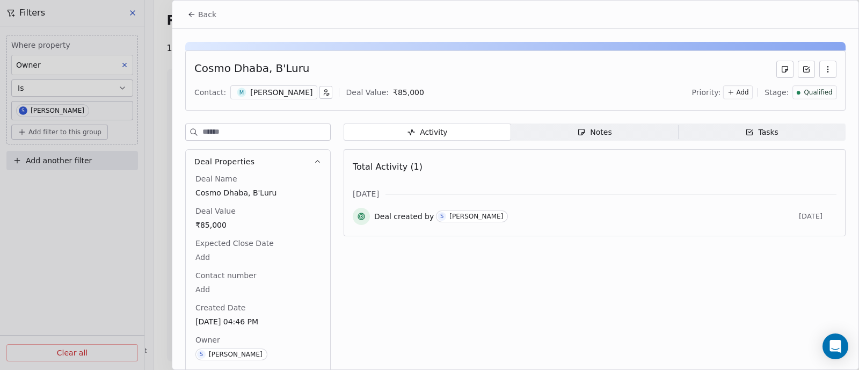
click at [567, 131] on span "Notes Notes" at bounding box center [594, 131] width 167 height 17
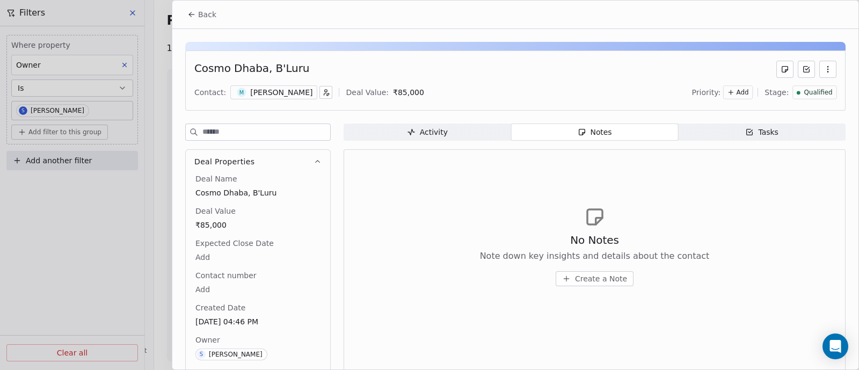
click at [585, 277] on span "Create a Note" at bounding box center [601, 278] width 52 height 11
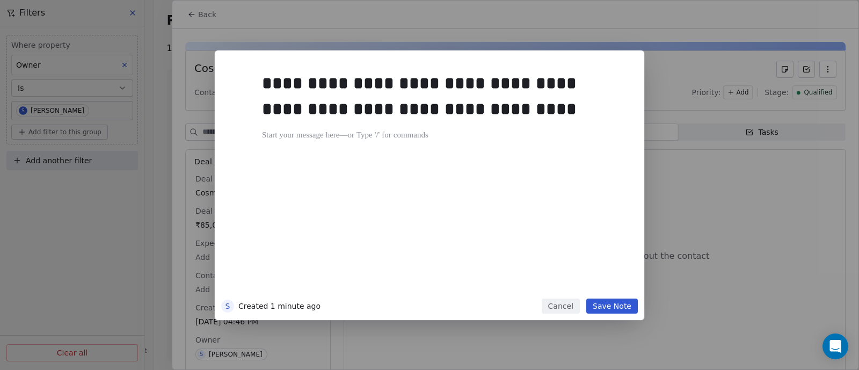
click at [610, 311] on button "Save Note" at bounding box center [612, 305] width 52 height 15
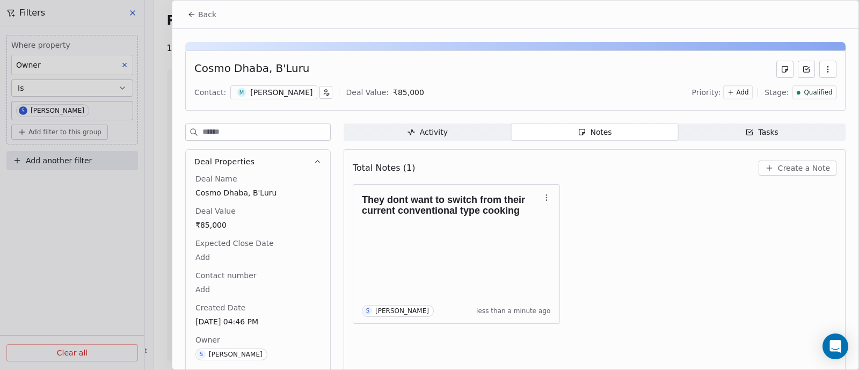
click at [200, 14] on span "Back" at bounding box center [207, 14] width 18 height 11
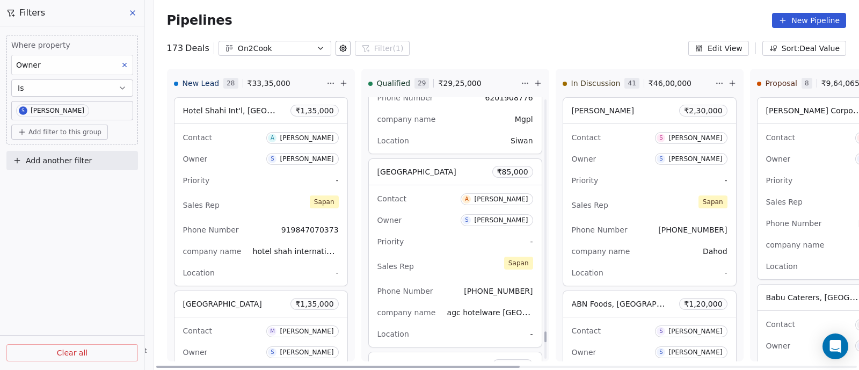
scroll to position [5860, 0]
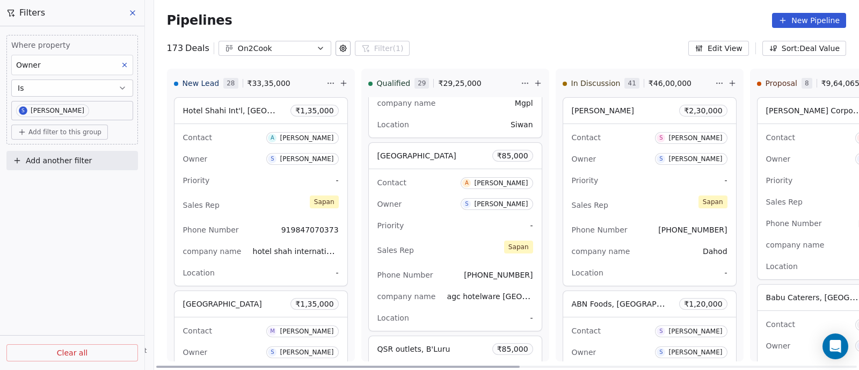
click at [451, 217] on div "Priority -" at bounding box center [455, 225] width 156 height 17
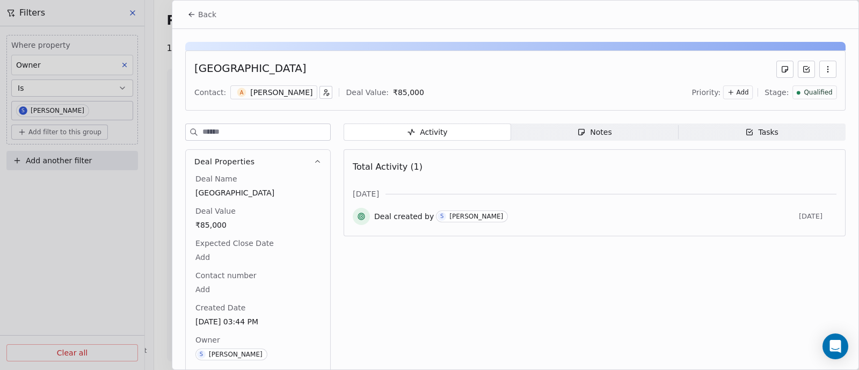
click at [601, 127] on div "Notes" at bounding box center [594, 132] width 34 height 11
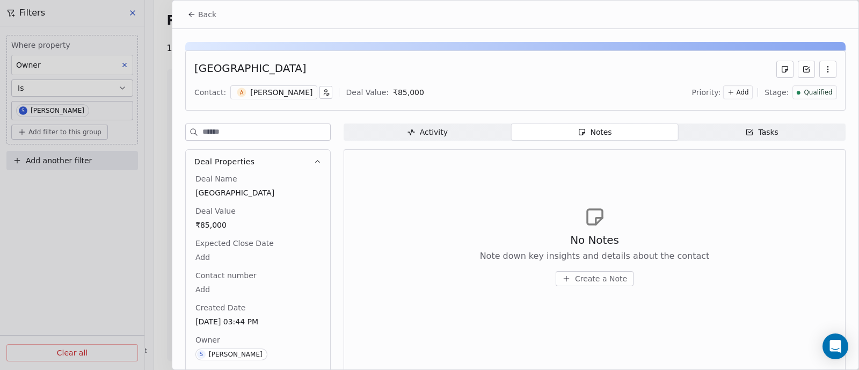
click at [605, 274] on span "Create a Note" at bounding box center [601, 278] width 52 height 11
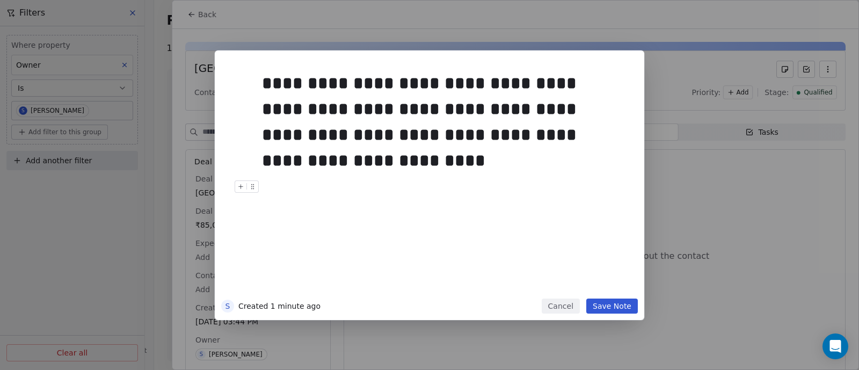
click at [614, 307] on button "Save Note" at bounding box center [612, 305] width 52 height 15
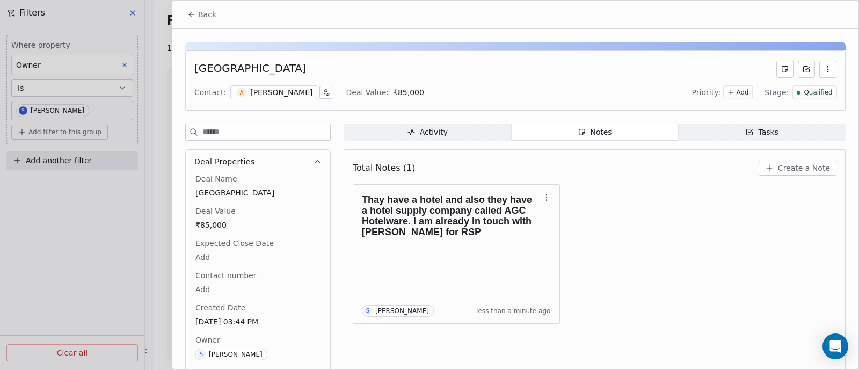
click at [205, 18] on span "Back" at bounding box center [207, 14] width 18 height 11
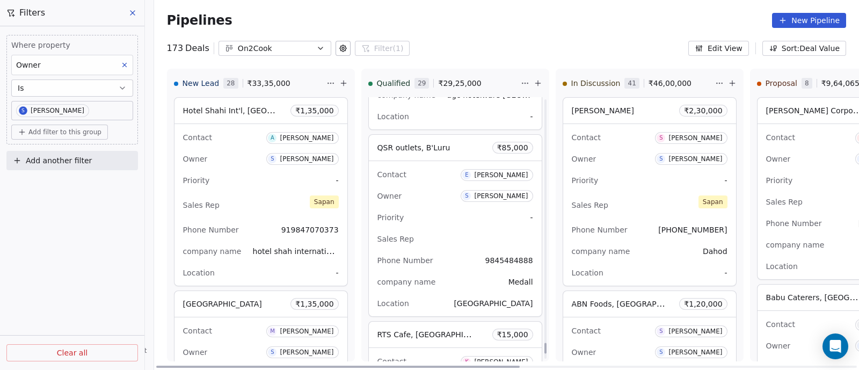
scroll to position [6128, 0]
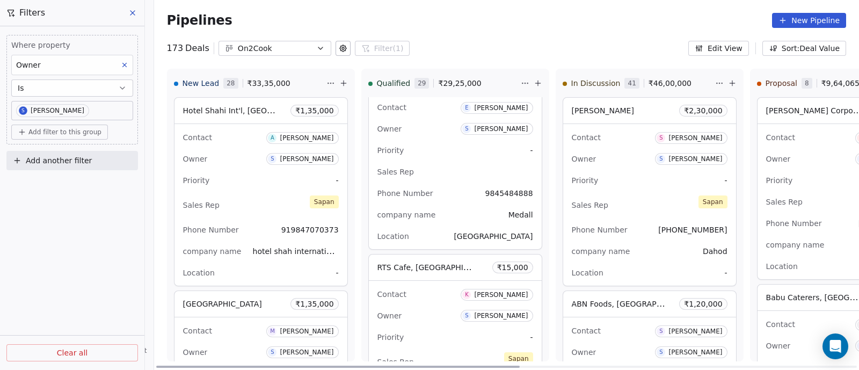
click at [431, 310] on div "Owner S [PERSON_NAME]" at bounding box center [455, 315] width 156 height 17
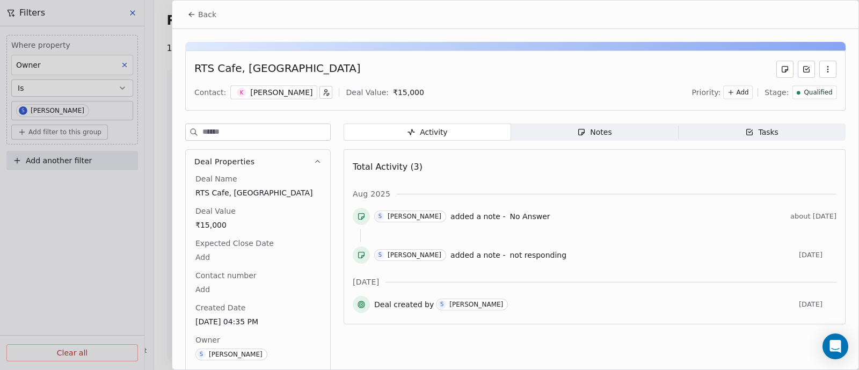
click at [591, 133] on div "Notes" at bounding box center [594, 132] width 34 height 11
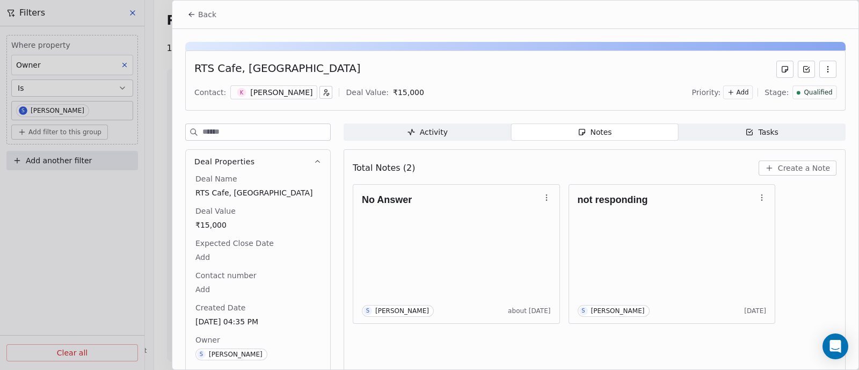
scroll to position [24, 0]
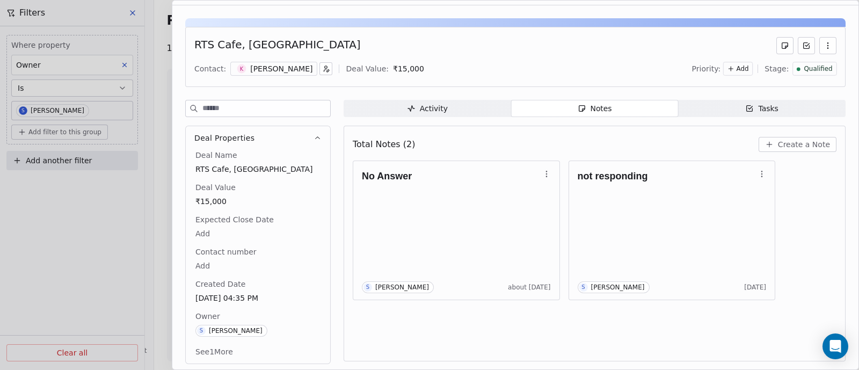
click at [827, 45] on icon "button" at bounding box center [827, 45] width 1 height 1
click at [814, 201] on div "No Answer S [PERSON_NAME] about [DATE] not responding S [PERSON_NAME] [DATE]" at bounding box center [594, 230] width 483 height 140
click at [797, 146] on span "Create a Note" at bounding box center [804, 144] width 52 height 11
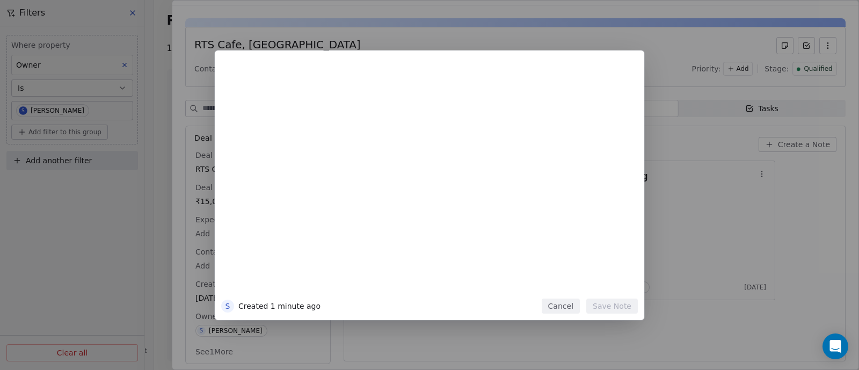
click at [666, 332] on div "S Created 1 minute ago Cancel Save Note" at bounding box center [429, 185] width 859 height 370
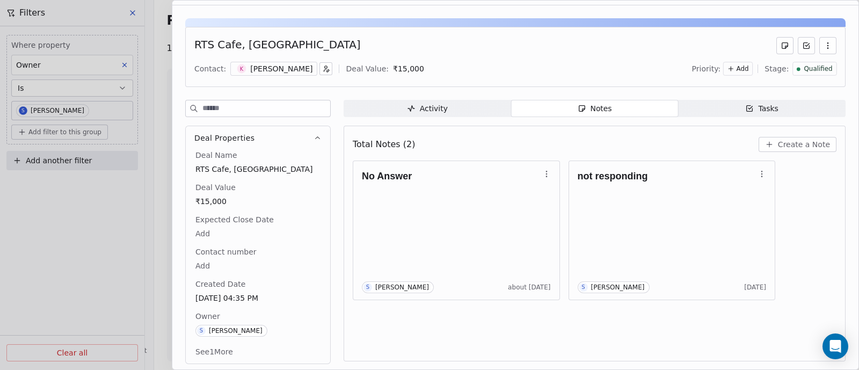
click at [781, 146] on span "Create a Note" at bounding box center [804, 144] width 52 height 11
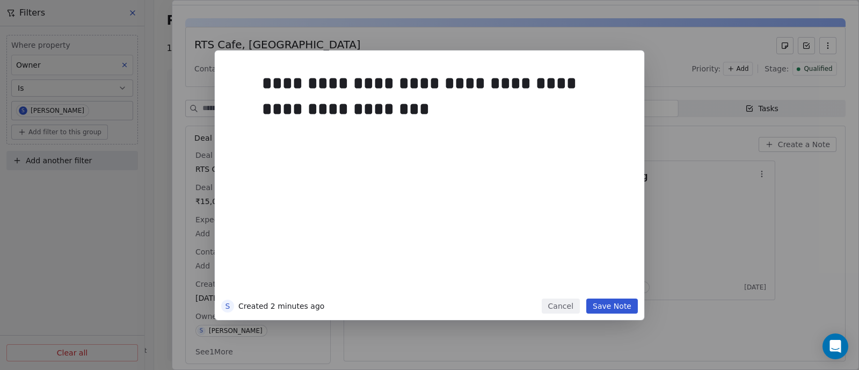
click at [613, 305] on button "Save Note" at bounding box center [612, 305] width 52 height 15
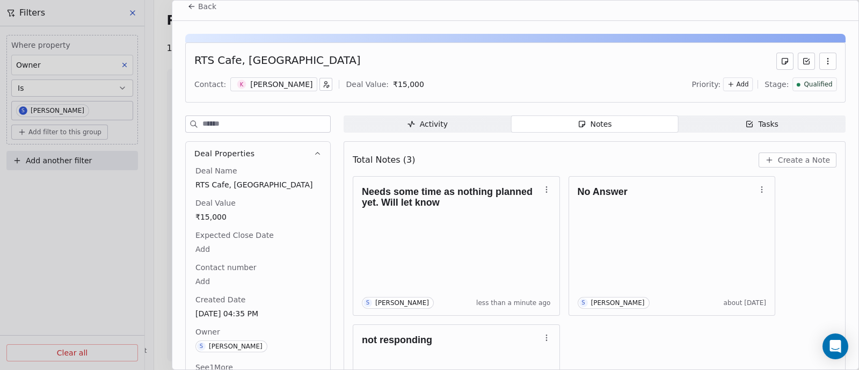
scroll to position [0, 0]
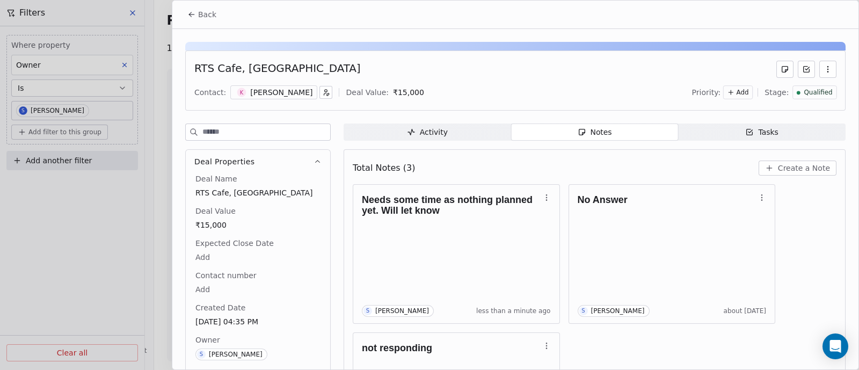
click at [206, 14] on span "Back" at bounding box center [207, 14] width 18 height 11
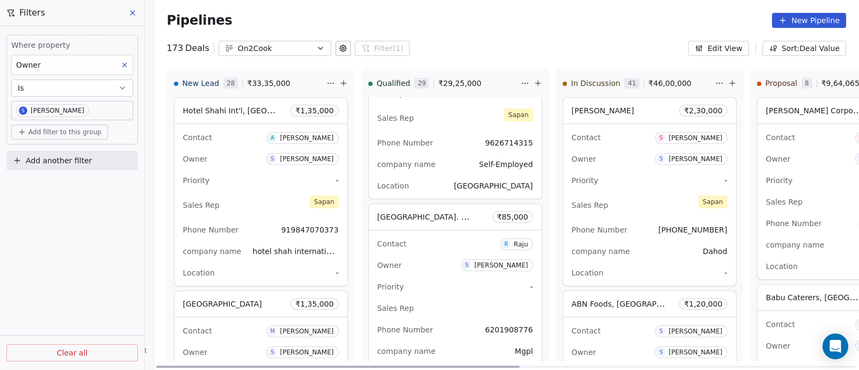
click at [640, 174] on div "Priority -" at bounding box center [649, 180] width 156 height 17
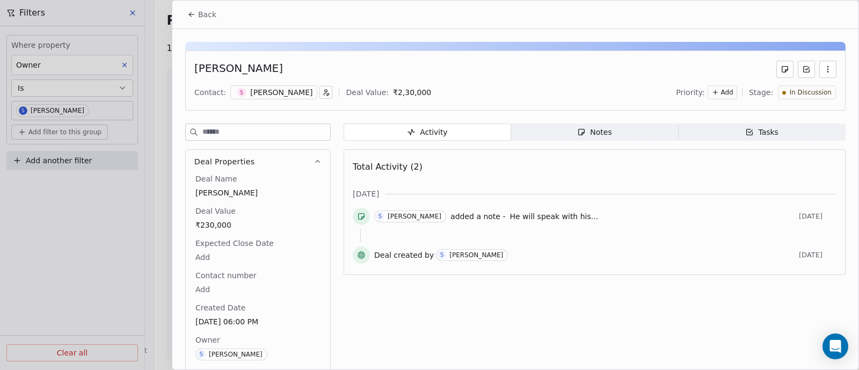
click at [587, 136] on div "Notes" at bounding box center [594, 132] width 34 height 11
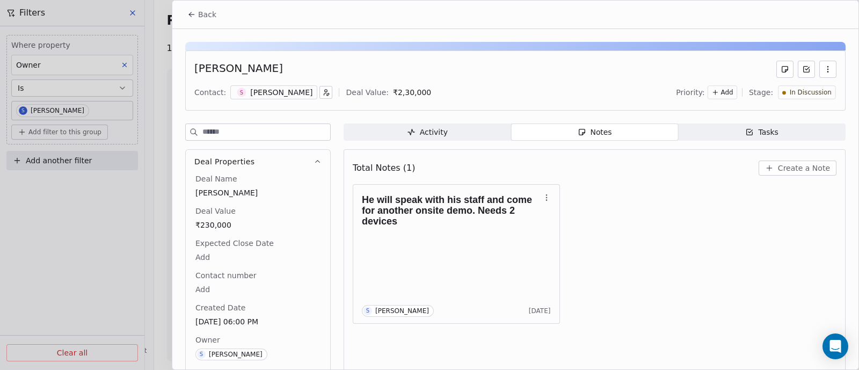
click at [794, 165] on span "Create a Note" at bounding box center [804, 168] width 52 height 11
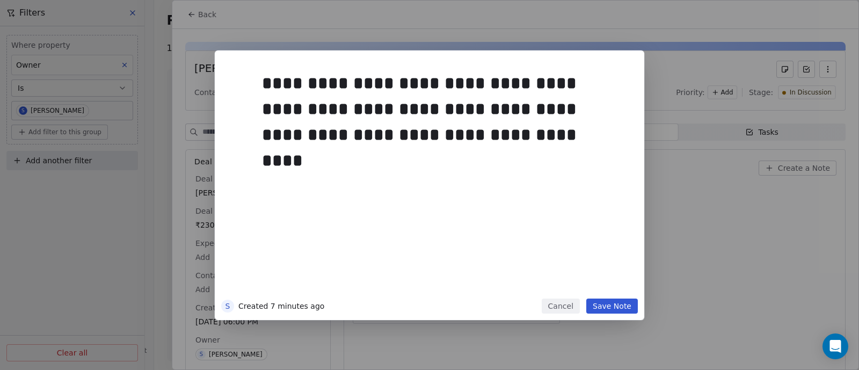
click at [605, 306] on button "Save Note" at bounding box center [612, 305] width 52 height 15
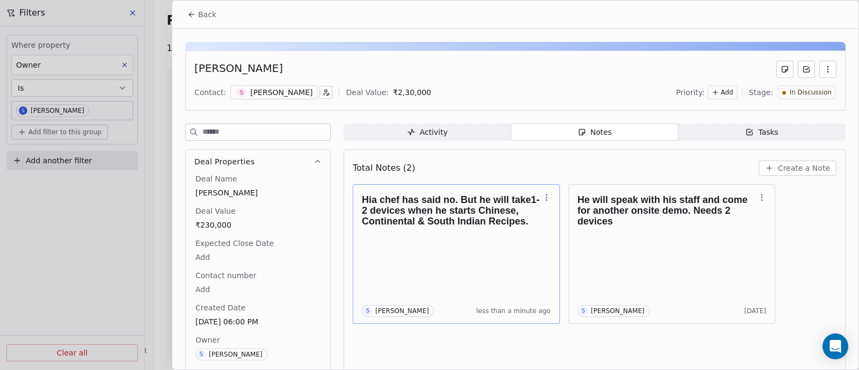
click at [465, 237] on div "Hia chef has said no. But he will take1-2 devices when he starts Chinese, Conti…" at bounding box center [456, 254] width 189 height 126
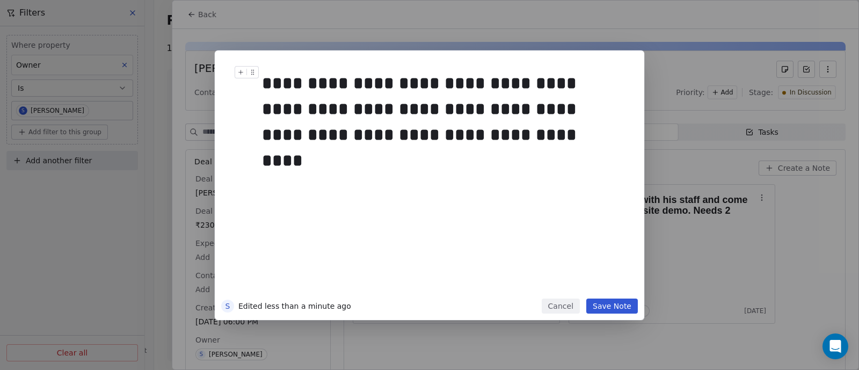
click at [574, 139] on div "**********" at bounding box center [440, 108] width 357 height 77
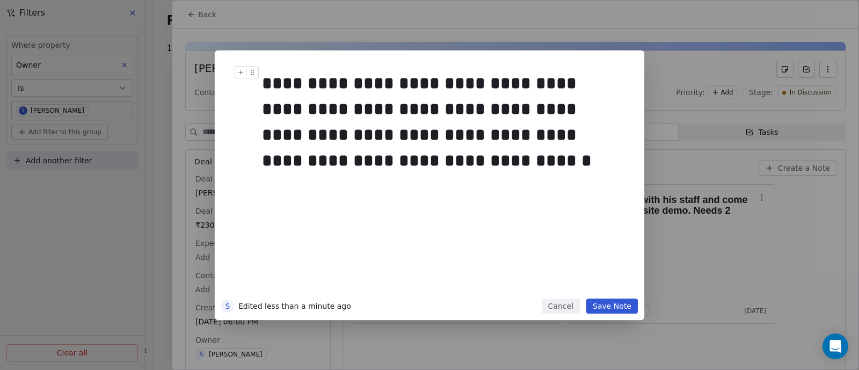
click at [616, 309] on button "Save Note" at bounding box center [612, 305] width 52 height 15
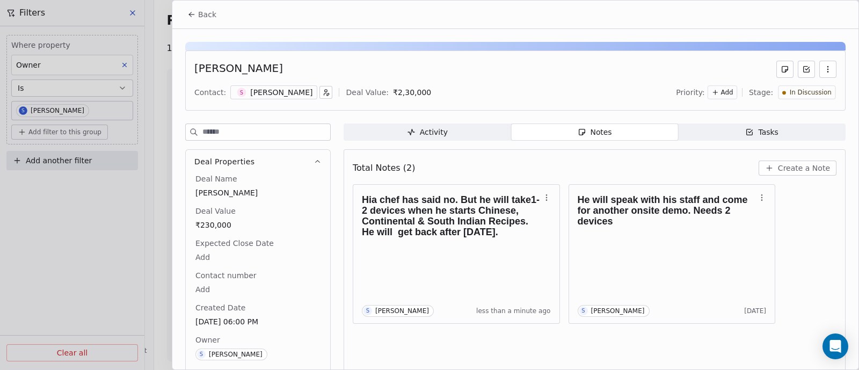
click at [208, 17] on span "Back" at bounding box center [207, 14] width 18 height 11
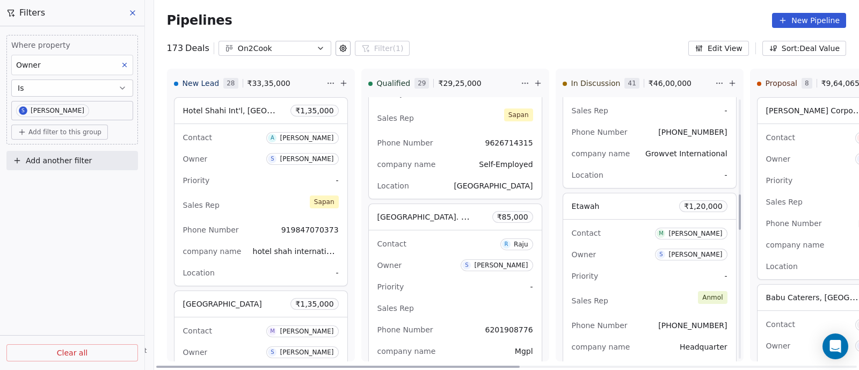
scroll to position [738, 0]
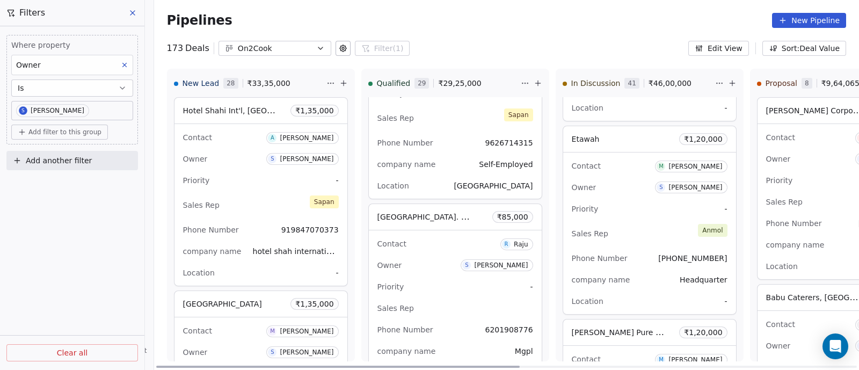
click at [647, 206] on div "Priority -" at bounding box center [649, 208] width 156 height 17
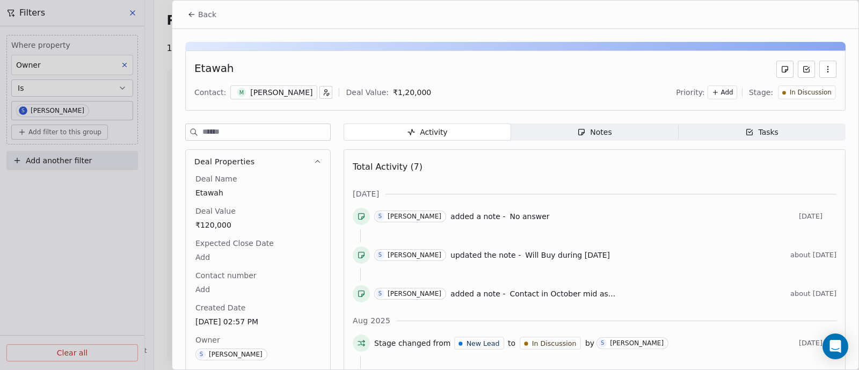
click at [595, 133] on div "Notes" at bounding box center [594, 132] width 34 height 11
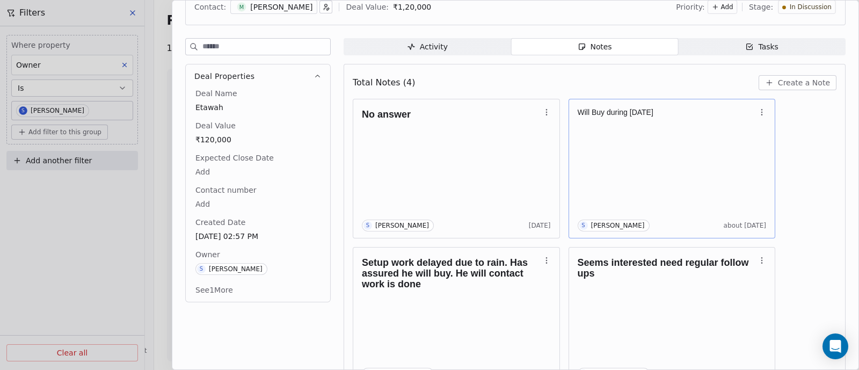
scroll to position [115, 0]
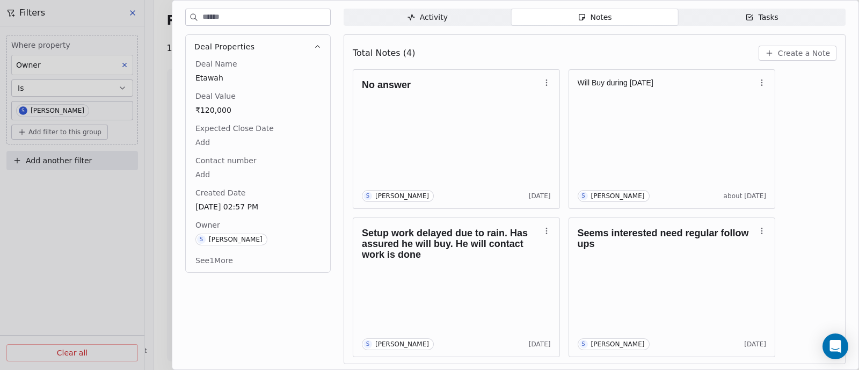
click at [795, 52] on span "Create a Note" at bounding box center [804, 53] width 52 height 11
click at [741, 149] on div "S Created less than a minute ago Cancel Save Note" at bounding box center [429, 184] width 859 height 269
click at [790, 53] on span "Create a Note" at bounding box center [804, 53] width 52 height 11
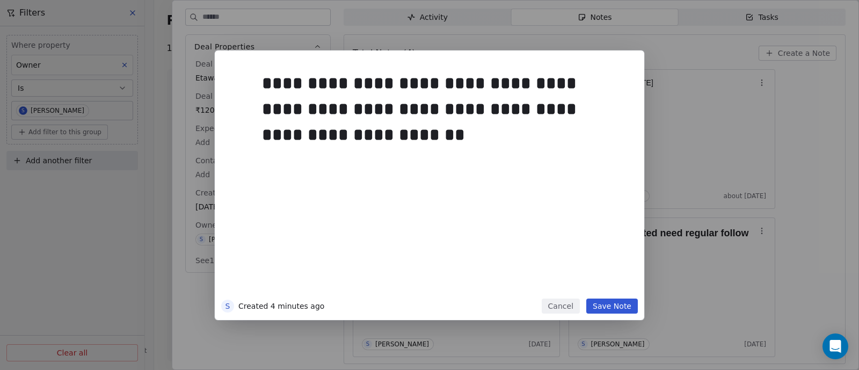
click at [601, 311] on button "Save Note" at bounding box center [612, 305] width 52 height 15
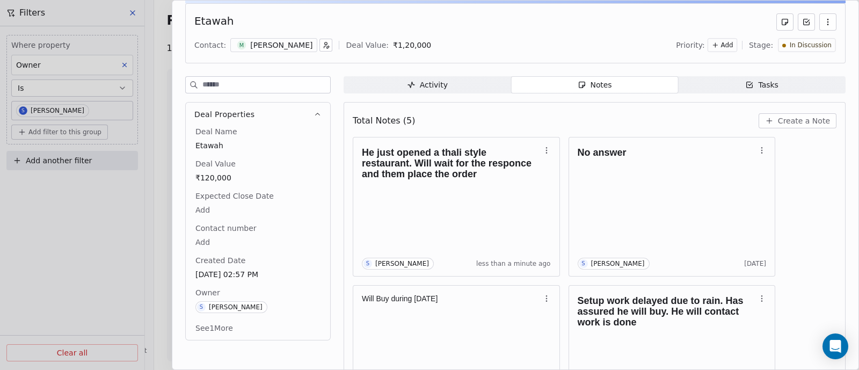
scroll to position [0, 0]
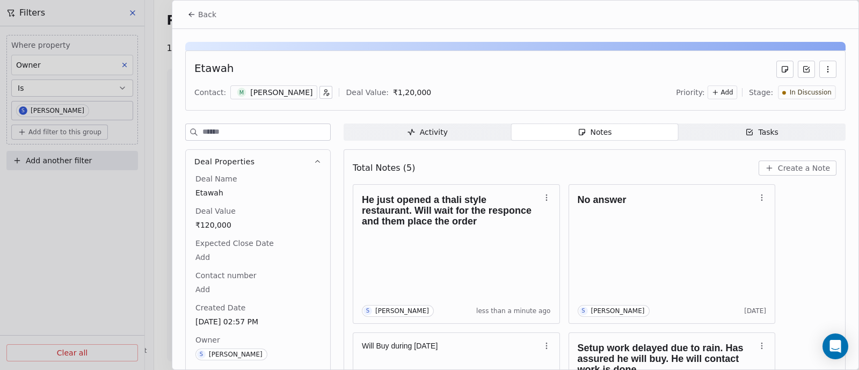
click at [200, 13] on span "Back" at bounding box center [207, 14] width 18 height 11
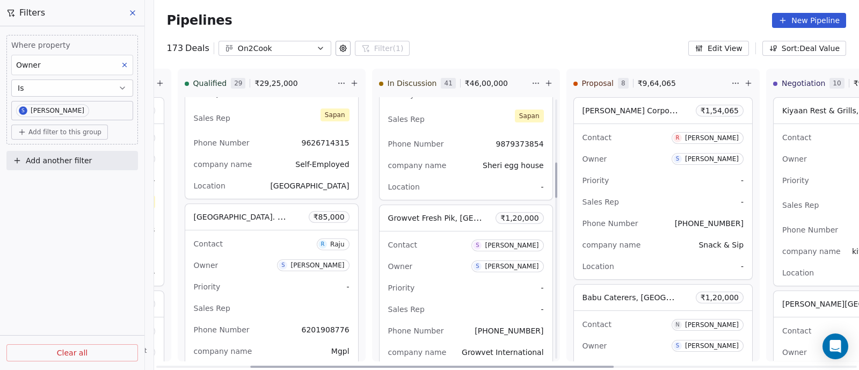
scroll to position [469, 0]
